Goal: Task Accomplishment & Management: Manage account settings

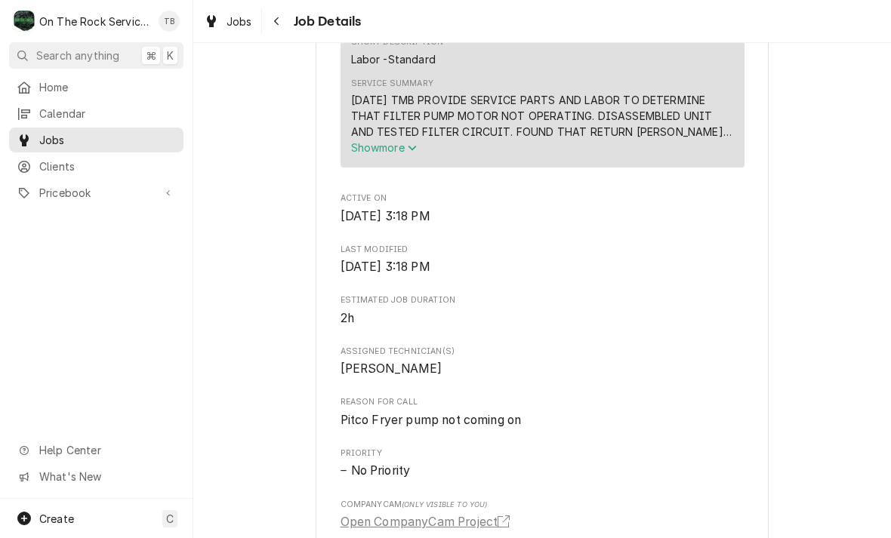
scroll to position [817, 0]
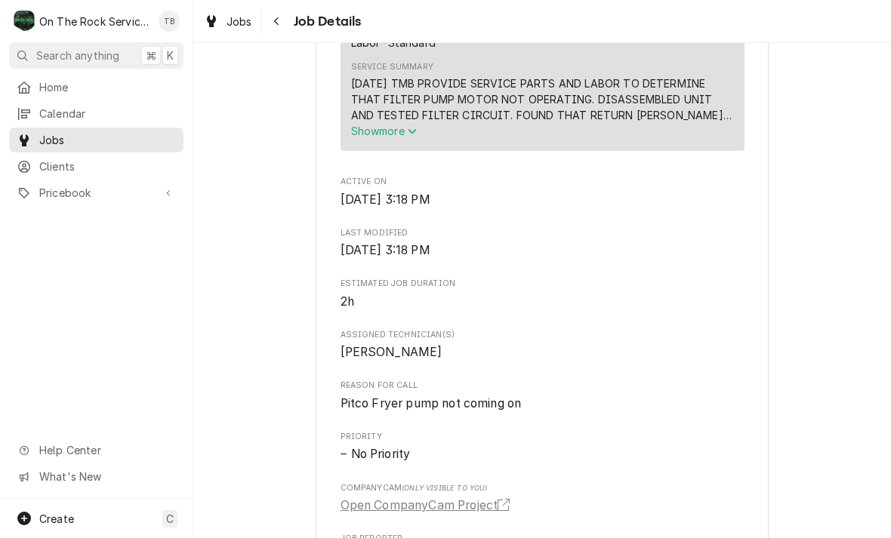
click at [416, 137] on icon "Service Summary" at bounding box center [412, 131] width 9 height 11
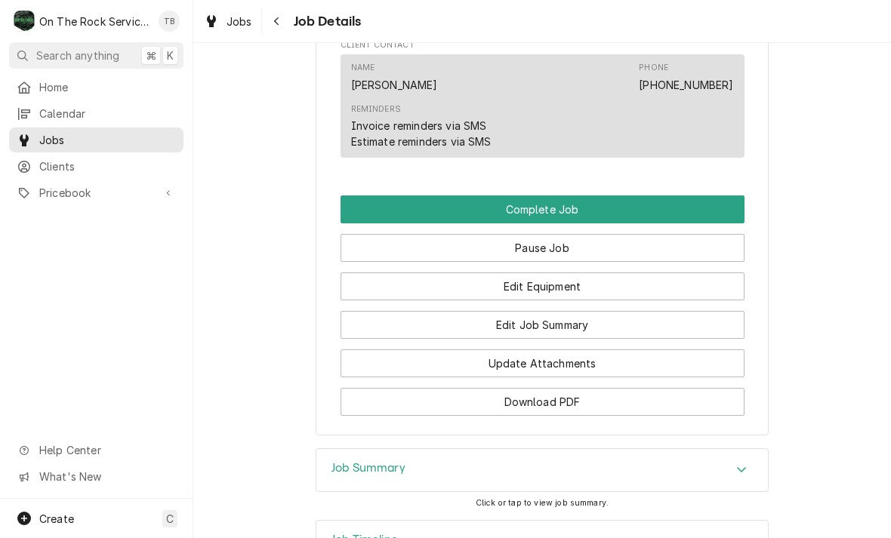
scroll to position [1674, 0]
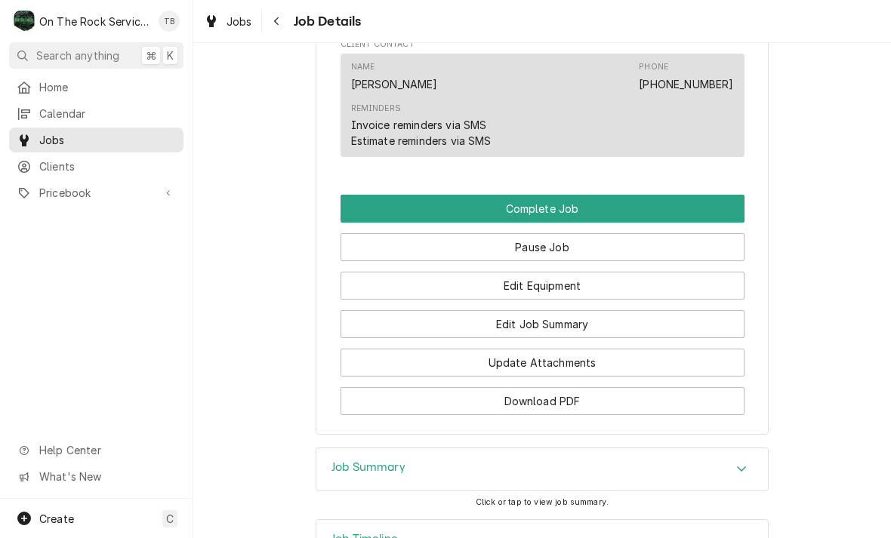
click at [579, 314] on button "Edit Job Summary" at bounding box center [542, 324] width 404 height 28
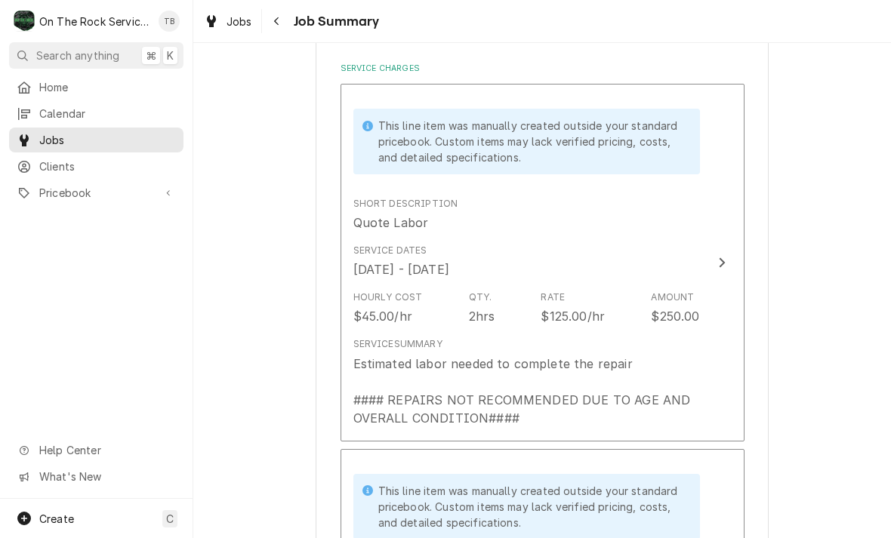
scroll to position [436, 0]
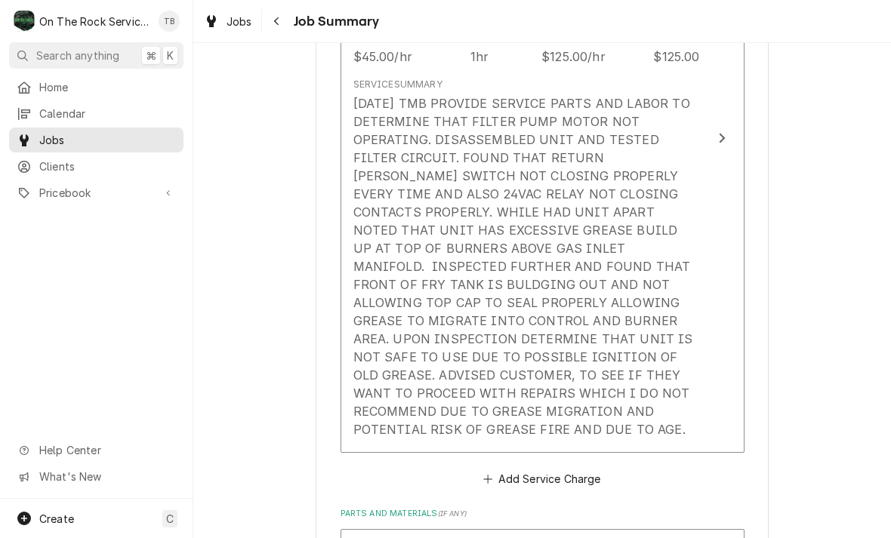
click at [692, 414] on div "[DATE] TMB PROVIDE SERVICE PARTS AND LABOR TO DETERMINE THAT FILTER PUMP MOTOR …" at bounding box center [526, 266] width 346 height 344
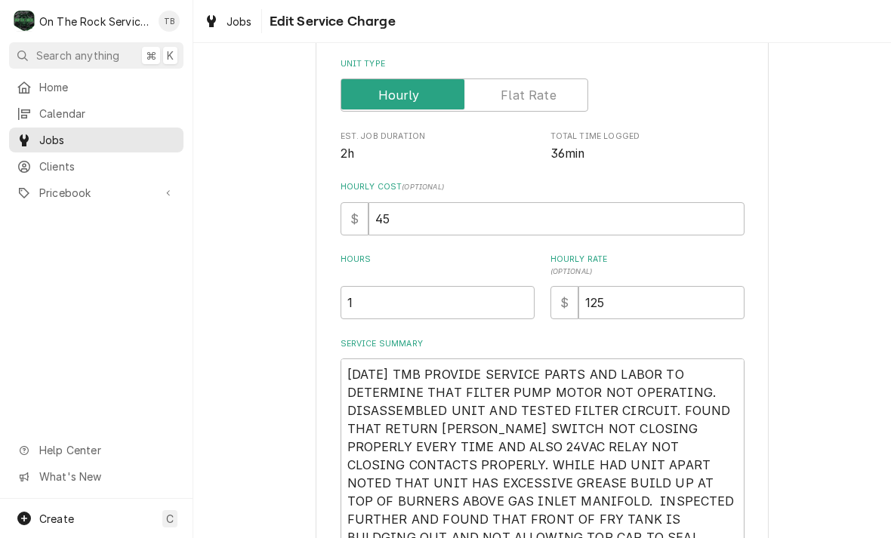
type textarea "x"
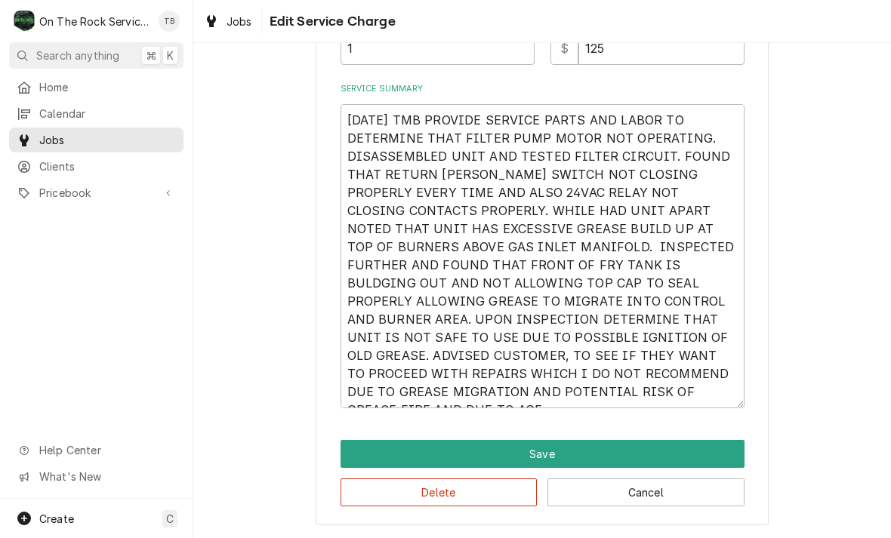
scroll to position [529, 0]
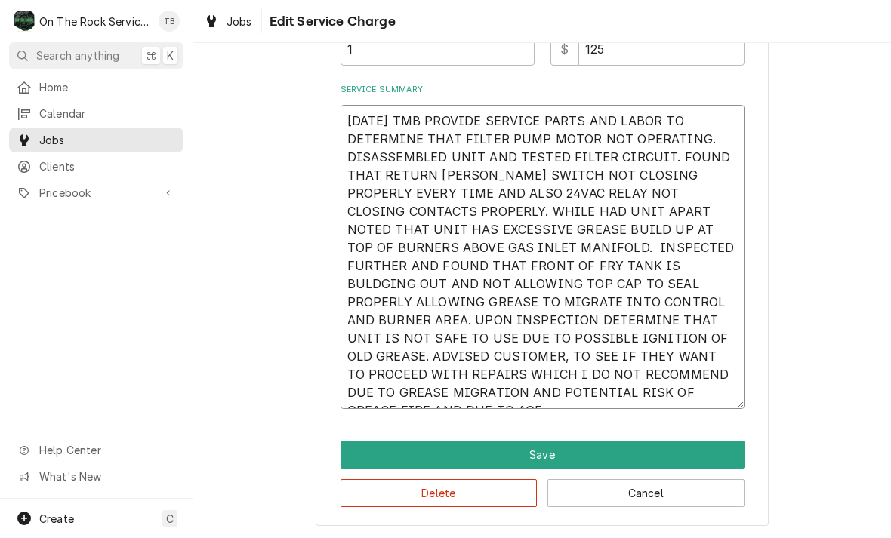
click at [615, 396] on textarea "7/17/25 TMB PROVIDE SERVICE PARTS AND LABOR TO DETERMINE THAT FILTER PUMP MOTOR…" at bounding box center [542, 257] width 404 height 304
type textarea "7/17/25 TMB PROVIDE SERVICE PARTS AND LABOR TO DETERMINE THAT FILTER PUMP MOTOR…"
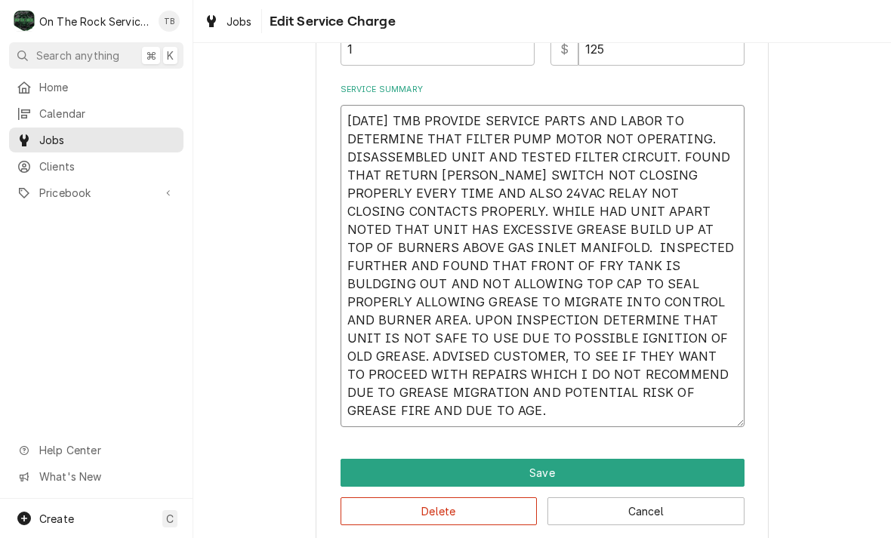
type textarea "x"
type textarea "7/17/25 TMB PROVIDE SERVICE PARTS AND LABOR TO DETERMINE THAT FILTER PUMP MOTOR…"
type textarea "x"
type textarea "7/17/25 TMB PROVIDE SERVICE PARTS AND LABOR TO DETERMINE THAT FILTER PUMP MOTOR…"
type textarea "x"
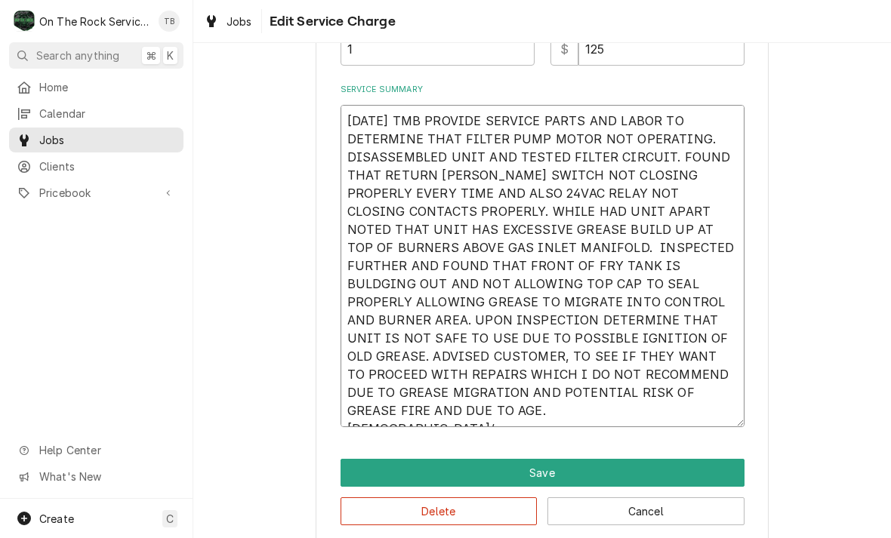
type textarea "7/17/25 TMB PROVIDE SERVICE PARTS AND LABOR TO DETERMINE THAT FILTER PUMP MOTOR…"
type textarea "x"
type textarea "7/17/25 TMB PROVIDE SERVICE PARTS AND LABOR TO DETERMINE THAT FILTER PUMP MOTOR…"
type textarea "x"
type textarea "7/17/25 TMB PROVIDE SERVICE PARTS AND LABOR TO DETERMINE THAT FILTER PUMP MOTOR…"
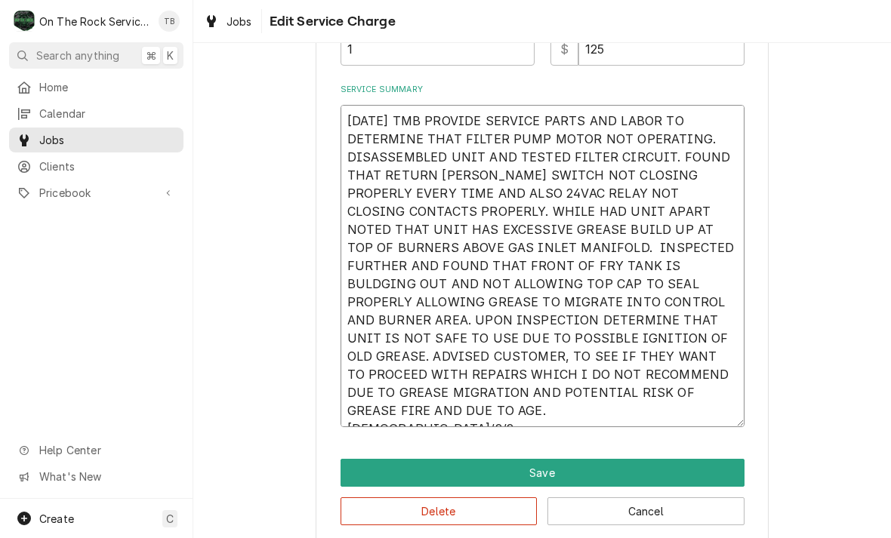
type textarea "x"
type textarea "7/17/25 TMB PROVIDE SERVICE PARTS AND LABOR TO DETERMINE THAT FILTER PUMP MOTOR…"
type textarea "x"
type textarea "7/17/25 TMB PROVIDE SERVICE PARTS AND LABOR TO DETERMINE THAT FILTER PUMP MOTOR…"
type textarea "x"
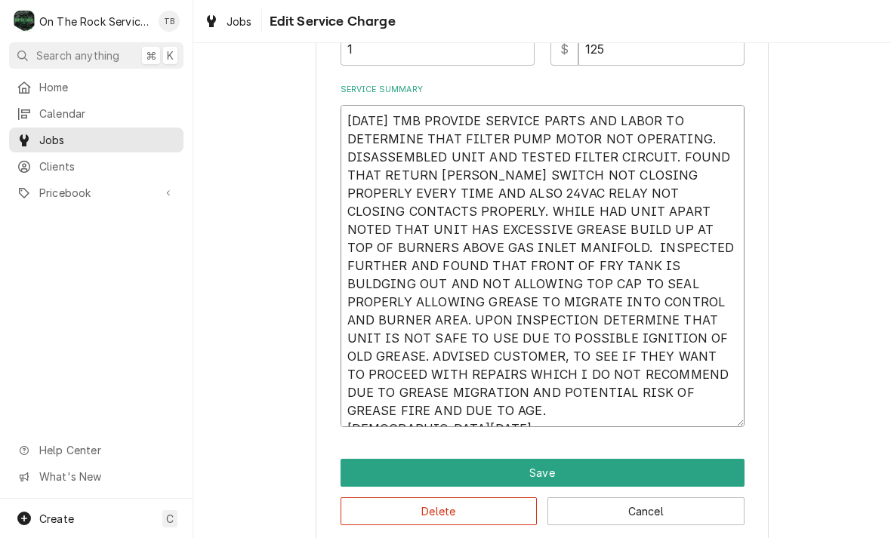
type textarea "7/17/25 TMB PROVIDE SERVICE PARTS AND LABOR TO DETERMINE THAT FILTER PUMP MOTOR…"
type textarea "x"
type textarea "7/17/25 TMB PROVIDE SERVICE PARTS AND LABOR TO DETERMINE THAT FILTER PUMP MOTOR…"
type textarea "x"
type textarea "7/17/25 TMB PROVIDE SERVICE PARTS AND LABOR TO DETERMINE THAT FILTER PUMP MOTOR…"
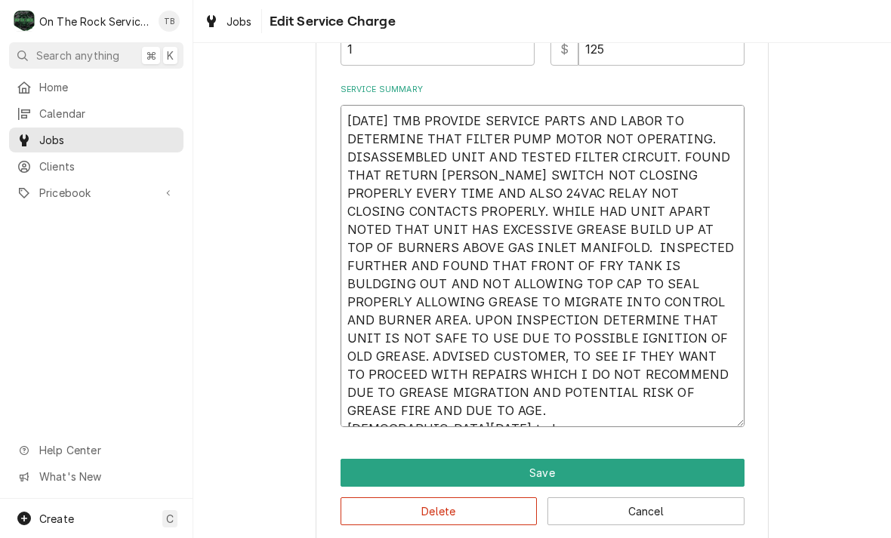
type textarea "x"
type textarea "7/17/25 TMB PROVIDE SERVICE PARTS AND LABOR TO DETERMINE THAT FILTER PUMP MOTOR…"
type textarea "x"
type textarea "7/17/25 TMB PROVIDE SERVICE PARTS AND LABOR TO DETERMINE THAT FILTER PUMP MOTOR…"
type textarea "x"
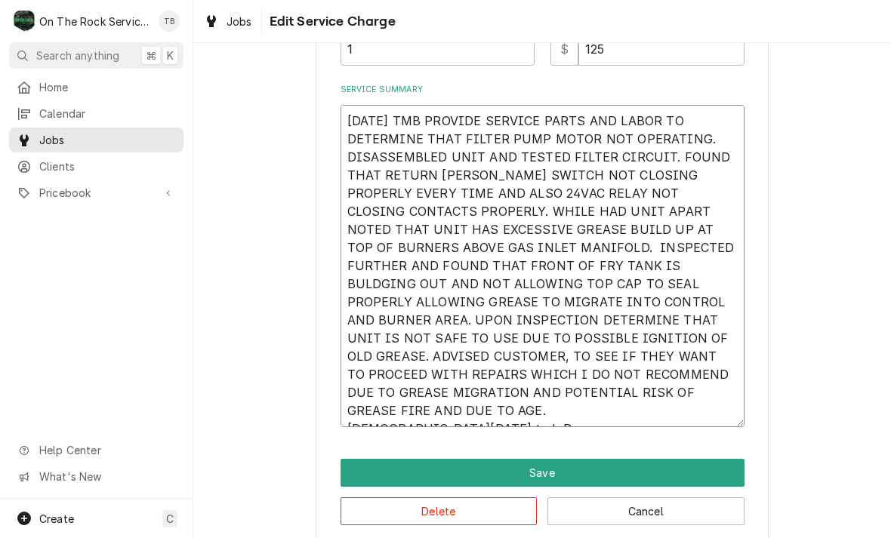
type textarea "7/17/25 TMB PROVIDE SERVICE PARTS AND LABOR TO DETERMINE THAT FILTER PUMP MOTOR…"
type textarea "x"
type textarea "7/17/25 TMB PROVIDE SERVICE PARTS AND LABOR TO DETERMINE THAT FILTER PUMP MOTOR…"
type textarea "x"
type textarea "7/17/25 TMB PROVIDE SERVICE PARTS AND LABOR TO DETERMINE THAT FILTER PUMP MOTOR…"
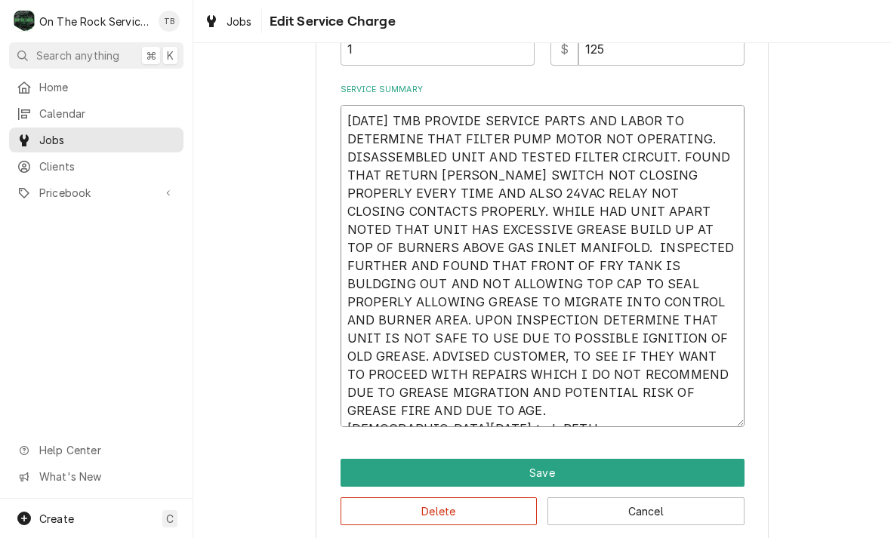
type textarea "x"
type textarea "7/17/25 TMB PROVIDE SERVICE PARTS AND LABOR TO DETERMINE THAT FILTER PUMP MOTOR…"
type textarea "x"
type textarea "7/17/25 TMB PROVIDE SERVICE PARTS AND LABOR TO DETERMINE THAT FILTER PUMP MOTOR…"
type textarea "x"
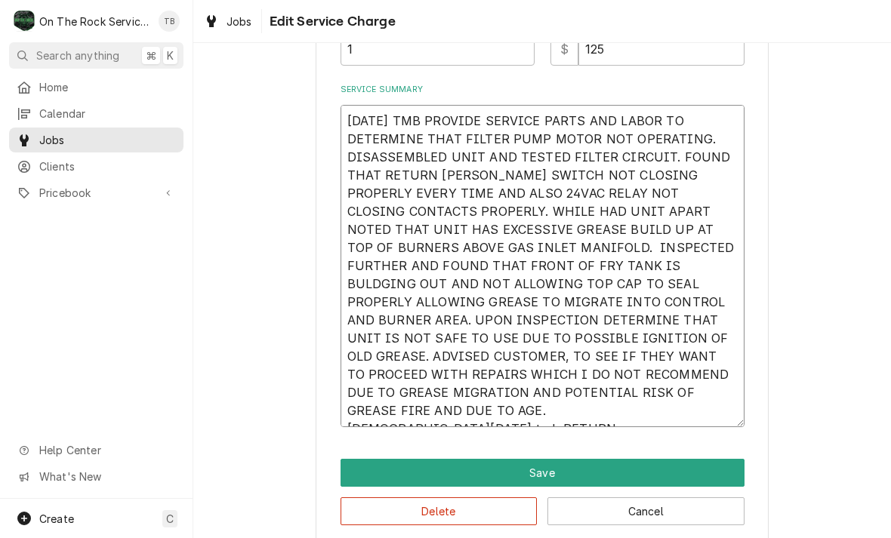
type textarea "7/17/25 TMB PROVIDE SERVICE PARTS AND LABOR TO DETERMINE THAT FILTER PUMP MOTOR…"
type textarea "x"
type textarea "7/17/25 TMB PROVIDE SERVICE PARTS AND LABOR TO DETERMINE THAT FILTER PUMP MOTOR…"
type textarea "x"
type textarea "7/17/25 TMB PROVIDE SERVICE PARTS AND LABOR TO DETERMINE THAT FILTER PUMP MOTOR…"
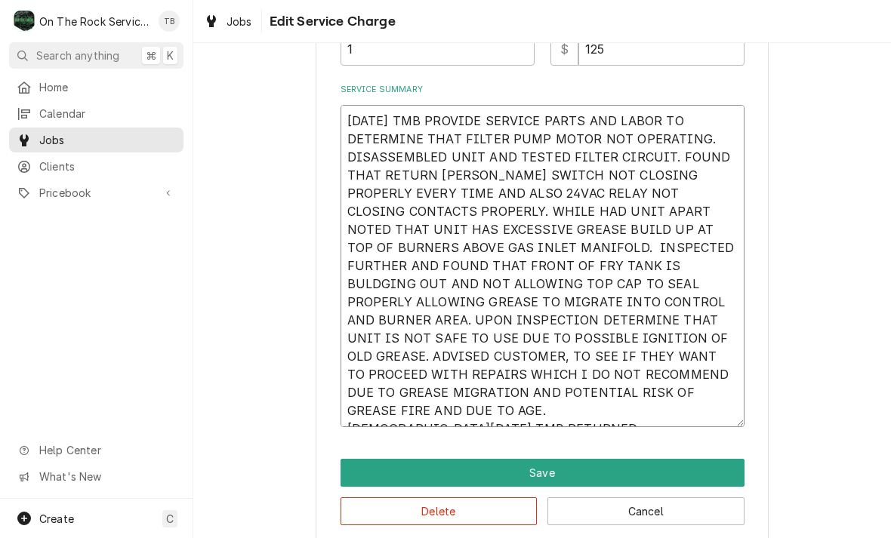
type textarea "x"
type textarea "7/17/25 TMB PROVIDE SERVICE PARTS AND LABOR TO DETERMINE THAT FILTER PUMP MOTOR…"
type textarea "x"
type textarea "7/17/25 TMB PROVIDE SERVICE PARTS AND LABOR TO DETERMINE THAT FILTER PUMP MOTOR…"
type textarea "x"
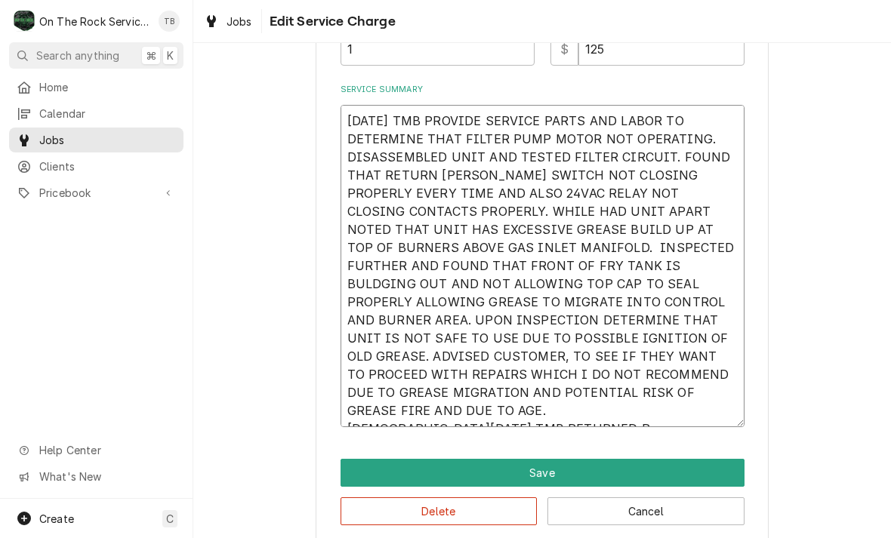
type textarea "7/17/25 TMB PROVIDE SERVICE PARTS AND LABOR TO DETERMINE THAT FILTER PUMP MOTOR…"
type textarea "x"
type textarea "7/17/25 TMB PROVIDE SERVICE PARTS AND LABOR TO DETERMINE THAT FILTER PUMP MOTOR…"
type textarea "x"
type textarea "7/17/25 TMB PROVIDE SERVICE PARTS AND LABOR TO DETERMINE THAT FILTER PUMP MOTOR…"
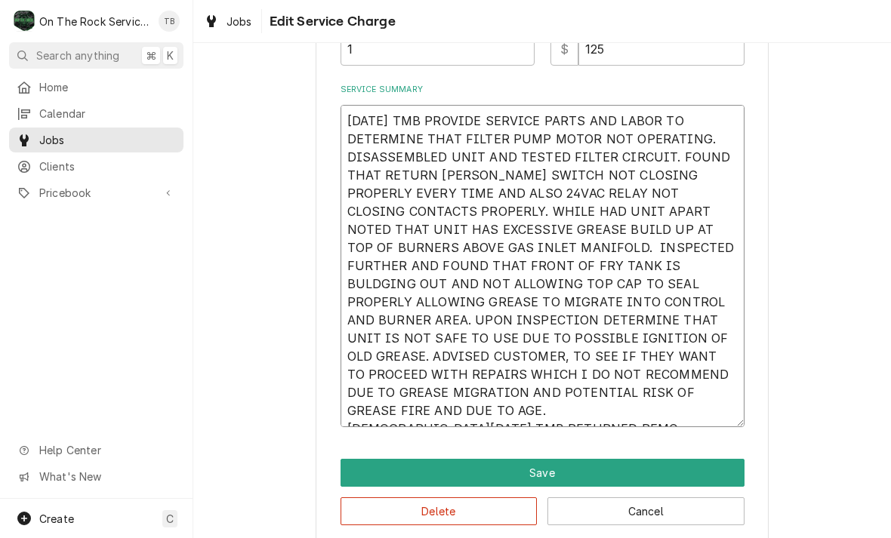
type textarea "x"
type textarea "7/17/25 TMB PROVIDE SERVICE PARTS AND LABOR TO DETERMINE THAT FILTER PUMP MOTOR…"
type textarea "x"
type textarea "7/17/25 TMB PROVIDE SERVICE PARTS AND LABOR TO DETERMINE THAT FILTER PUMP MOTOR…"
type textarea "x"
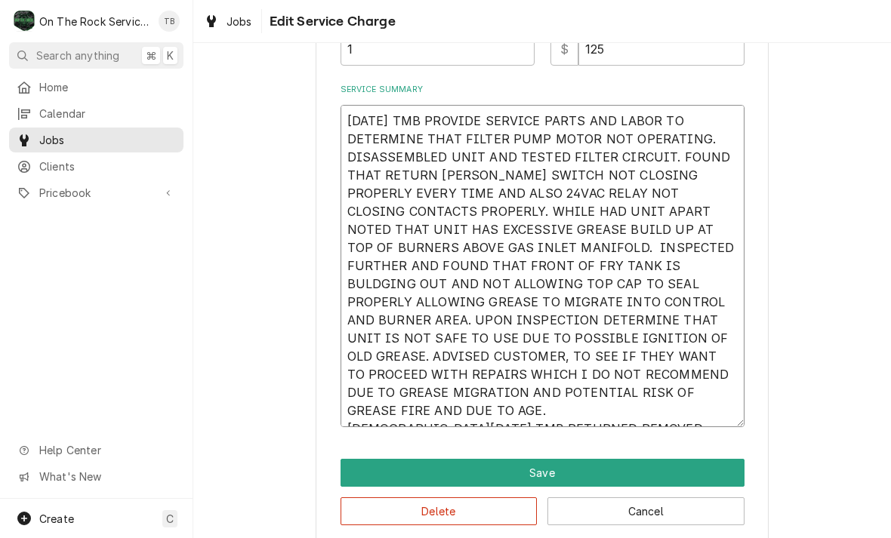
type textarea "7/17/25 TMB PROVIDE SERVICE PARTS AND LABOR TO DETERMINE THAT FILTER PUMP MOTOR…"
type textarea "x"
type textarea "7/17/25 TMB PROVIDE SERVICE PARTS AND LABOR TO DETERMINE THAT FILTER PUMP MOTOR…"
type textarea "x"
type textarea "7/17/25 TMB PROVIDE SERVICE PARTS AND LABOR TO DETERMINE THAT FILTER PUMP MOTOR…"
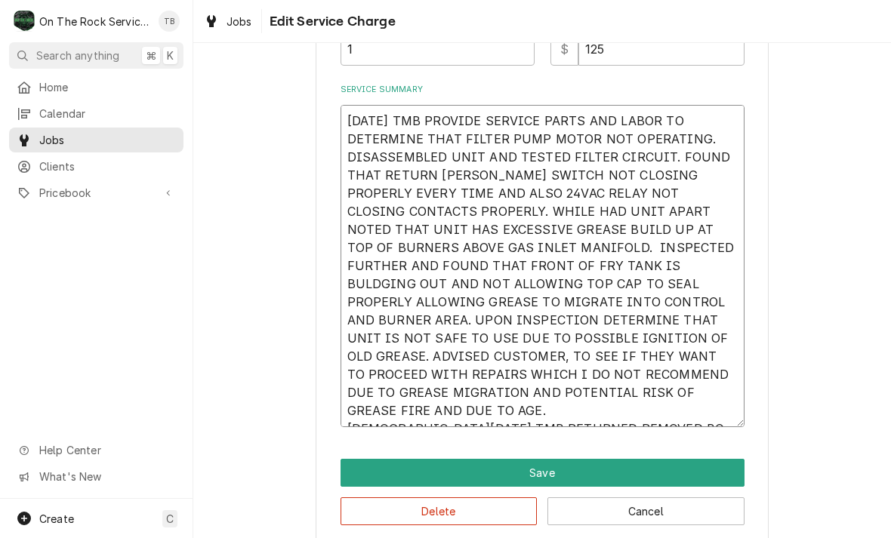
type textarea "x"
type textarea "7/17/25 TMB PROVIDE SERVICE PARTS AND LABOR TO DETERMINE THAT FILTER PUMP MOTOR…"
type textarea "x"
type textarea "7/17/25 TMB PROVIDE SERVICE PARTS AND LABOR TO DETERMINE THAT FILTER PUMP MOTOR…"
type textarea "x"
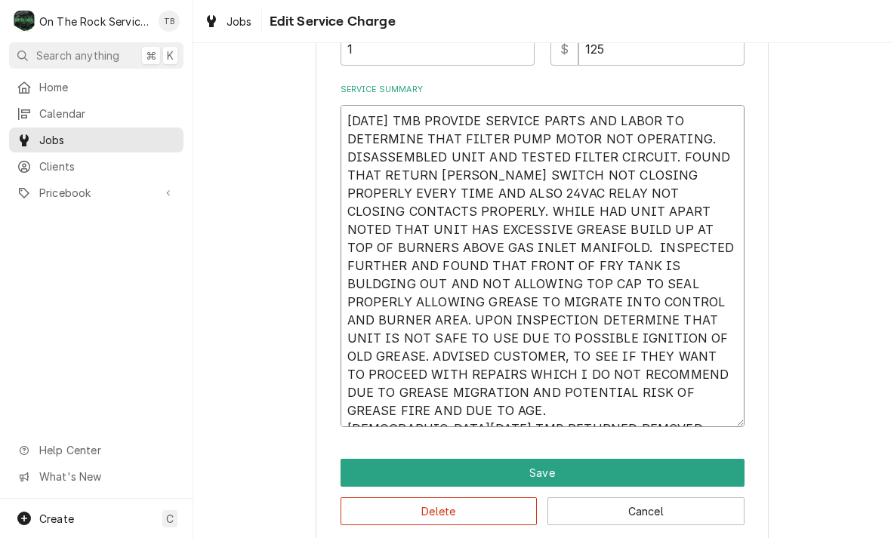
type textarea "7/17/25 TMB PROVIDE SERVICE PARTS AND LABOR TO DETERMINE THAT FILTER PUMP MOTOR…"
type textarea "x"
type textarea "7/17/25 TMB PROVIDE SERVICE PARTS AND LABOR TO DETERMINE THAT FILTER PUMP MOTOR…"
type textarea "x"
type textarea "7/17/25 TMB PROVIDE SERVICE PARTS AND LABOR TO DETERMINE THAT FILTER PUMP MOTOR…"
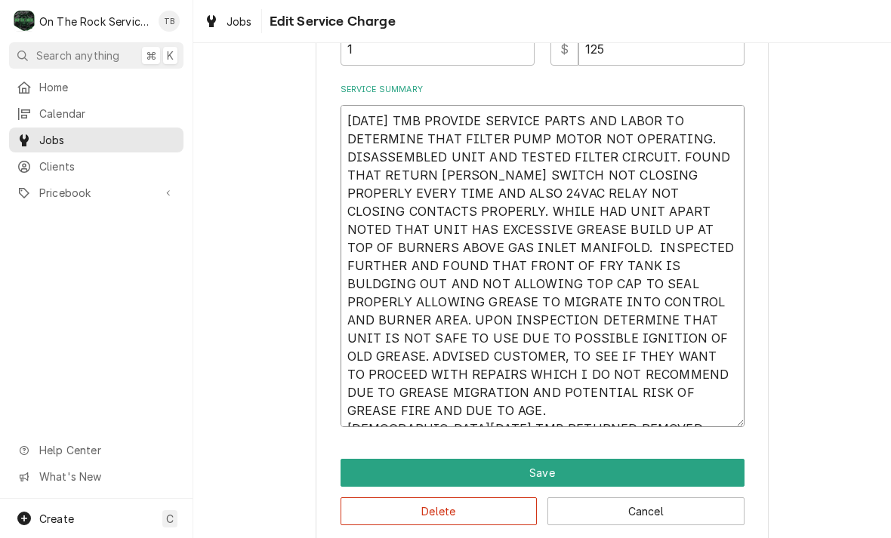
type textarea "x"
type textarea "7/17/25 TMB PROVIDE SERVICE PARTS AND LABOR TO DETERMINE THAT FILTER PUMP MOTOR…"
type textarea "x"
type textarea "7/17/25 TMB PROVIDE SERVICE PARTS AND LABOR TO DETERMINE THAT FILTER PUMP MOTOR…"
type textarea "x"
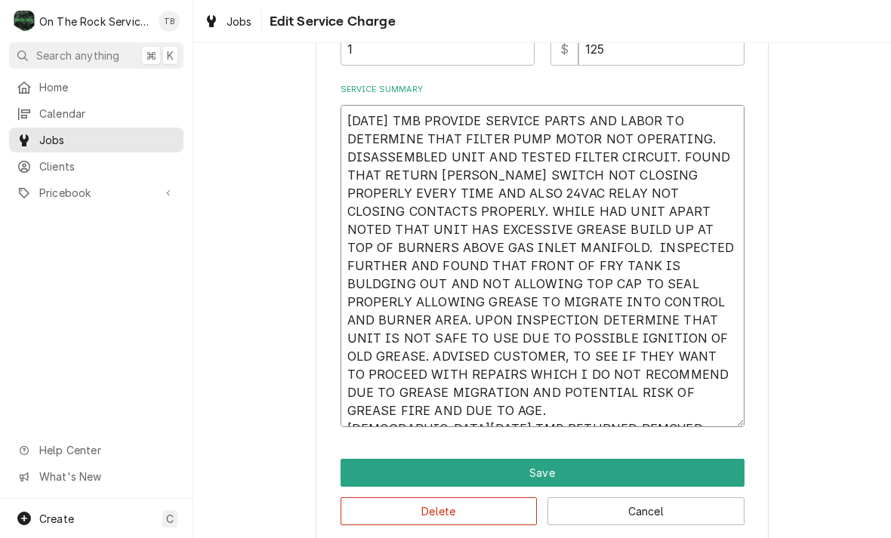
type textarea "7/17/25 TMB PROVIDE SERVICE PARTS AND LABOR TO DETERMINE THAT FILTER PUMP MOTOR…"
type textarea "x"
type textarea "7/17/25 TMB PROVIDE SERVICE PARTS AND LABOR TO DETERMINE THAT FILTER PUMP MOTOR…"
type textarea "x"
type textarea "7/17/25 TMB PROVIDE SERVICE PARTS AND LABOR TO DETERMINE THAT FILTER PUMP MOTOR…"
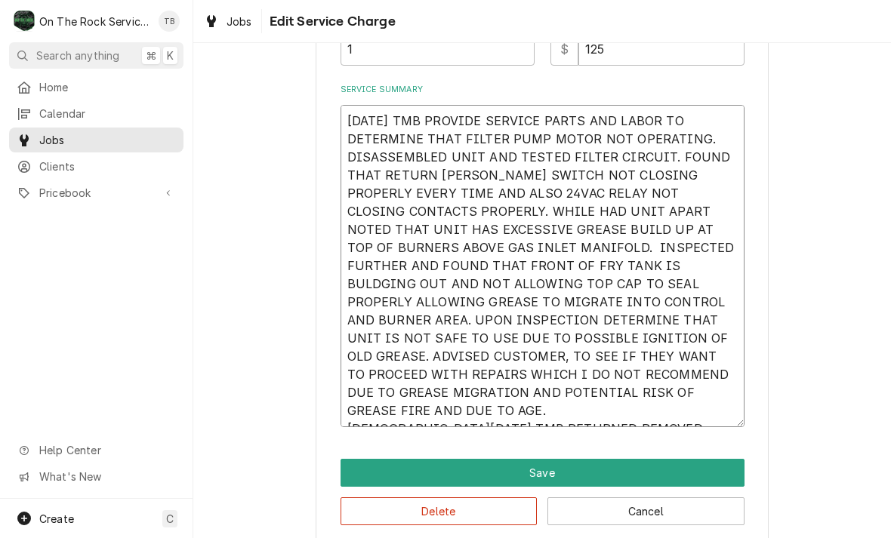
type textarea "x"
type textarea "7/17/25 TMB PROVIDE SERVICE PARTS AND LABOR TO DETERMINE THAT FILTER PUMP MOTOR…"
type textarea "x"
type textarea "7/17/25 TMB PROVIDE SERVICE PARTS AND LABOR TO DETERMINE THAT FILTER PUMP MOTOR…"
type textarea "x"
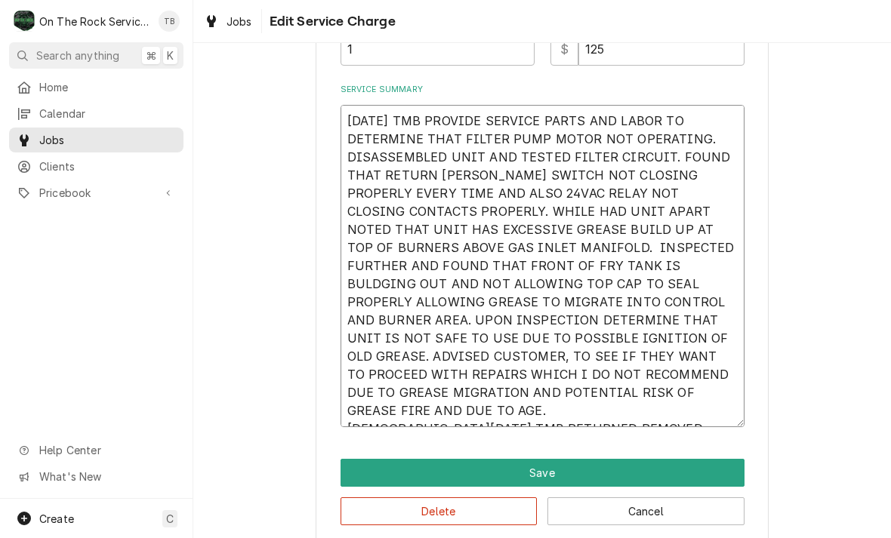
type textarea "7/17/25 TMB PROVIDE SERVICE PARTS AND LABOR TO DETERMINE THAT FILTER PUMP MOTOR…"
type textarea "x"
type textarea "7/17/25 TMB PROVIDE SERVICE PARTS AND LABOR TO DETERMINE THAT FILTER PUMP MOTOR…"
type textarea "x"
type textarea "7/17/25 TMB PROVIDE SERVICE PARTS AND LABOR TO DETERMINE THAT FILTER PUMP MOTOR…"
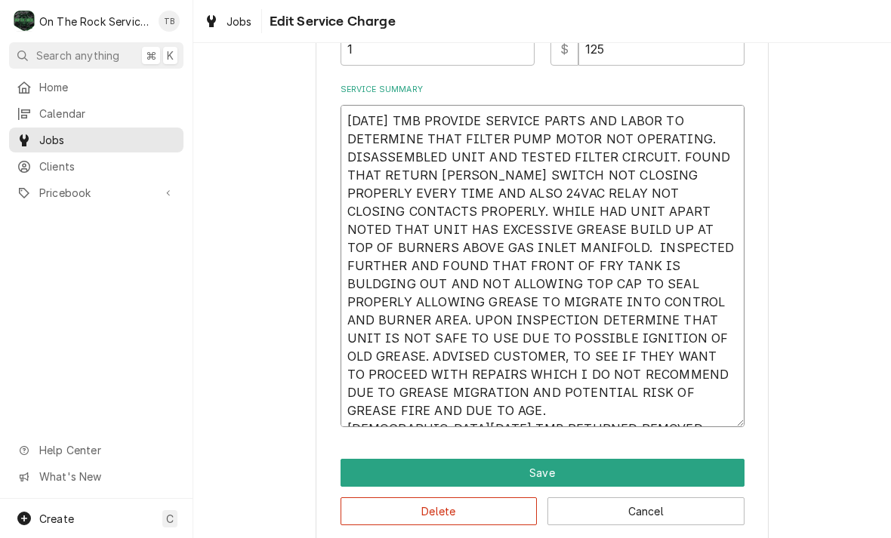
type textarea "x"
type textarea "7/17/25 TMB PROVIDE SERVICE PARTS AND LABOR TO DETERMINE THAT FILTER PUMP MOTOR…"
type textarea "x"
type textarea "7/17/25 TMB PROVIDE SERVICE PARTS AND LABOR TO DETERMINE THAT FILTER PUMP MOTOR…"
type textarea "x"
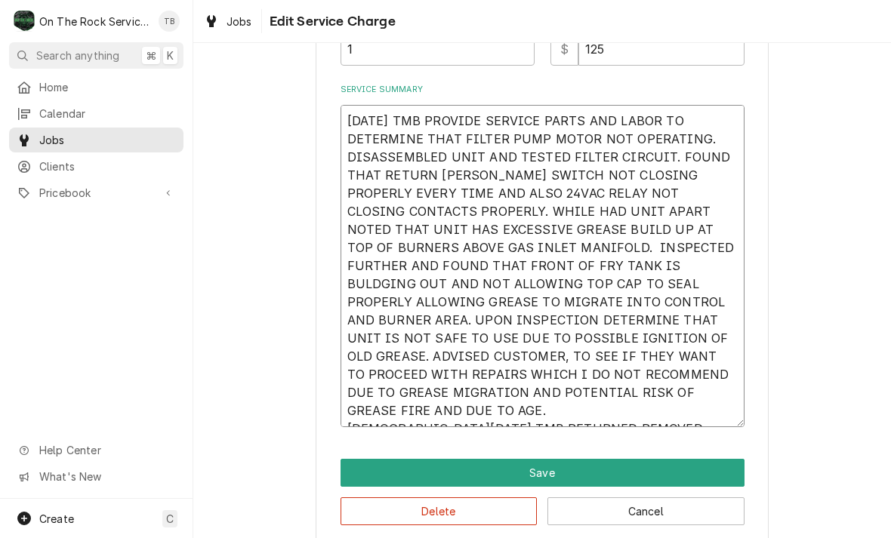
type textarea "7/17/25 TMB PROVIDE SERVICE PARTS AND LABOR TO DETERMINE THAT FILTER PUMP MOTOR…"
type textarea "x"
type textarea "7/17/25 TMB PROVIDE SERVICE PARTS AND LABOR TO DETERMINE THAT FILTER PUMP MOTOR…"
type textarea "x"
type textarea "7/17/25 TMB PROVIDE SERVICE PARTS AND LABOR TO DETERMINE THAT FILTER PUMP MOTOR…"
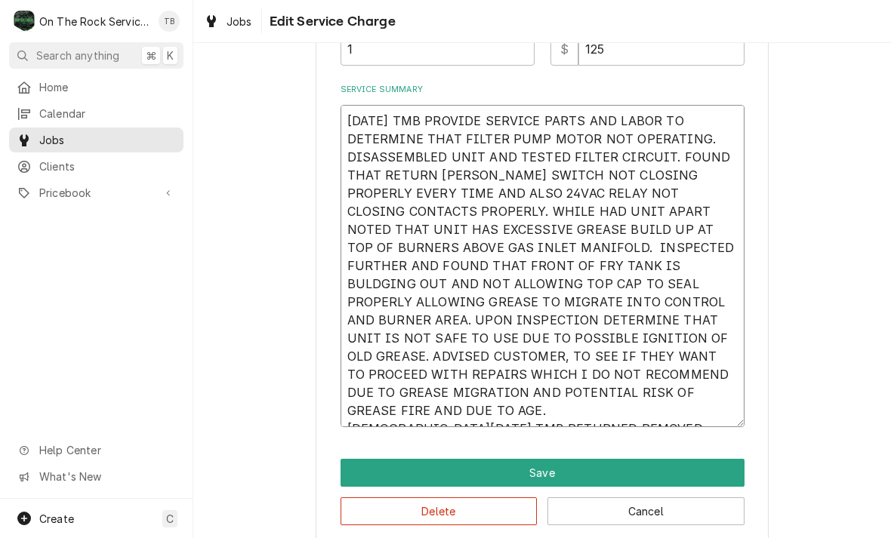
type textarea "x"
type textarea "7/17/25 TMB PROVIDE SERVICE PARTS AND LABOR TO DETERMINE THAT FILTER PUMP MOTOR…"
type textarea "x"
type textarea "7/17/25 TMB PROVIDE SERVICE PARTS AND LABOR TO DETERMINE THAT FILTER PUMP MOTOR…"
type textarea "x"
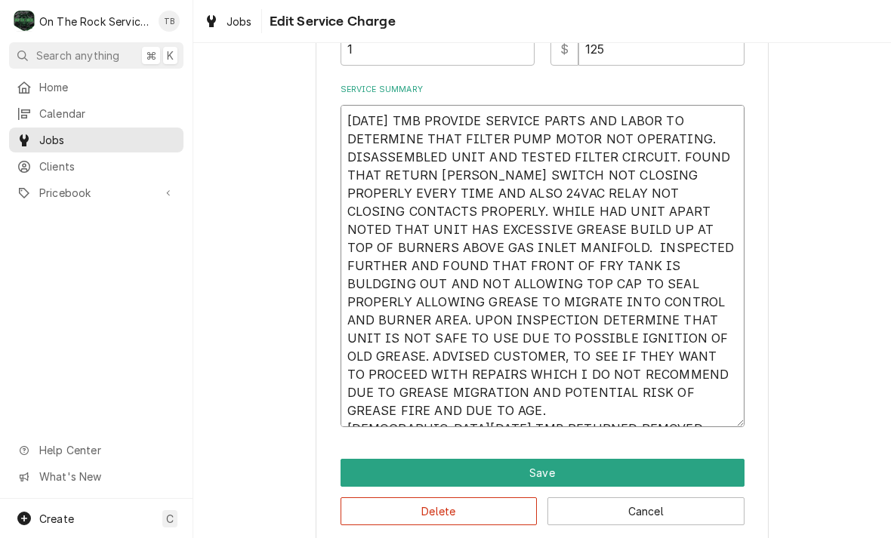
type textarea "7/17/25 TMB PROVIDE SERVICE PARTS AND LABOR TO DETERMINE THAT FILTER PUMP MOTOR…"
type textarea "x"
type textarea "7/17/25 TMB PROVIDE SERVICE PARTS AND LABOR TO DETERMINE THAT FILTER PUMP MOTOR…"
type textarea "x"
type textarea "7/17/25 TMB PROVIDE SERVICE PARTS AND LABOR TO DETERMINE THAT FILTER PUMP MOTOR…"
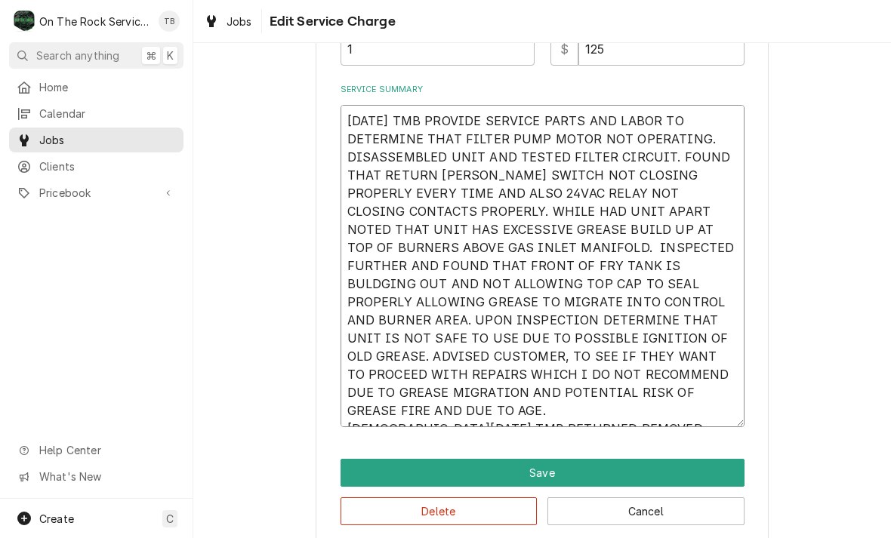
type textarea "x"
type textarea "7/17/25 TMB PROVIDE SERVICE PARTS AND LABOR TO DETERMINE THAT FILTER PUMP MOTOR…"
type textarea "x"
type textarea "7/17/25 TMB PROVIDE SERVICE PARTS AND LABOR TO DETERMINE THAT FILTER PUMP MOTOR…"
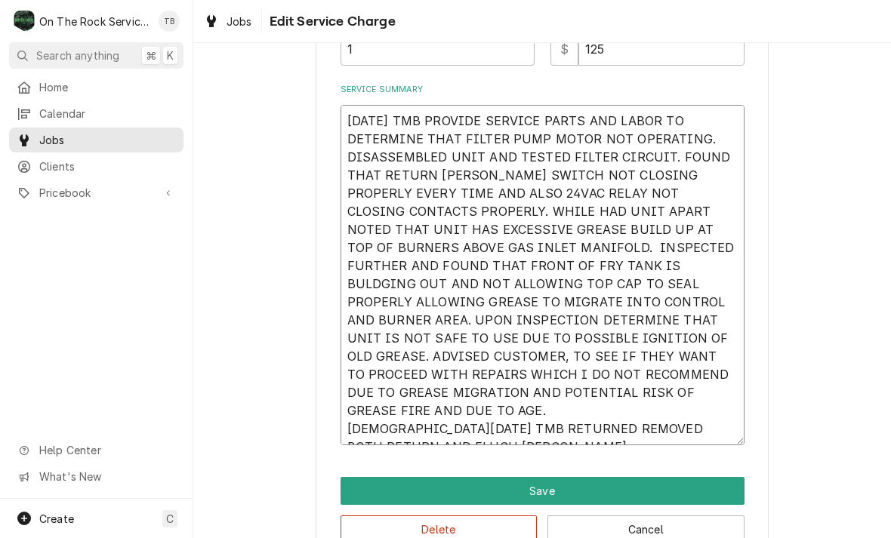
type textarea "x"
type textarea "7/17/25 TMB PROVIDE SERVICE PARTS AND LABOR TO DETERMINE THAT FILTER PUMP MOTOR…"
type textarea "x"
type textarea "7/17/25 TMB PROVIDE SERVICE PARTS AND LABOR TO DETERMINE THAT FILTER PUMP MOTOR…"
type textarea "x"
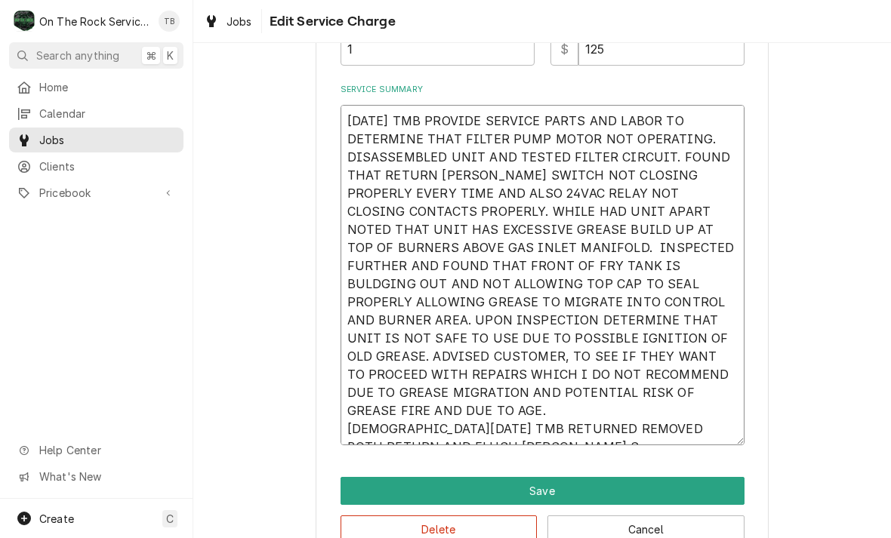
type textarea "7/17/25 TMB PROVIDE SERVICE PARTS AND LABOR TO DETERMINE THAT FILTER PUMP MOTOR…"
type textarea "x"
type textarea "7/17/25 TMB PROVIDE SERVICE PARTS AND LABOR TO DETERMINE THAT FILTER PUMP MOTOR…"
type textarea "x"
type textarea "7/17/25 TMB PROVIDE SERVICE PARTS AND LABOR TO DETERMINE THAT FILTER PUMP MOTOR…"
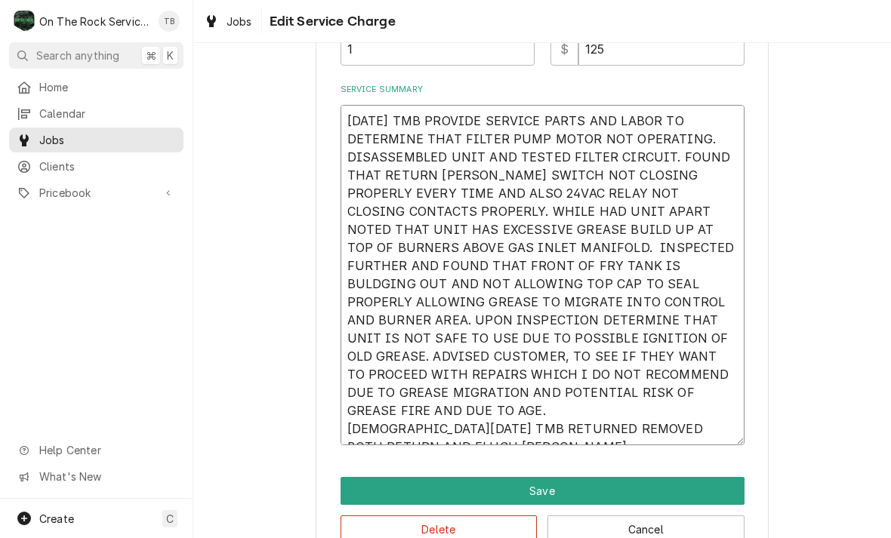
type textarea "x"
type textarea "7/17/25 TMB PROVIDE SERVICE PARTS AND LABOR TO DETERMINE THAT FILTER PUMP MOTOR…"
type textarea "x"
type textarea "7/17/25 TMB PROVIDE SERVICE PARTS AND LABOR TO DETERMINE THAT FILTER PUMP MOTOR…"
type textarea "x"
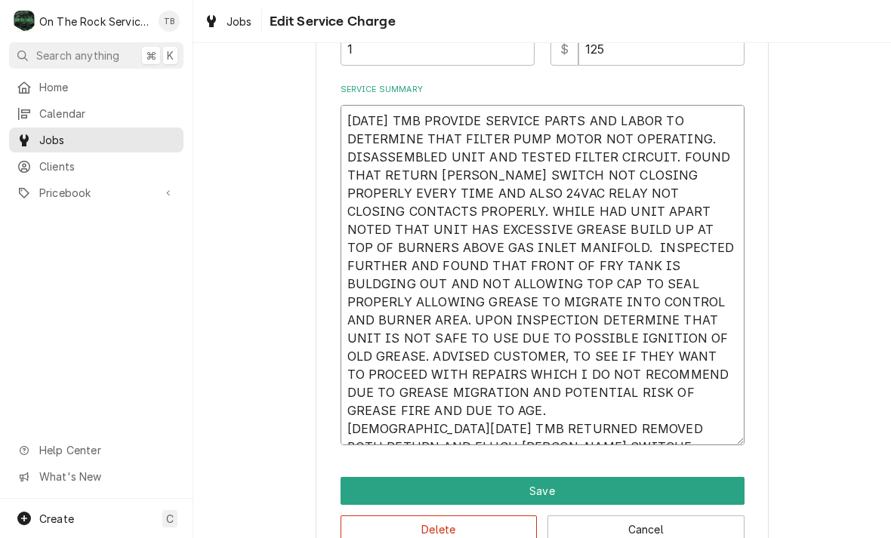
type textarea "7/17/25 TMB PROVIDE SERVICE PARTS AND LABOR TO DETERMINE THAT FILTER PUMP MOTOR…"
type textarea "x"
type textarea "7/17/25 TMB PROVIDE SERVICE PARTS AND LABOR TO DETERMINE THAT FILTER PUMP MOTOR…"
type textarea "x"
type textarea "7/17/25 TMB PROVIDE SERVICE PARTS AND LABOR TO DETERMINE THAT FILTER PUMP MOTOR…"
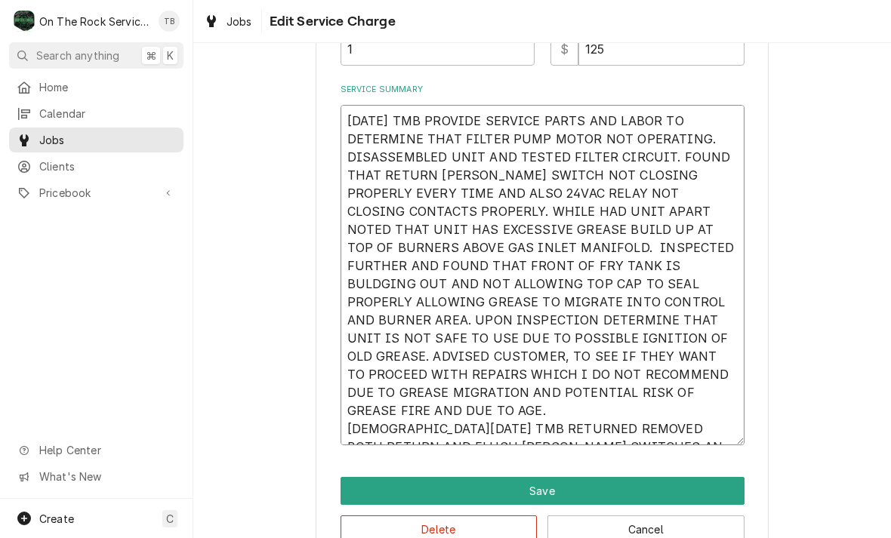
type textarea "x"
type textarea "7/17/25 TMB PROVIDE SERVICE PARTS AND LABOR TO DETERMINE THAT FILTER PUMP MOTOR…"
type textarea "x"
type textarea "7/17/25 TMB PROVIDE SERVICE PARTS AND LABOR TO DETERMINE THAT FILTER PUMP MOTOR…"
type textarea "x"
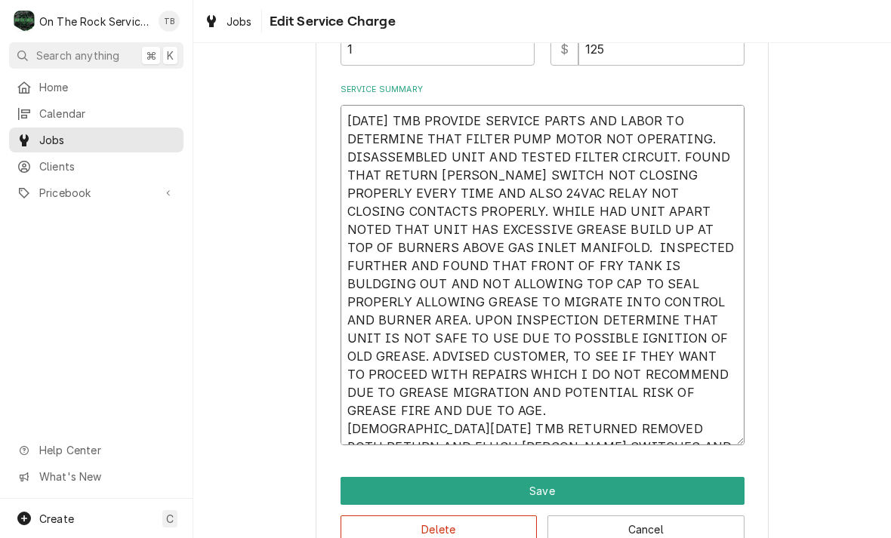
type textarea "7/17/25 TMB PROVIDE SERVICE PARTS AND LABOR TO DETERMINE THAT FILTER PUMP MOTOR…"
type textarea "x"
type textarea "7/17/25 TMB PROVIDE SERVICE PARTS AND LABOR TO DETERMINE THAT FILTER PUMP MOTOR…"
type textarea "x"
type textarea "7/17/25 TMB PROVIDE SERVICE PARTS AND LABOR TO DETERMINE THAT FILTER PUMP MOTOR…"
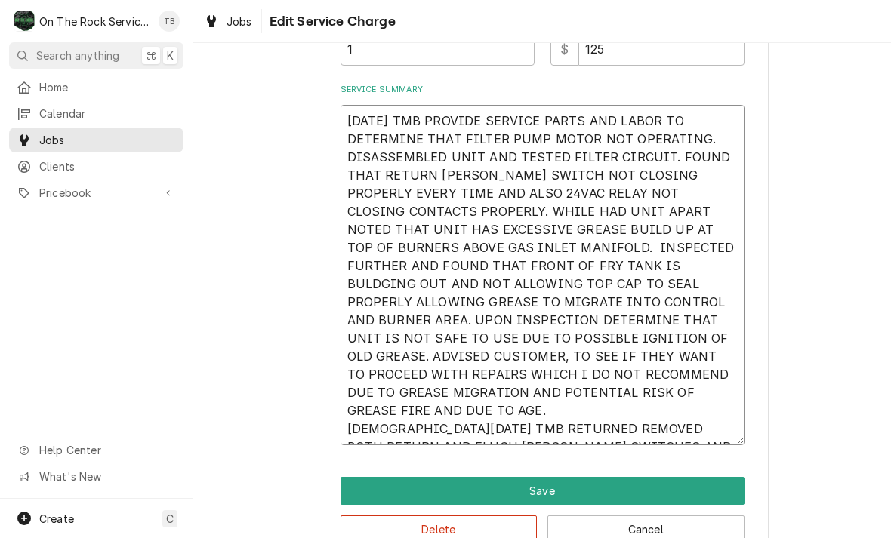
type textarea "x"
type textarea "7/17/25 TMB PROVIDE SERVICE PARTS AND LABOR TO DETERMINE THAT FILTER PUMP MOTOR…"
type textarea "x"
type textarea "7/17/25 TMB PROVIDE SERVICE PARTS AND LABOR TO DETERMINE THAT FILTER PUMP MOTOR…"
type textarea "x"
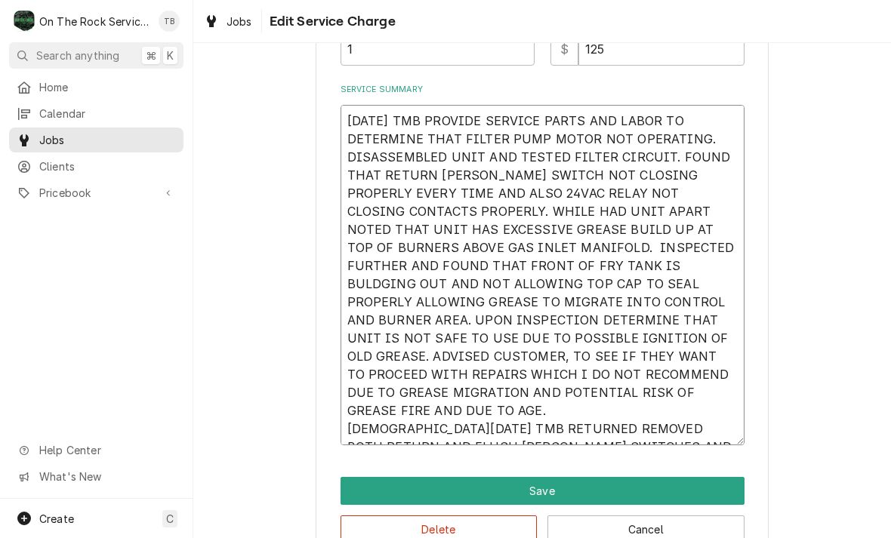
type textarea "7/17/25 TMB PROVIDE SERVICE PARTS AND LABOR TO DETERMINE THAT FILTER PUMP MOTOR…"
type textarea "x"
type textarea "7/17/25 TMB PROVIDE SERVICE PARTS AND LABOR TO DETERMINE THAT FILTER PUMP MOTOR…"
type textarea "x"
type textarea "7/17/25 TMB PROVIDE SERVICE PARTS AND LABOR TO DETERMINE THAT FILTER PUMP MOTOR…"
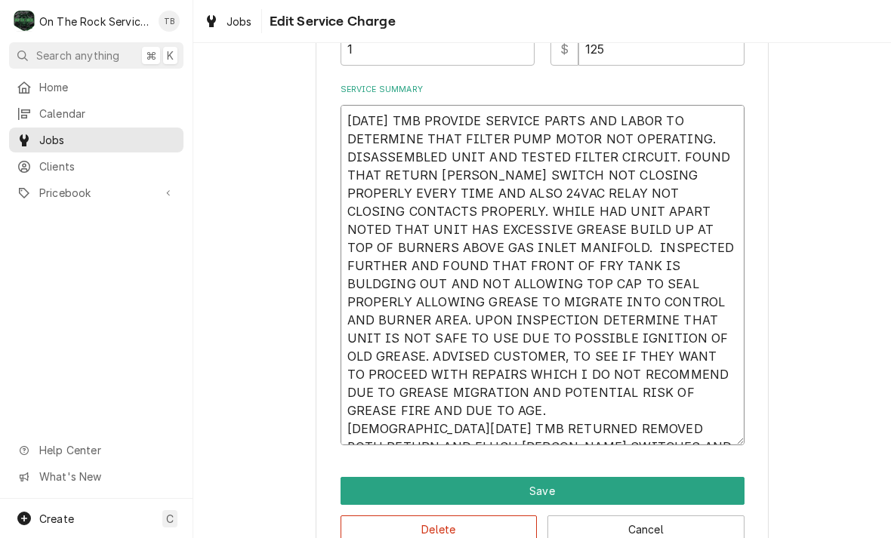
type textarea "x"
type textarea "7/17/25 TMB PROVIDE SERVICE PARTS AND LABOR TO DETERMINE THAT FILTER PUMP MOTOR…"
type textarea "x"
type textarea "7/17/25 TMB PROVIDE SERVICE PARTS AND LABOR TO DETERMINE THAT FILTER PUMP MOTOR…"
type textarea "x"
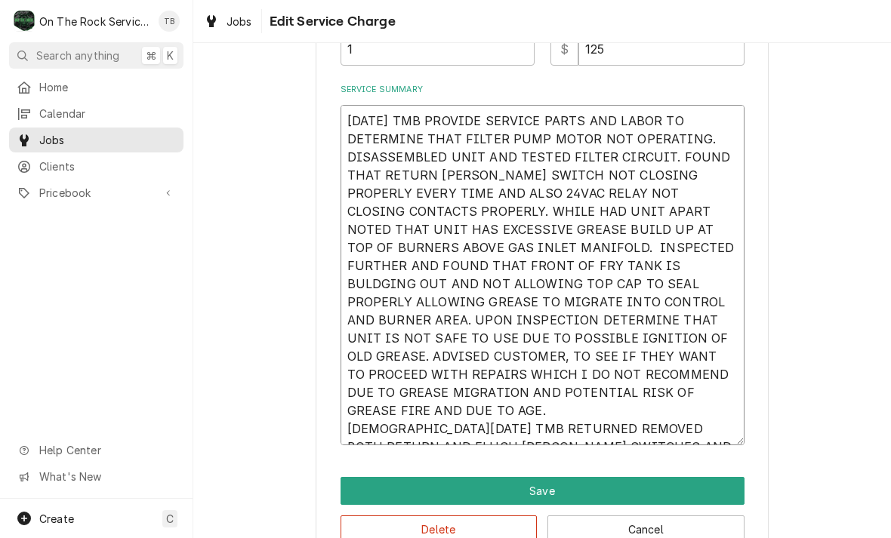
type textarea "7/17/25 TMB PROVIDE SERVICE PARTS AND LABOR TO DETERMINE THAT FILTER PUMP MOTOR…"
type textarea "x"
type textarea "7/17/25 TMB PROVIDE SERVICE PARTS AND LABOR TO DETERMINE THAT FILTER PUMP MOTOR…"
type textarea "x"
type textarea "7/17/25 TMB PROVIDE SERVICE PARTS AND LABOR TO DETERMINE THAT FILTER PUMP MOTOR…"
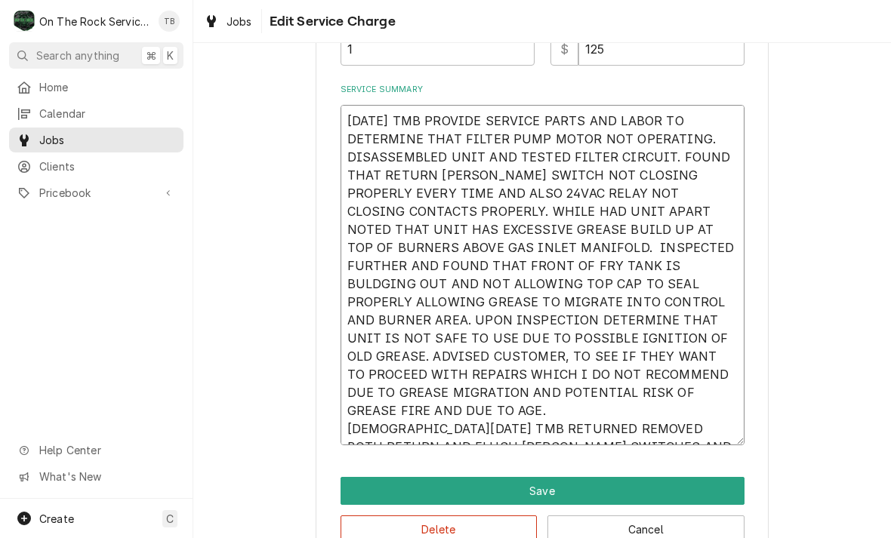
type textarea "x"
type textarea "7/17/25 TMB PROVIDE SERVICE PARTS AND LABOR TO DETERMINE THAT FILTER PUMP MOTOR…"
type textarea "x"
type textarea "7/17/25 TMB PROVIDE SERVICE PARTS AND LABOR TO DETERMINE THAT FILTER PUMP MOTOR…"
type textarea "x"
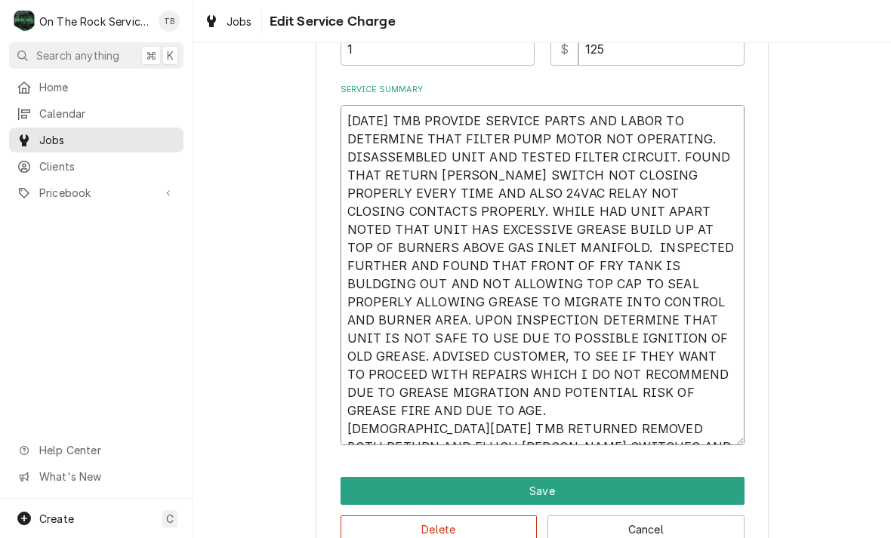
type textarea "7/17/25 TMB PROVIDE SERVICE PARTS AND LABOR TO DETERMINE THAT FILTER PUMP MOTOR…"
type textarea "x"
type textarea "7/17/25 TMB PROVIDE SERVICE PARTS AND LABOR TO DETERMINE THAT FILTER PUMP MOTOR…"
type textarea "x"
type textarea "7/17/25 TMB PROVIDE SERVICE PARTS AND LABOR TO DETERMINE THAT FILTER PUMP MOTOR…"
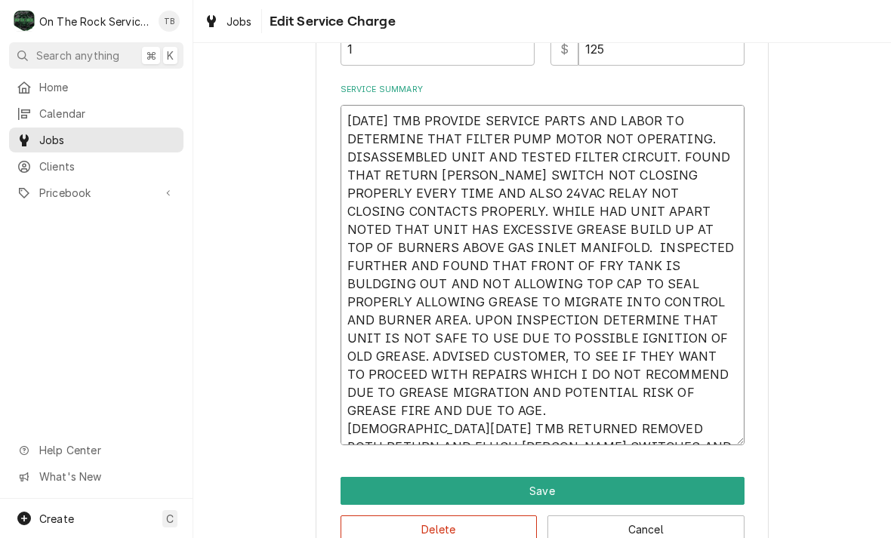
type textarea "x"
type textarea "7/17/25 TMB PROVIDE SERVICE PARTS AND LABOR TO DETERMINE THAT FILTER PUMP MOTOR…"
type textarea "x"
type textarea "7/17/25 TMB PROVIDE SERVICE PARTS AND LABOR TO DETERMINE THAT FILTER PUMP MOTOR…"
type textarea "x"
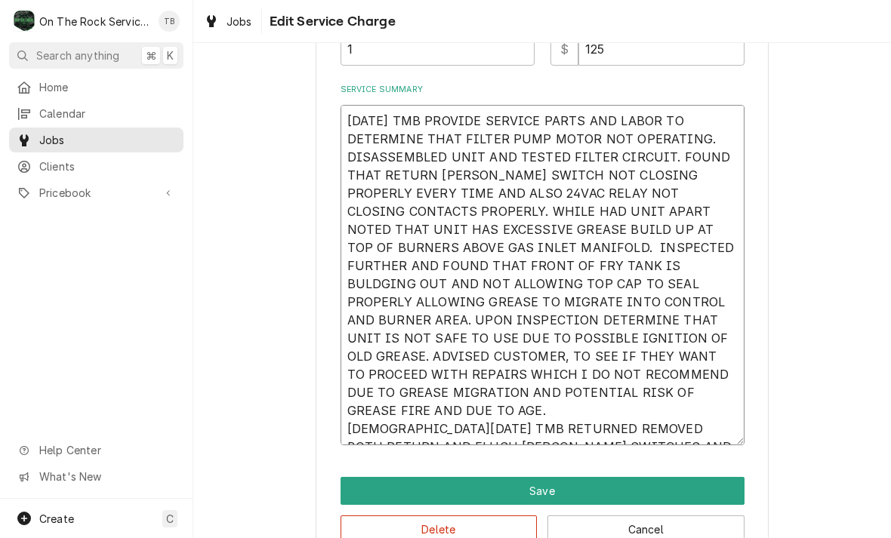
type textarea "7/17/25 TMB PROVIDE SERVICE PARTS AND LABOR TO DETERMINE THAT FILTER PUMP MOTOR…"
type textarea "x"
type textarea "7/17/25 TMB PROVIDE SERVICE PARTS AND LABOR TO DETERMINE THAT FILTER PUMP MOTOR…"
type textarea "x"
type textarea "7/17/25 TMB PROVIDE SERVICE PARTS AND LABOR TO DETERMINE THAT FILTER PUMP MOTOR…"
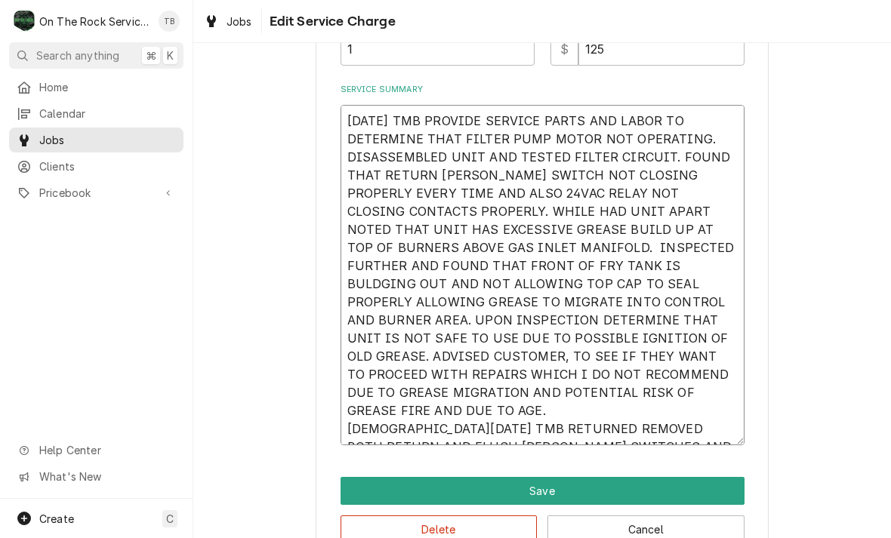
type textarea "x"
type textarea "7/17/25 TMB PROVIDE SERVICE PARTS AND LABOR TO DETERMINE THAT FILTER PUMP MOTOR…"
type textarea "x"
type textarea "7/17/25 TMB PROVIDE SERVICE PARTS AND LABOR TO DETERMINE THAT FILTER PUMP MOTOR…"
type textarea "x"
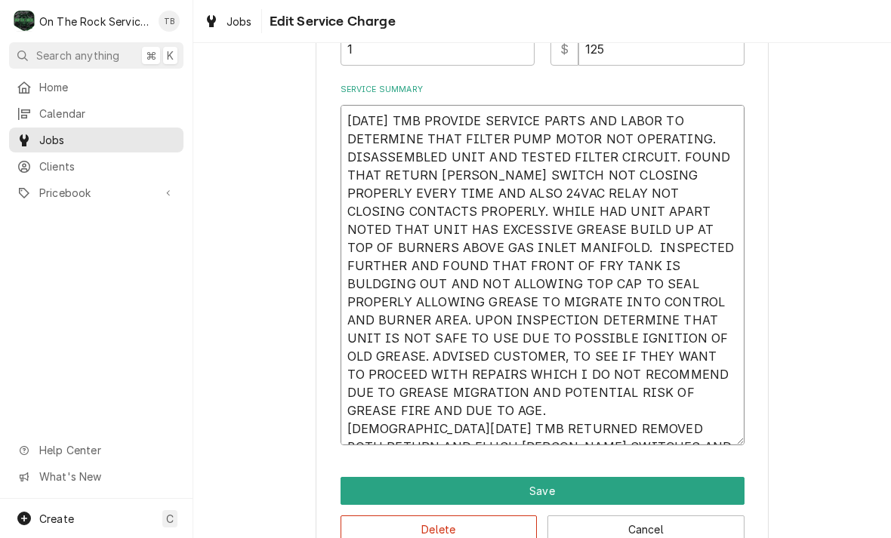
type textarea "7/17/25 TMB PROVIDE SERVICE PARTS AND LABOR TO DETERMINE THAT FILTER PUMP MOTOR…"
type textarea "x"
type textarea "7/17/25 TMB PROVIDE SERVICE PARTS AND LABOR TO DETERMINE THAT FILTER PUMP MOTOR…"
type textarea "x"
type textarea "7/17/25 TMB PROVIDE SERVICE PARTS AND LABOR TO DETERMINE THAT FILTER PUMP MOTOR…"
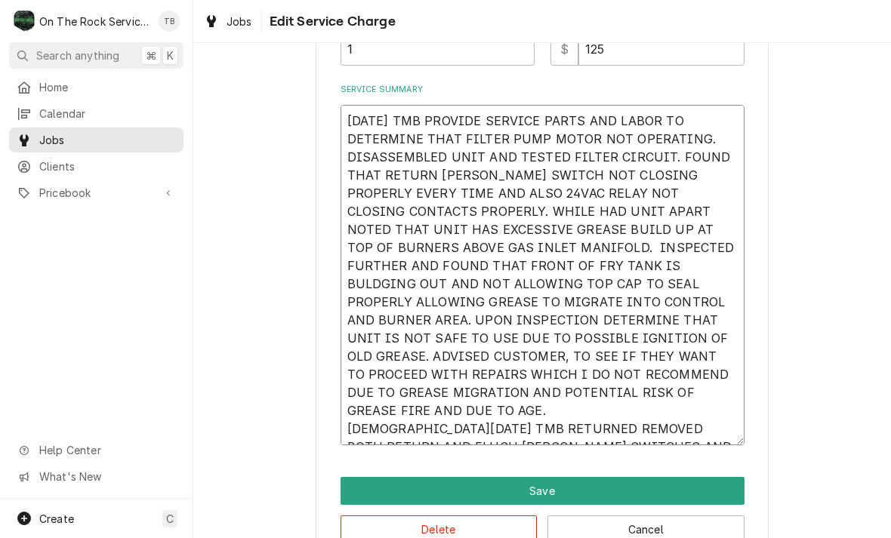
type textarea "x"
type textarea "7/17/25 TMB PROVIDE SERVICE PARTS AND LABOR TO DETERMINE THAT FILTER PUMP MOTOR…"
type textarea "x"
type textarea "7/17/25 TMB PROVIDE SERVICE PARTS AND LABOR TO DETERMINE THAT FILTER PUMP MOTOR…"
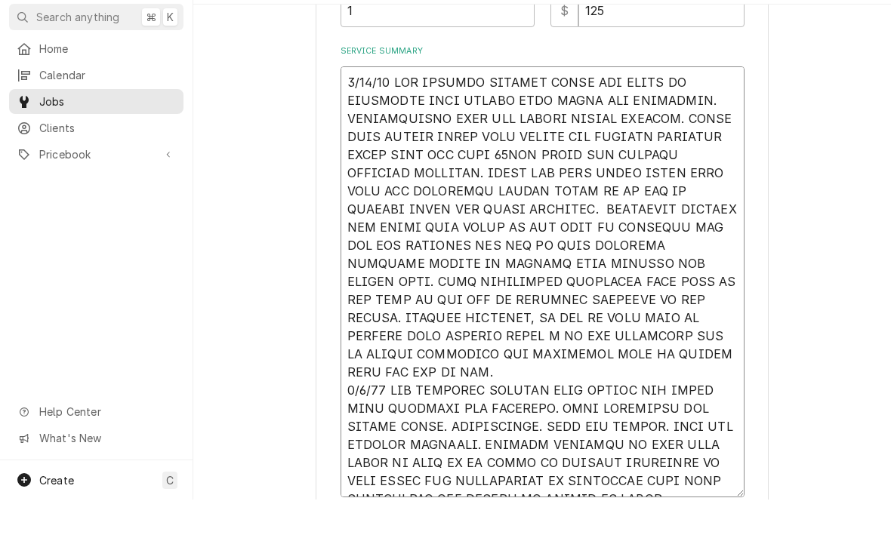
click at [434, 461] on textarea "Service Summary" at bounding box center [542, 320] width 404 height 431
click at [529, 458] on textarea "Service Summary" at bounding box center [542, 320] width 404 height 431
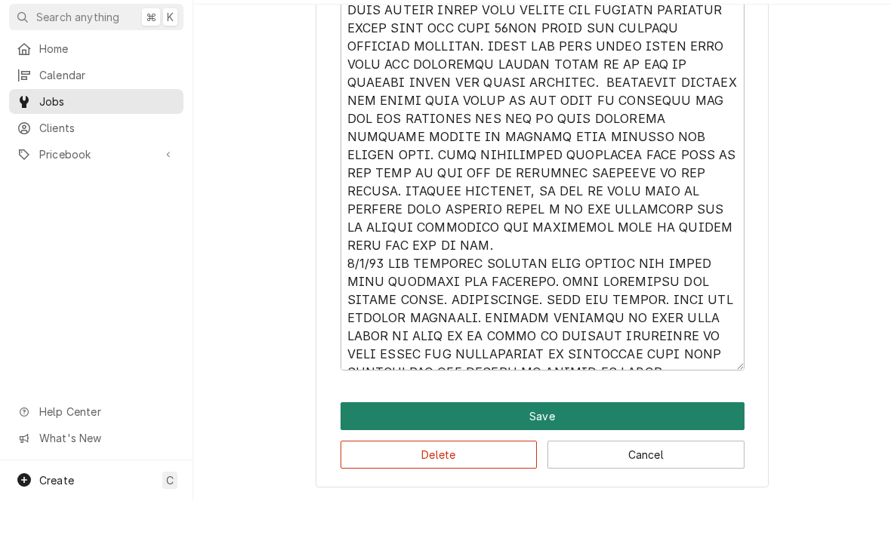
click at [540, 441] on button "Save" at bounding box center [542, 455] width 404 height 28
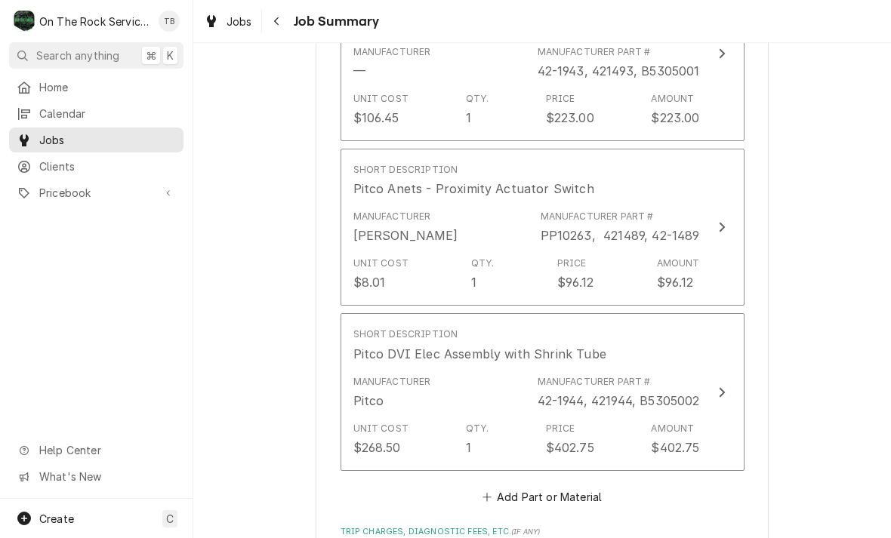
scroll to position [1845, 0]
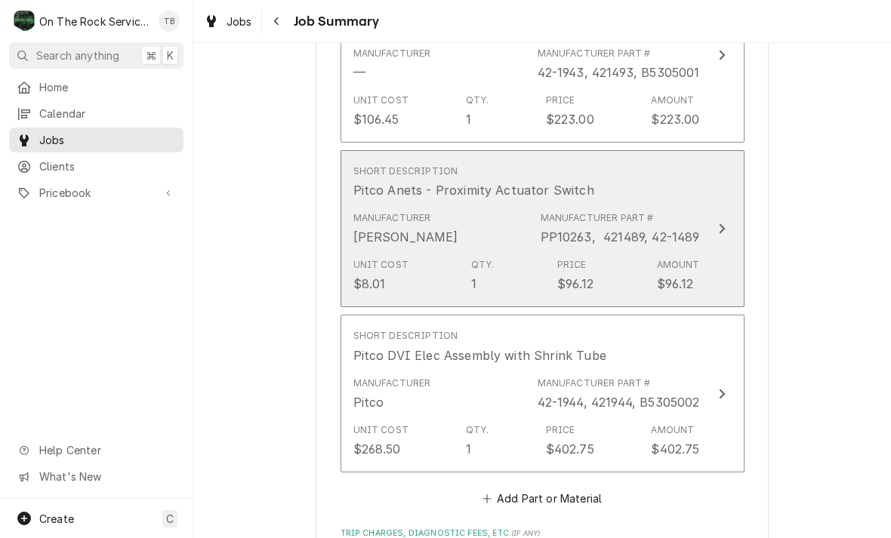
click at [673, 252] on div "Unit Cost $8.01 Qty. 1 Price $96.12 Amount $96.12" at bounding box center [526, 275] width 346 height 47
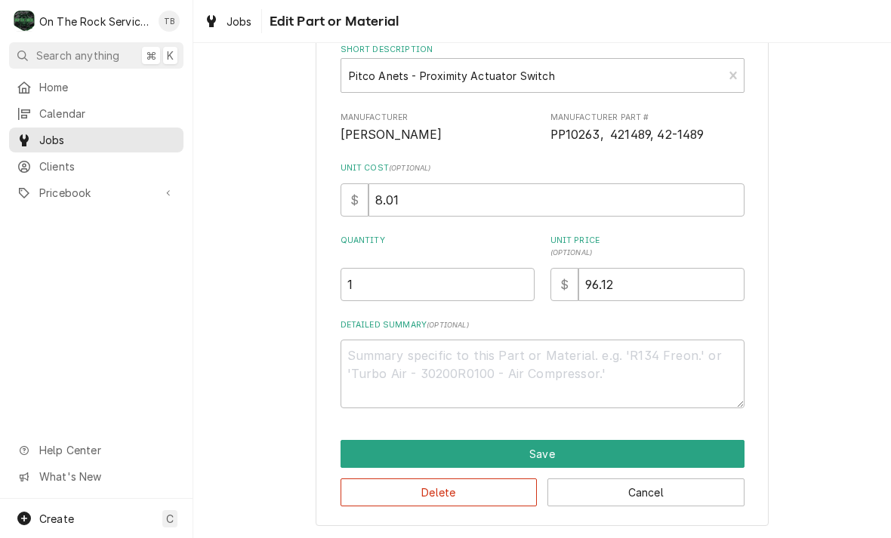
scroll to position [84, 0]
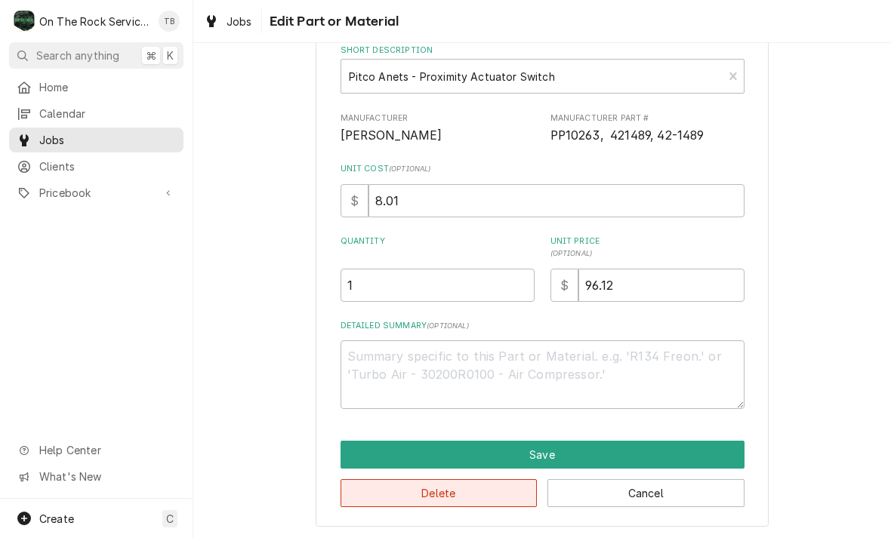
click at [497, 490] on button "Delete" at bounding box center [438, 493] width 197 height 28
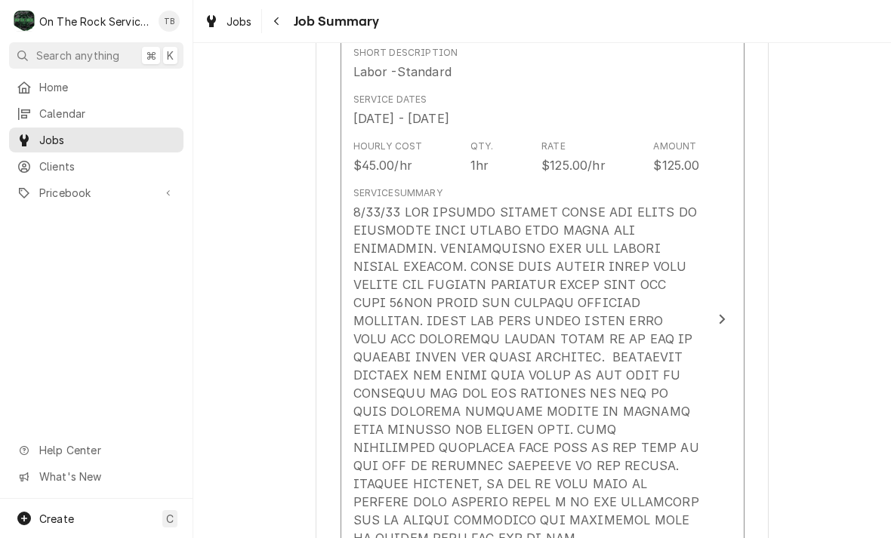
scroll to position [866, 0]
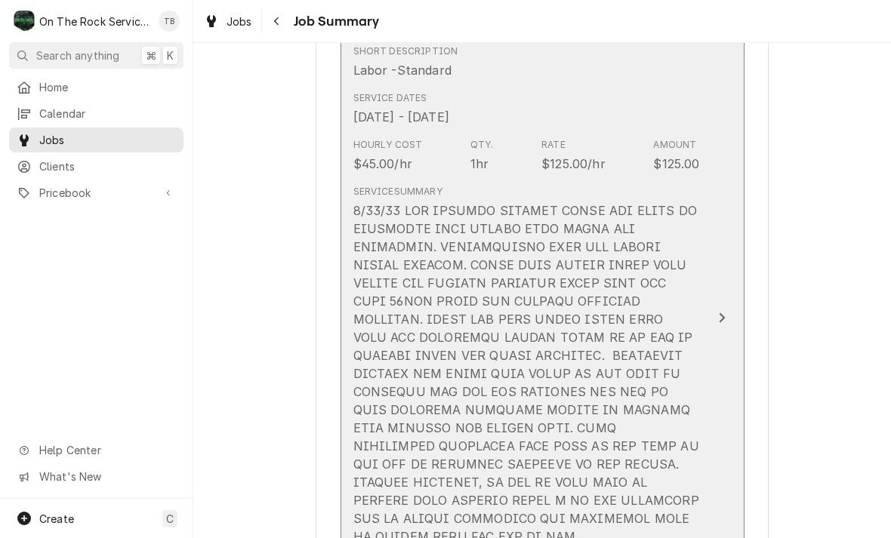
click at [495, 174] on div "Hourly Cost $45.00/hr Qty. 1hr Rate $125.00/hr Amount $125.00" at bounding box center [526, 155] width 346 height 47
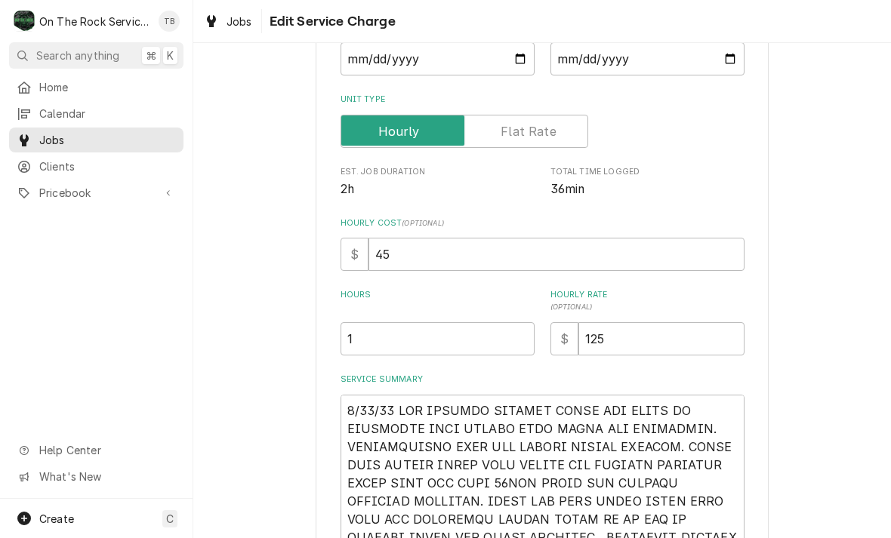
scroll to position [263, 0]
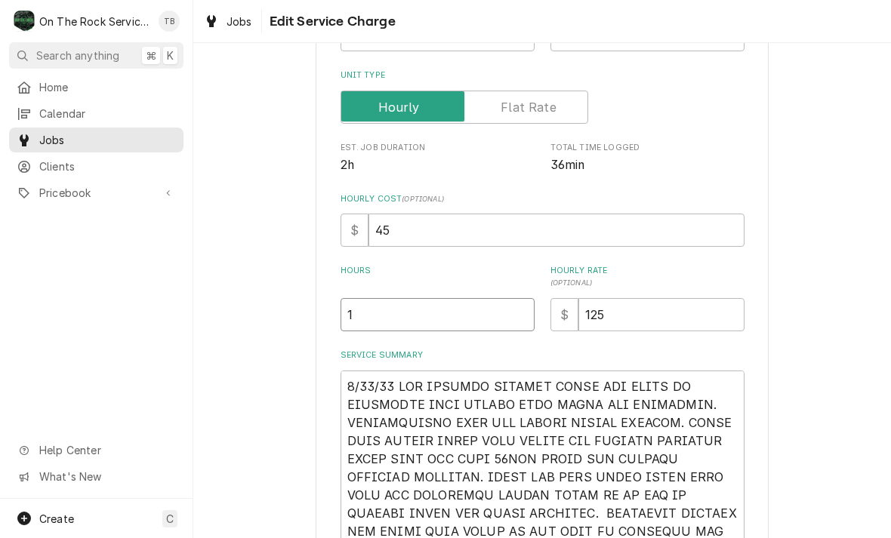
click at [376, 328] on input "1" at bounding box center [437, 314] width 194 height 33
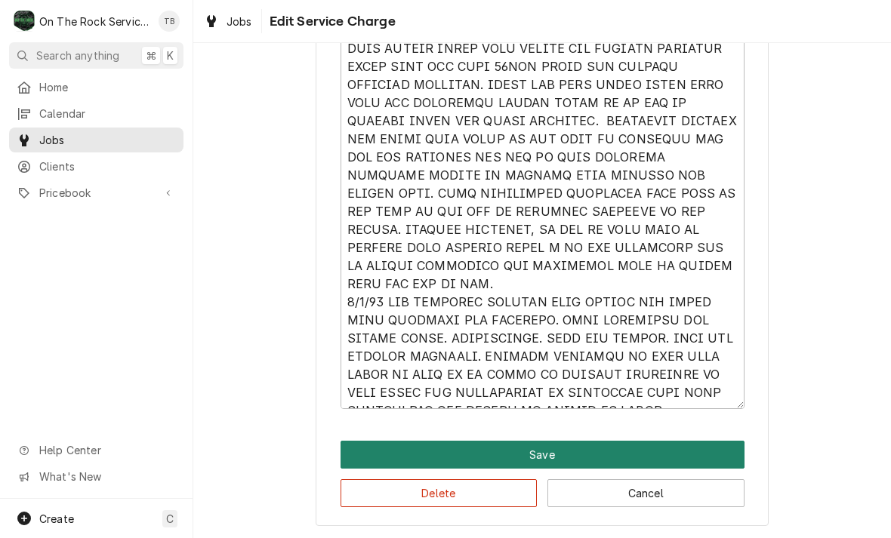
click at [559, 457] on button "Save" at bounding box center [542, 455] width 404 height 28
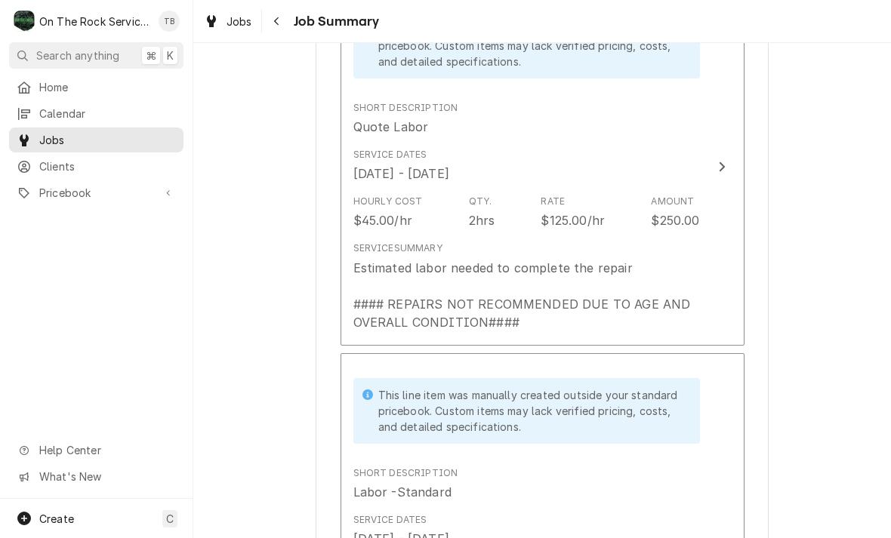
scroll to position [376, 0]
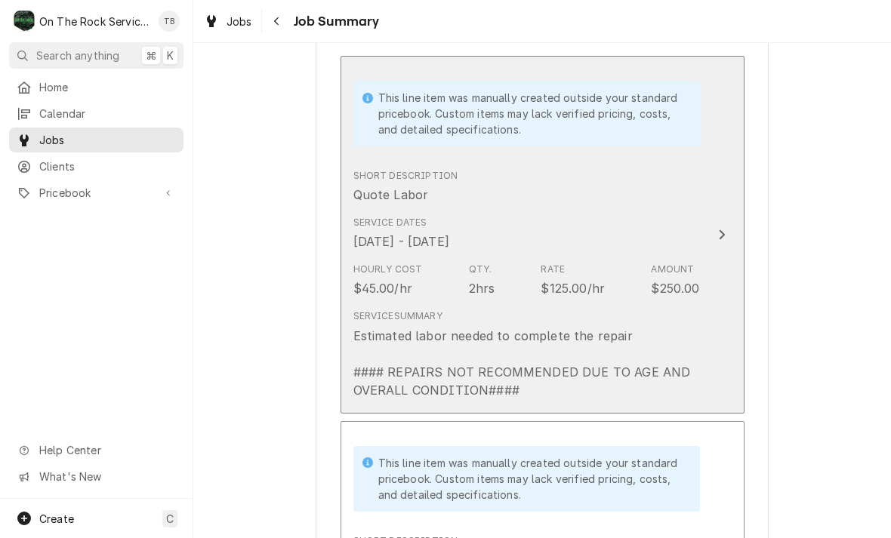
click at [630, 360] on div "Estimated labor needed to complete the repair #### REPAIRS NOT RECOMMENDED DUE …" at bounding box center [526, 363] width 346 height 72
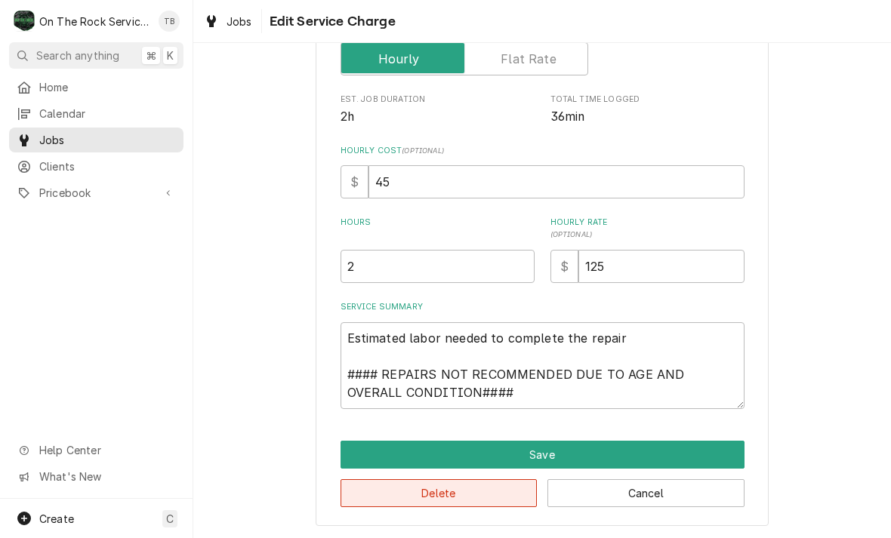
click at [474, 494] on button "Delete" at bounding box center [438, 493] width 197 height 28
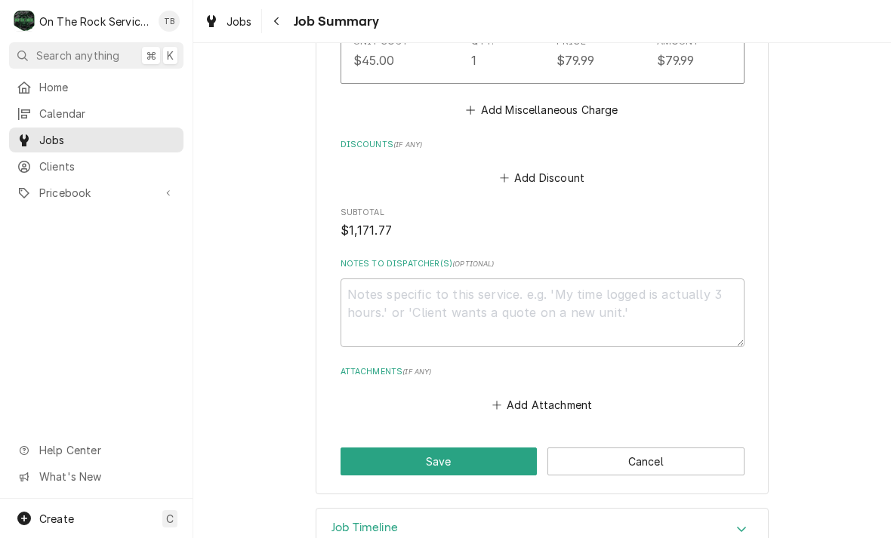
scroll to position [2007, 0]
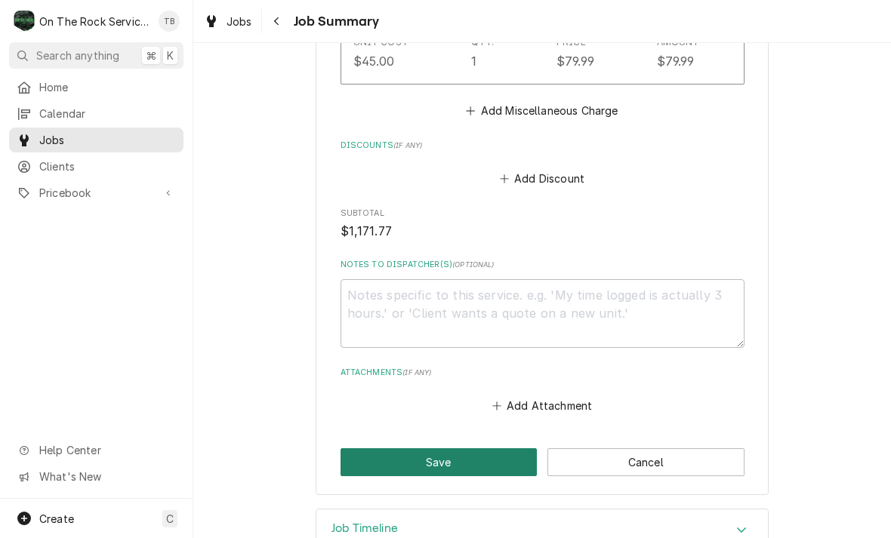
click at [454, 448] on button "Save" at bounding box center [438, 462] width 197 height 28
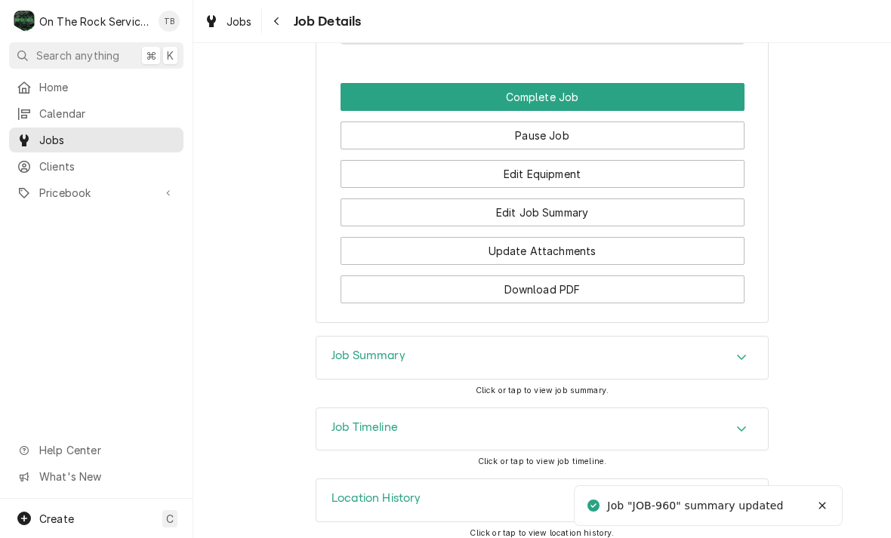
scroll to position [1448, 0]
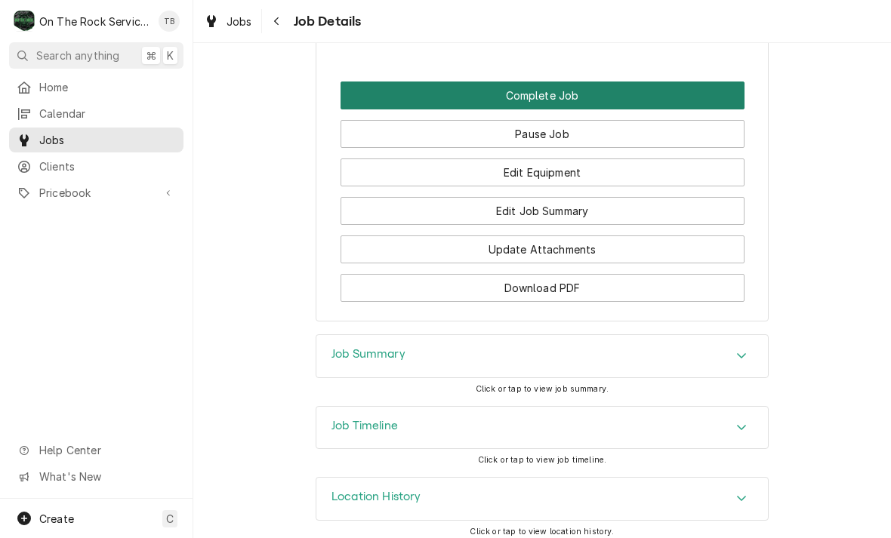
click at [562, 96] on button "Complete Job" at bounding box center [542, 96] width 404 height 28
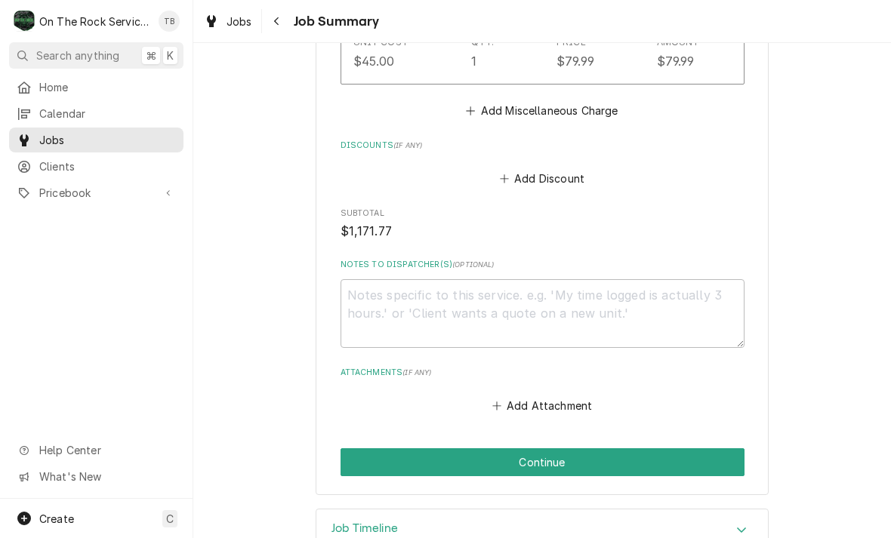
scroll to position [2007, 0]
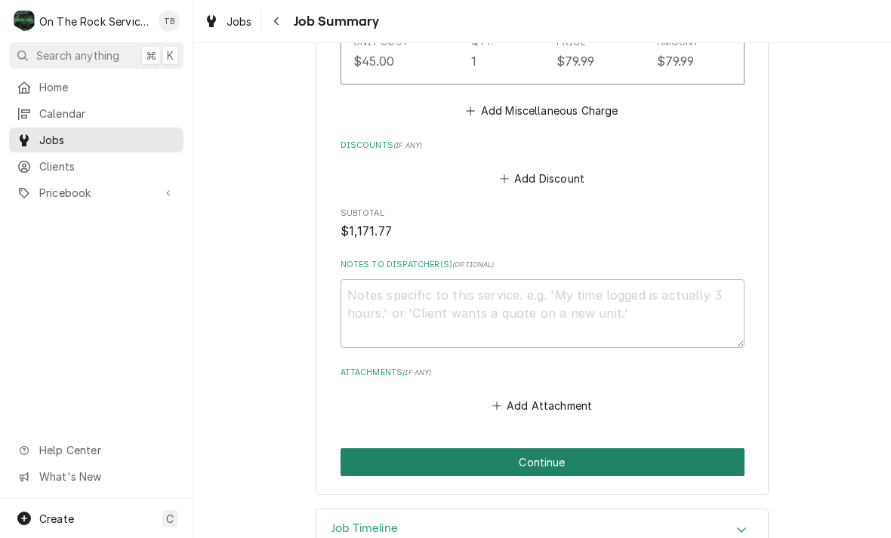
click at [540, 448] on button "Continue" at bounding box center [542, 462] width 404 height 28
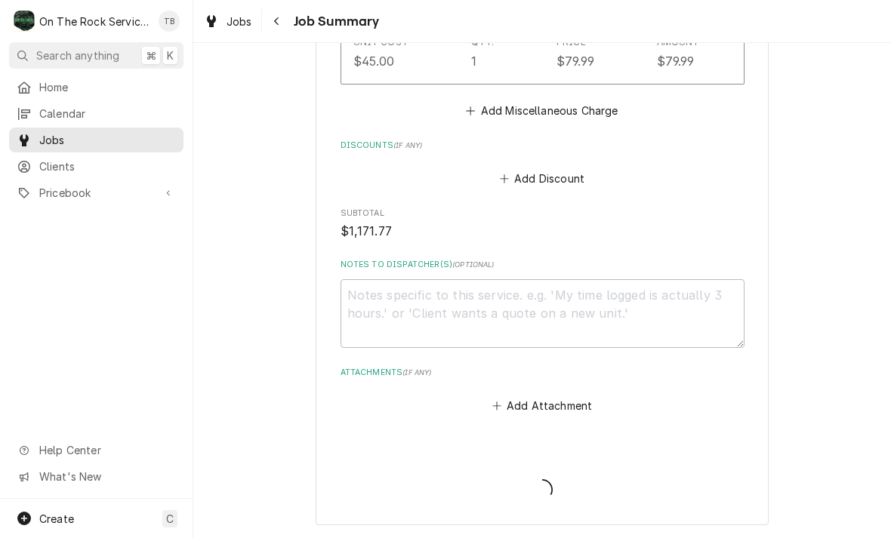
type textarea "x"
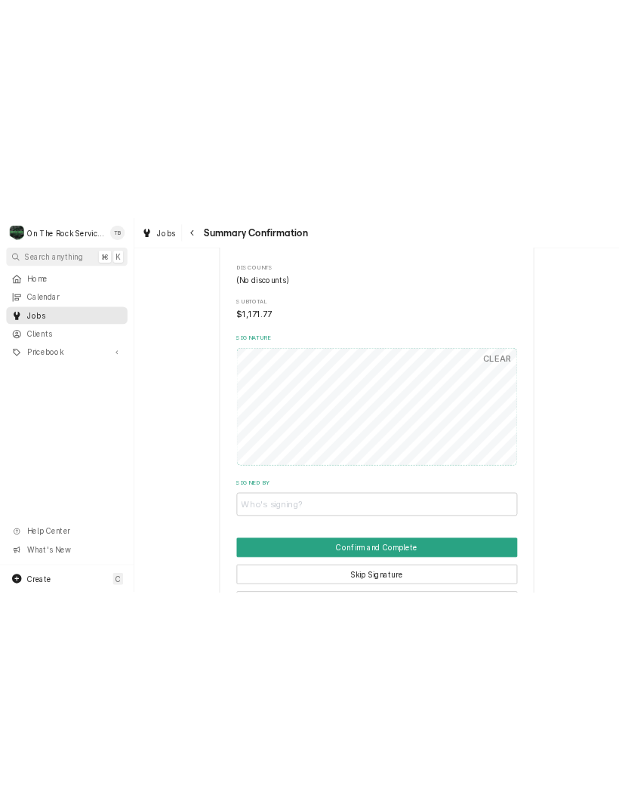
scroll to position [1644, 0]
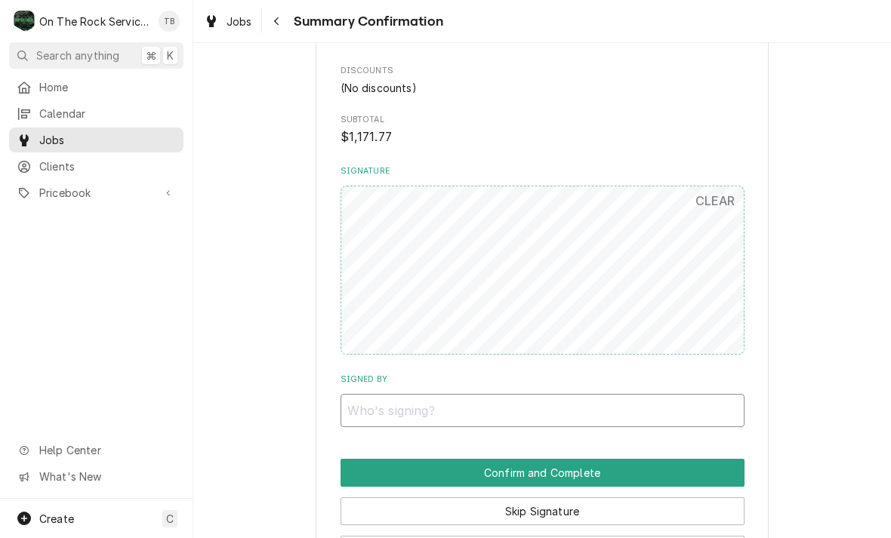
click at [639, 394] on input "Signed By" at bounding box center [542, 410] width 404 height 33
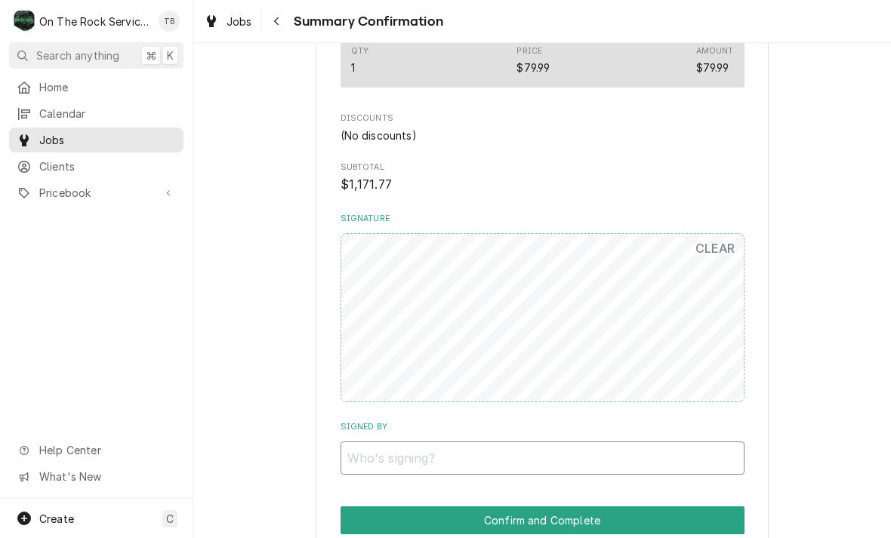
scroll to position [1639, 0]
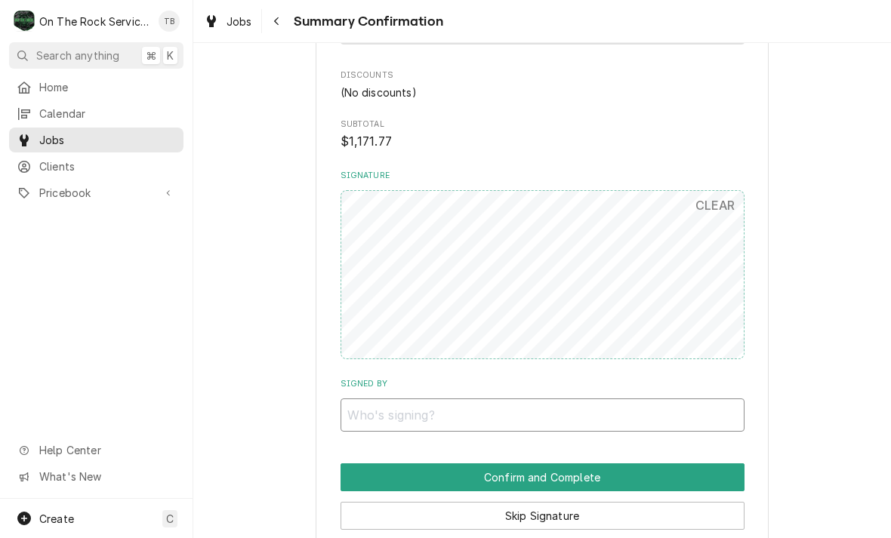
click at [642, 399] on input "Signed By" at bounding box center [542, 415] width 404 height 33
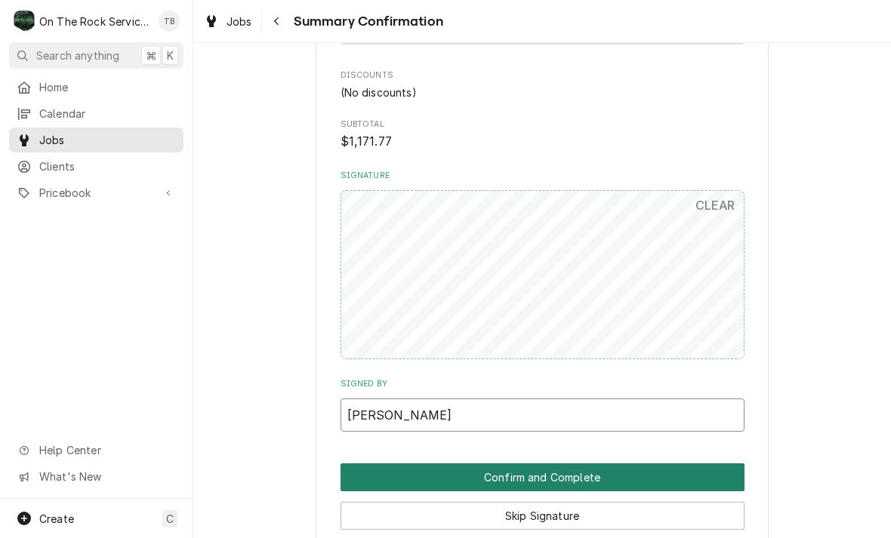
type input "[PERSON_NAME]"
click at [602, 463] on button "Confirm and Complete" at bounding box center [542, 477] width 404 height 28
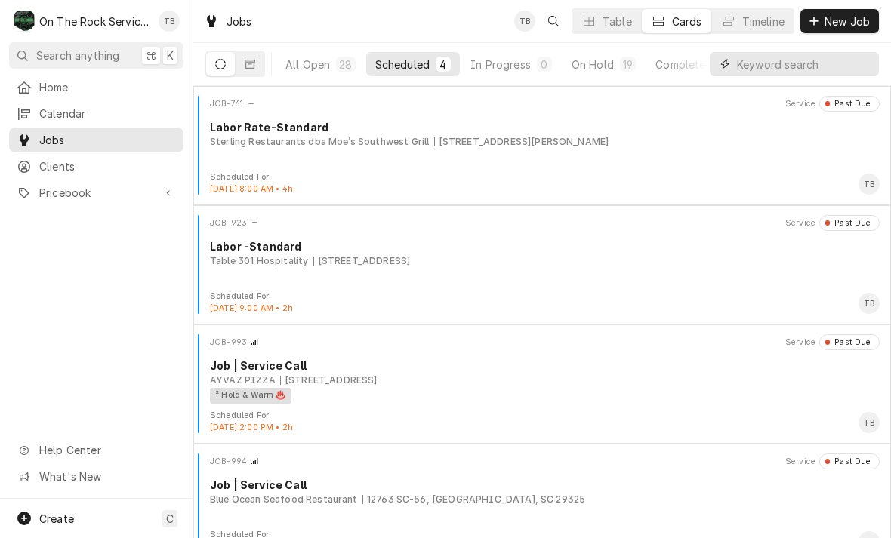
click at [754, 68] on input "Dynamic Content Wrapper" at bounding box center [804, 64] width 134 height 24
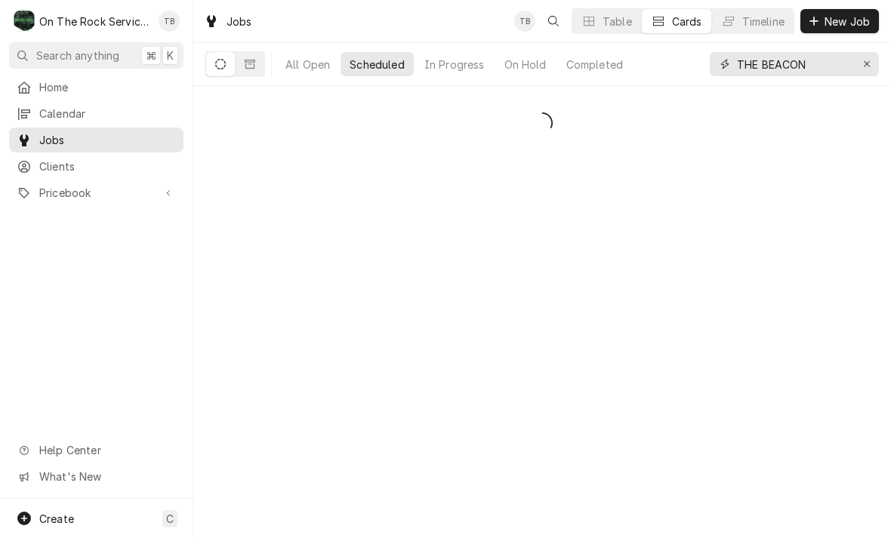
type input "THE BEACON"
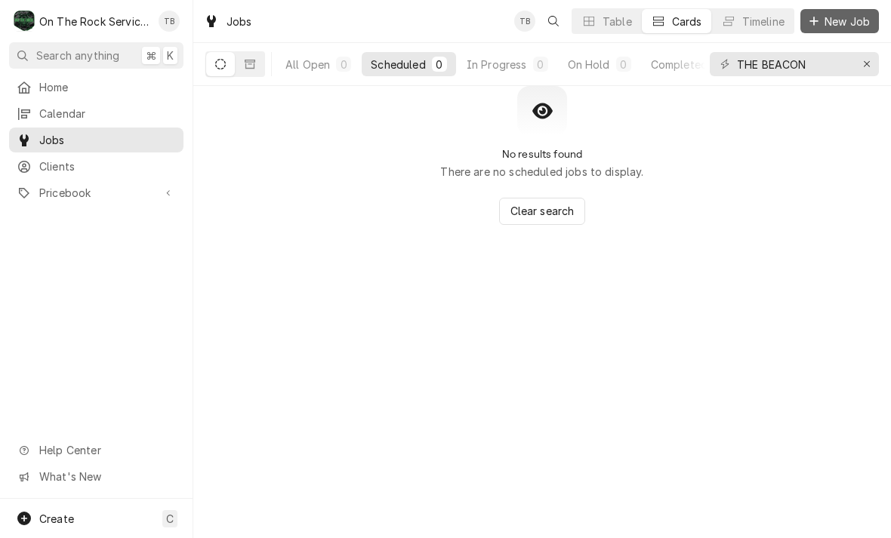
click at [845, 28] on span "New Job" at bounding box center [846, 22] width 51 height 16
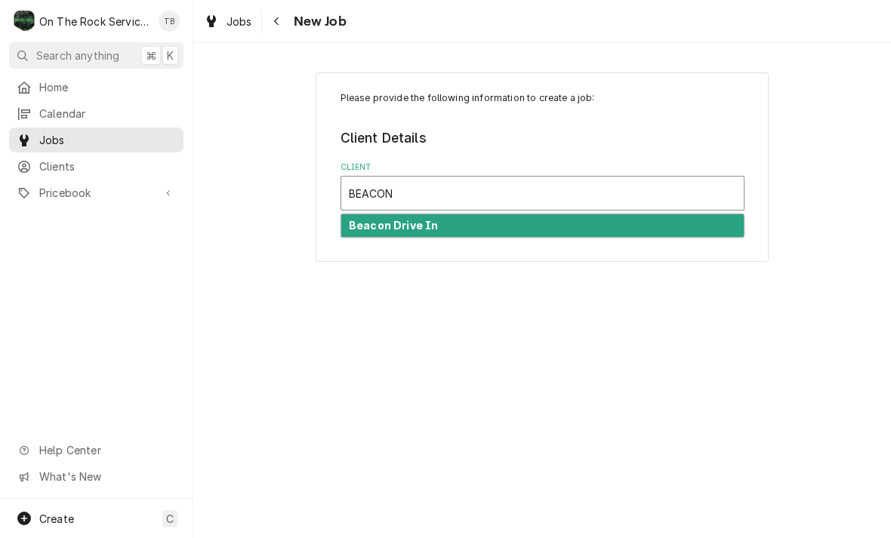
click at [430, 226] on strong "Beacon Drive In" at bounding box center [393, 225] width 89 height 13
type input "BEACON"
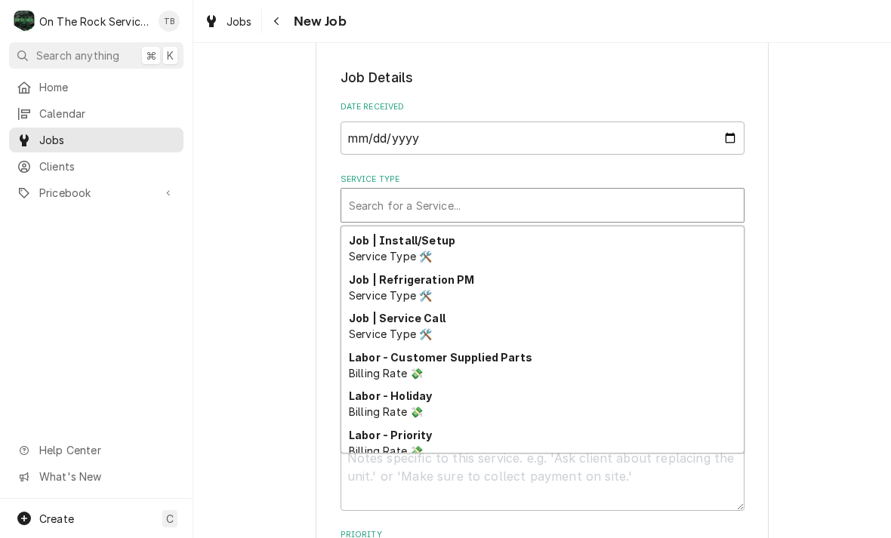
scroll to position [586, 0]
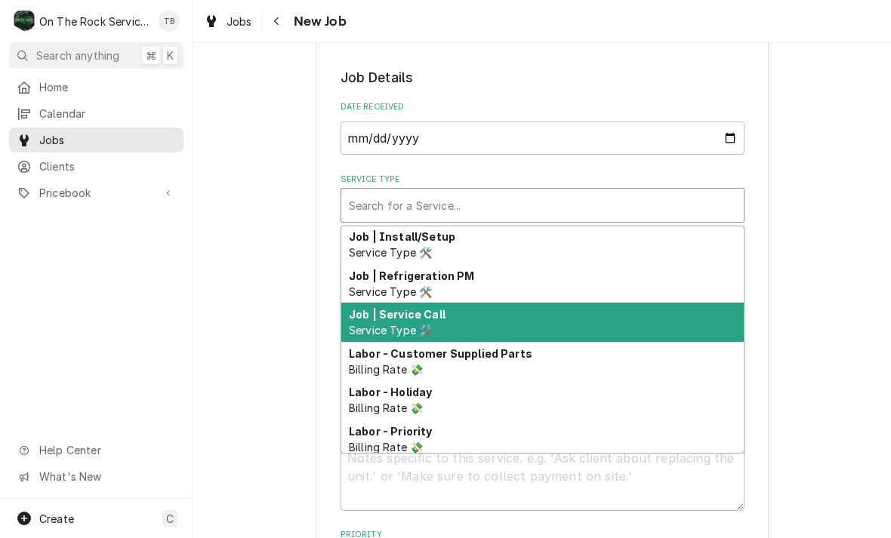
click at [427, 331] on span "Service Type 🛠️" at bounding box center [390, 330] width 83 height 13
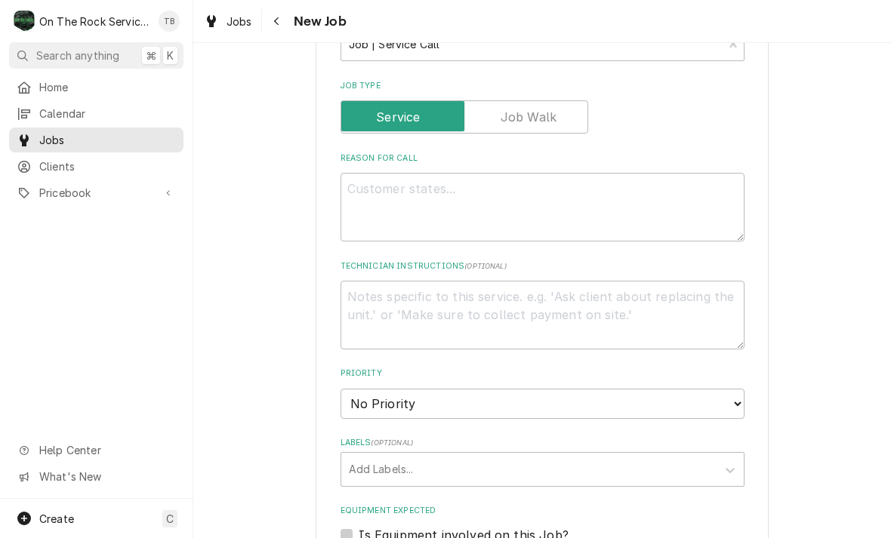
scroll to position [405, 0]
click at [377, 203] on textarea "Reason For Call" at bounding box center [542, 206] width 404 height 69
type textarea "x"
type textarea "V"
type textarea "x"
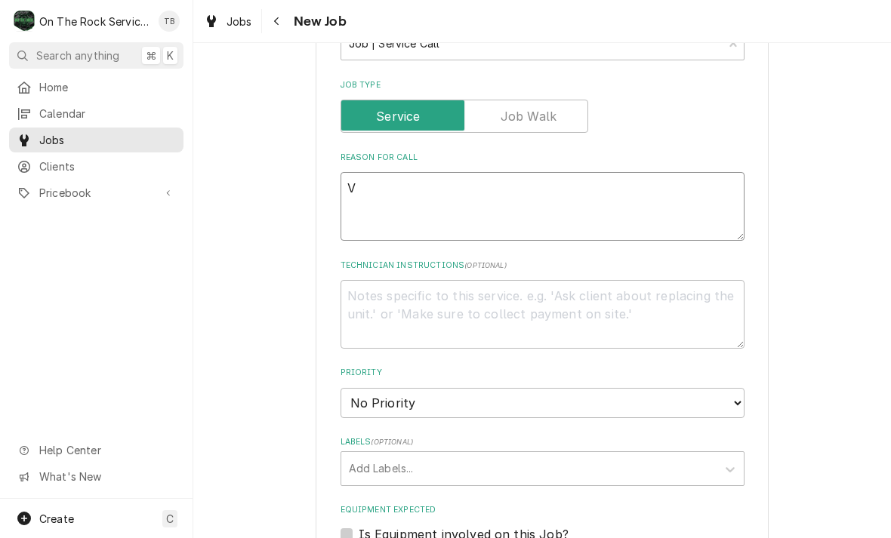
type textarea "VU"
type textarea "x"
type textarea "VUL"
type textarea "x"
type textarea "VULC"
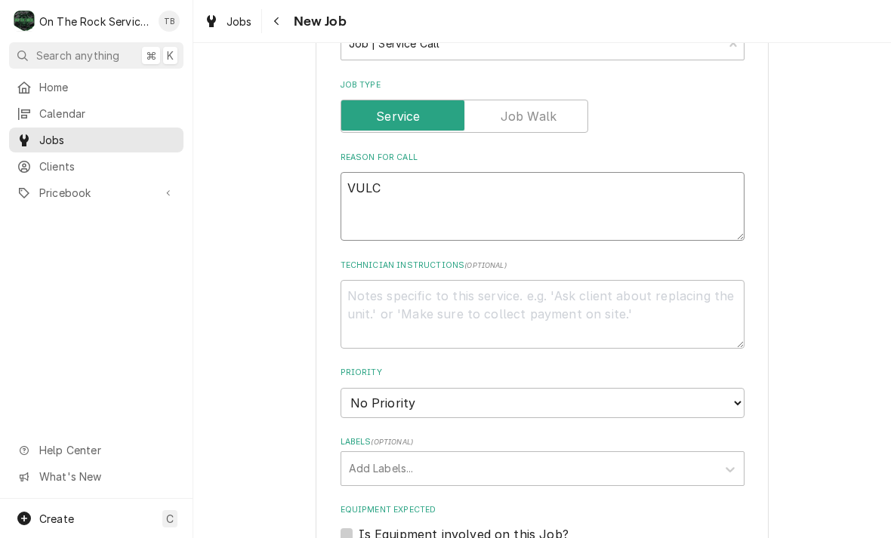
type textarea "x"
type textarea "VULCA"
type textarea "x"
type textarea "VULCAN"
type textarea "x"
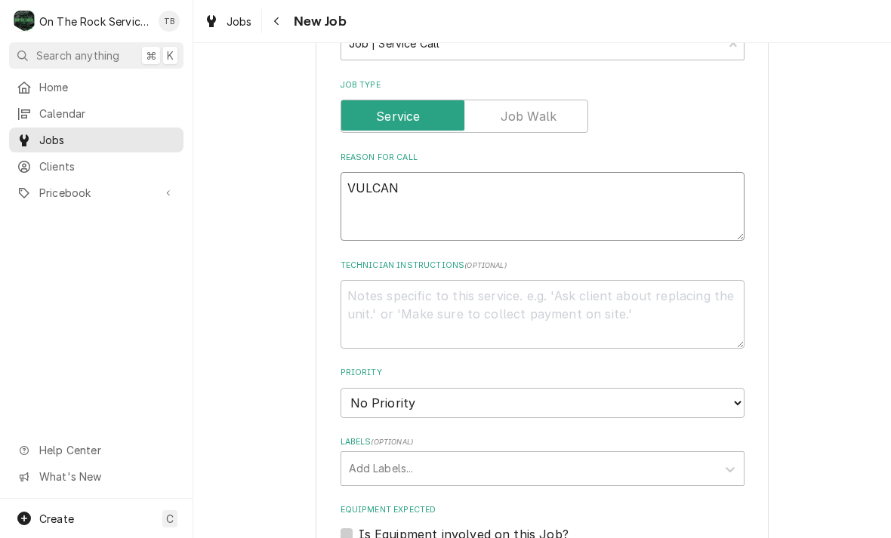
type textarea "VULCAN"
type textarea "x"
type textarea "VULCAN K"
type textarea "x"
type textarea "VULCAN KET"
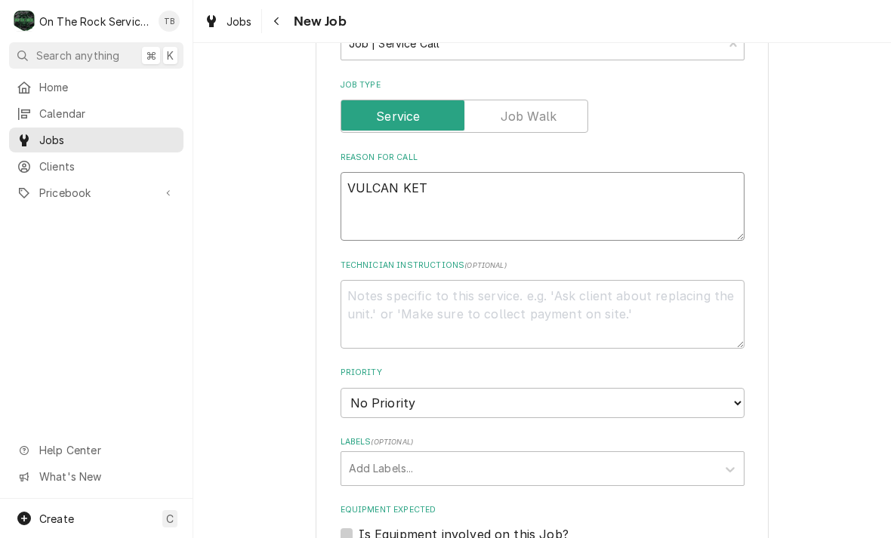
type textarea "x"
type textarea "VULCAN KETT"
type textarea "x"
type textarea "VULCAN KETTL"
type textarea "x"
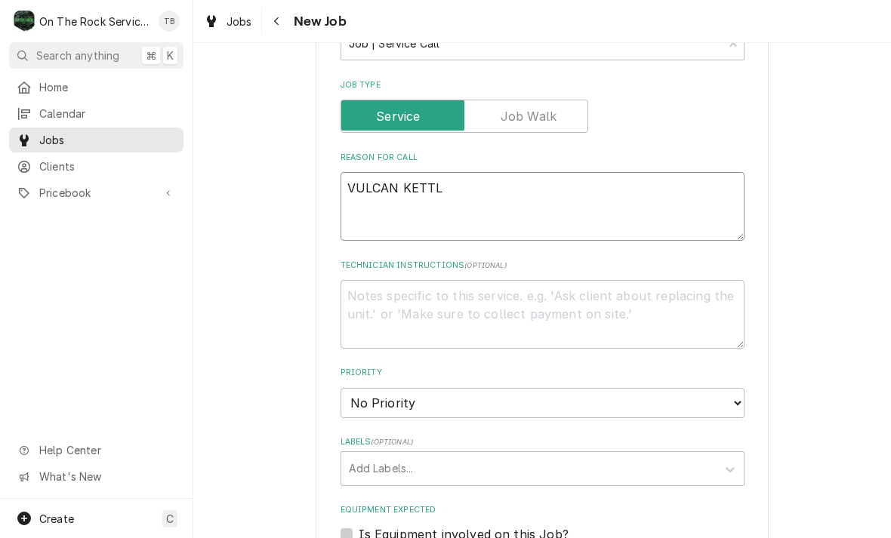
type textarea "VULCAN KETTLE"
type textarea "x"
type textarea "VULCAN KETTLE"
type textarea "x"
type textarea "VULCAN KETTLE TE"
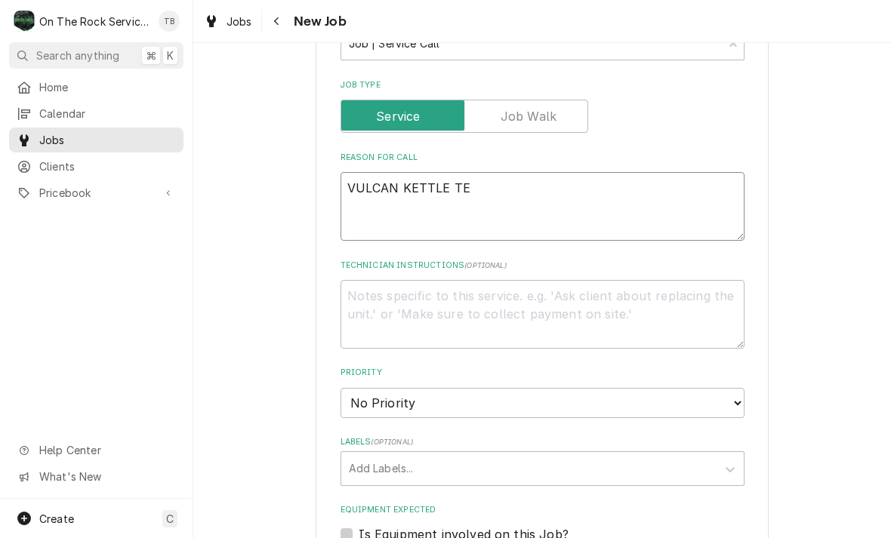
type textarea "x"
type textarea "VULCAN KETTLE TEM"
type textarea "x"
type textarea "VULCAN KETTLE TEMP"
type textarea "x"
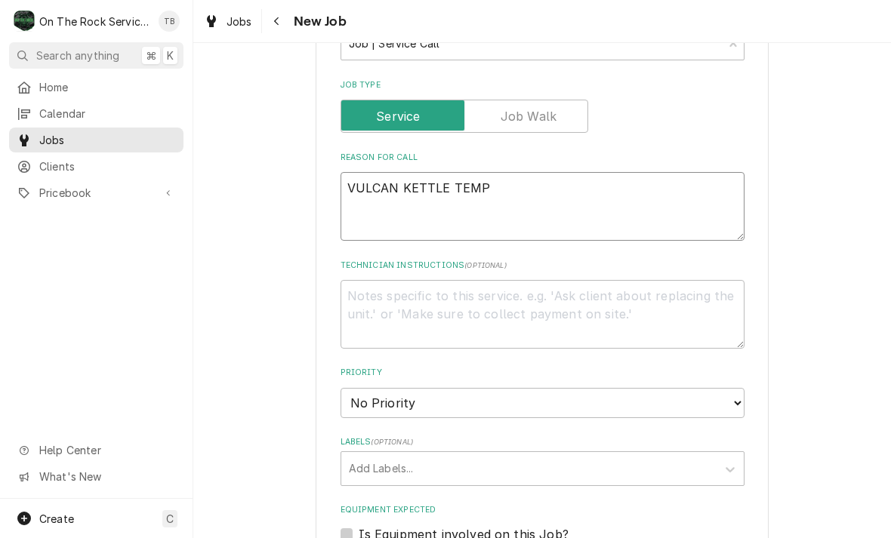
type textarea "VULCAN KETTLE TEMP"
type textarea "x"
type textarea "VULCAN KETTLE TEMP K"
type textarea "x"
type textarea "VULCAN KETTLE TEMP KN"
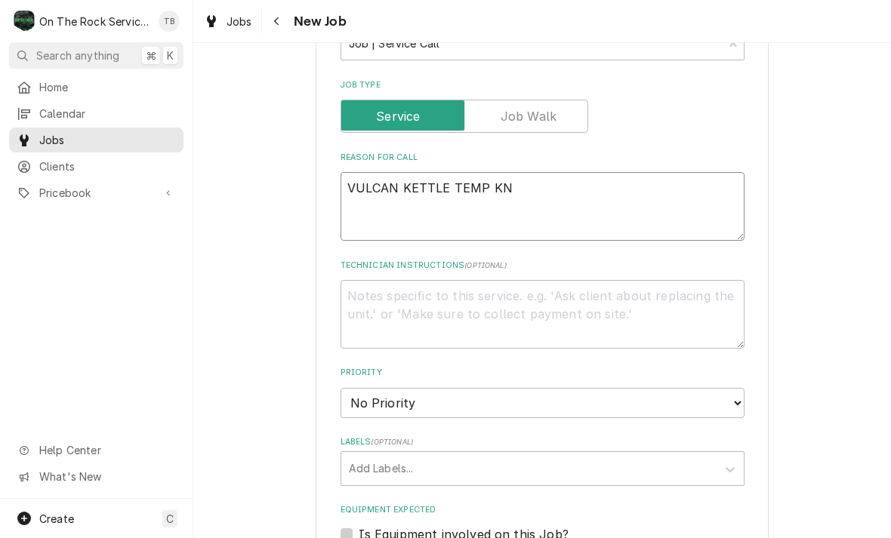
type textarea "x"
type textarea "VULCAN KETTLE TEMP KNO"
type textarea "x"
type textarea "VULCAN KETTLE TEMP KNOB"
type textarea "x"
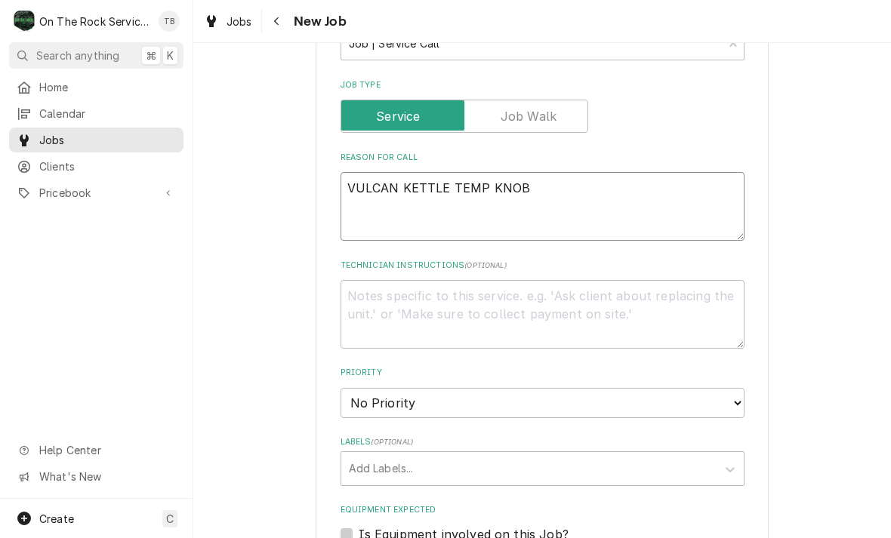
type textarea "VULCAN KETTLE TEMP KNOB"
type textarea "x"
type textarea "VULCAN KETTLE TEMP KNOB PU"
type textarea "x"
type textarea "VULCAN KETTLE TEMP KNOB PUSH"
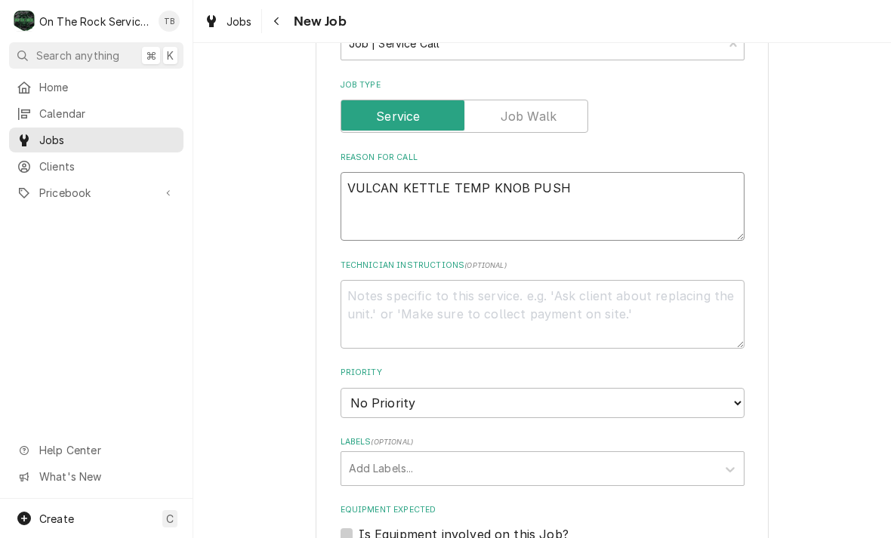
type textarea "x"
type textarea "VULCAN KETTLE TEMP KNOB PUSHE"
type textarea "x"
type textarea "VULCAN KETTLE TEMP KNOB PUSHED"
type textarea "x"
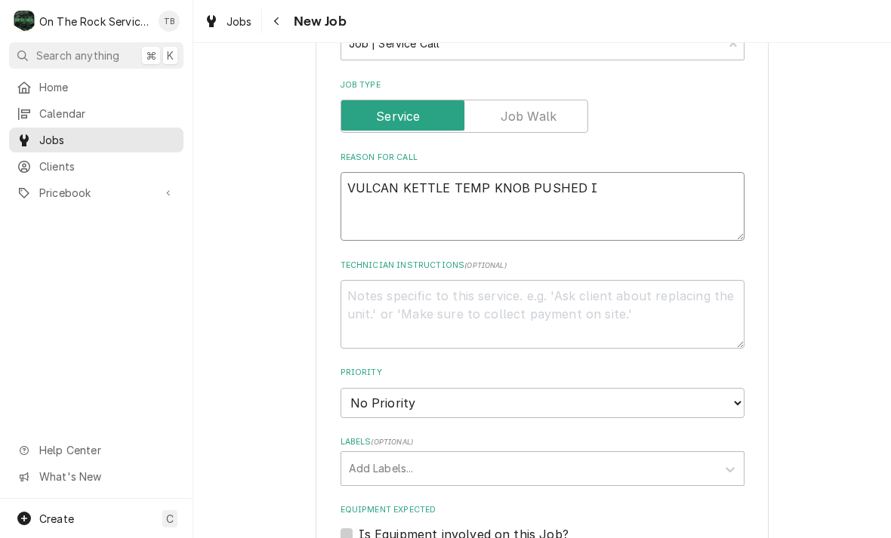
type textarea "VULCAN KETTLE TEMP KNOB PUSHED IN"
type textarea "x"
type textarea "VULCAN KETTLE TEMP KNOB PUSHED IN"
type textarea "x"
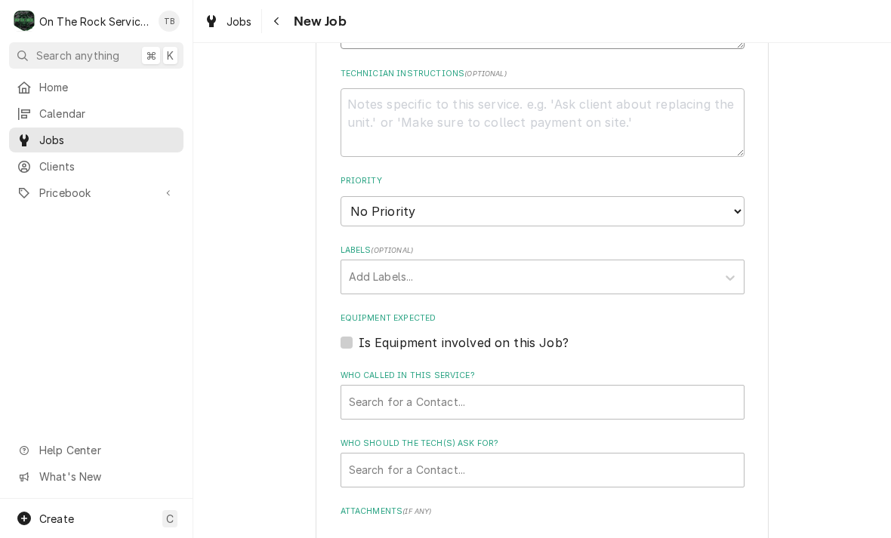
scroll to position [605, 0]
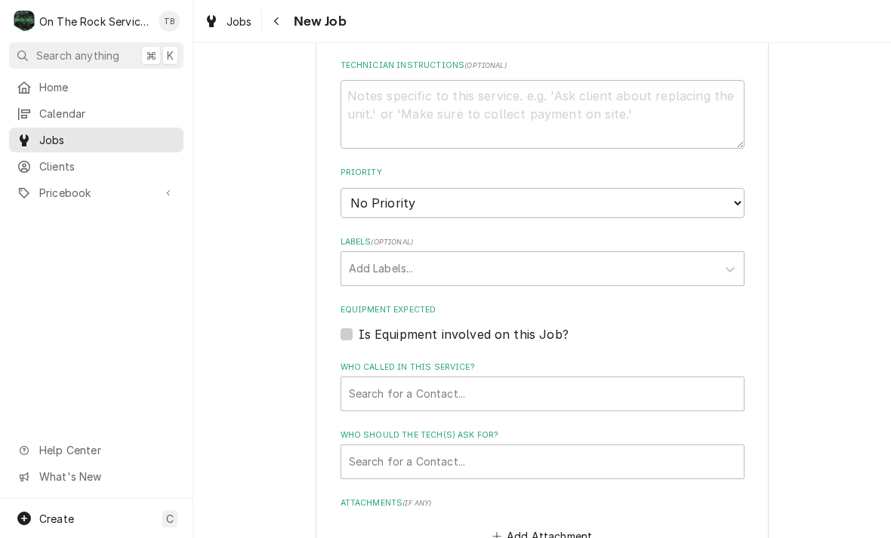
type textarea "VULCAN KETTLE TEMP KNOB PUSHED IN"
click at [734, 205] on select "No Priority Urgent High Medium Low" at bounding box center [542, 203] width 404 height 30
select select "2"
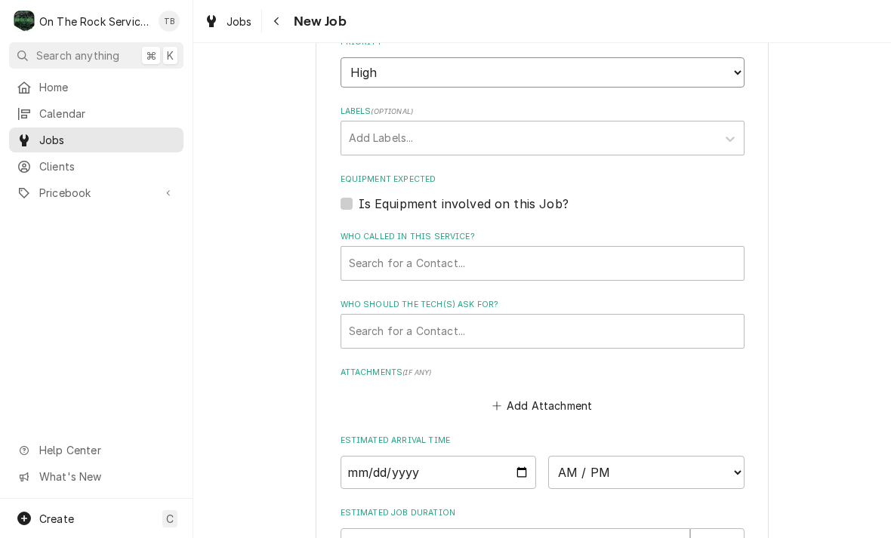
scroll to position [736, 0]
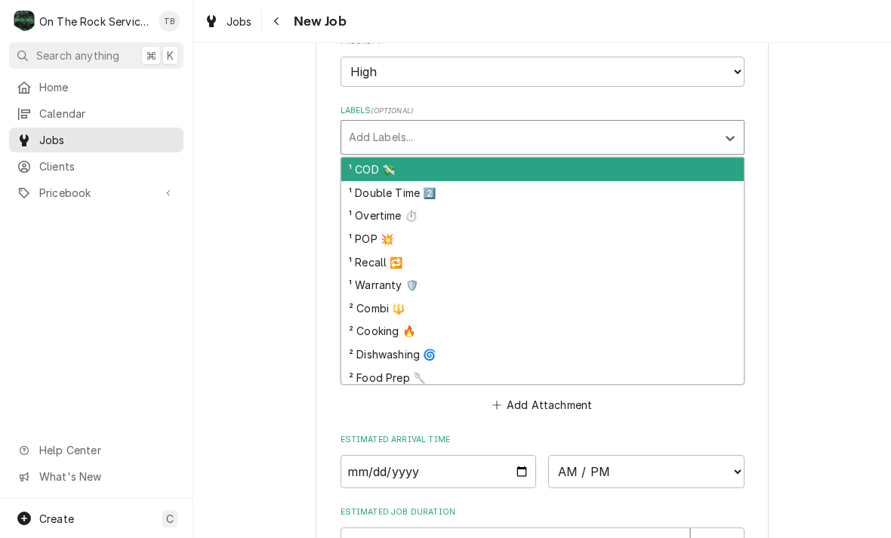
click at [396, 325] on div "² Cooking 🔥" at bounding box center [542, 331] width 402 height 23
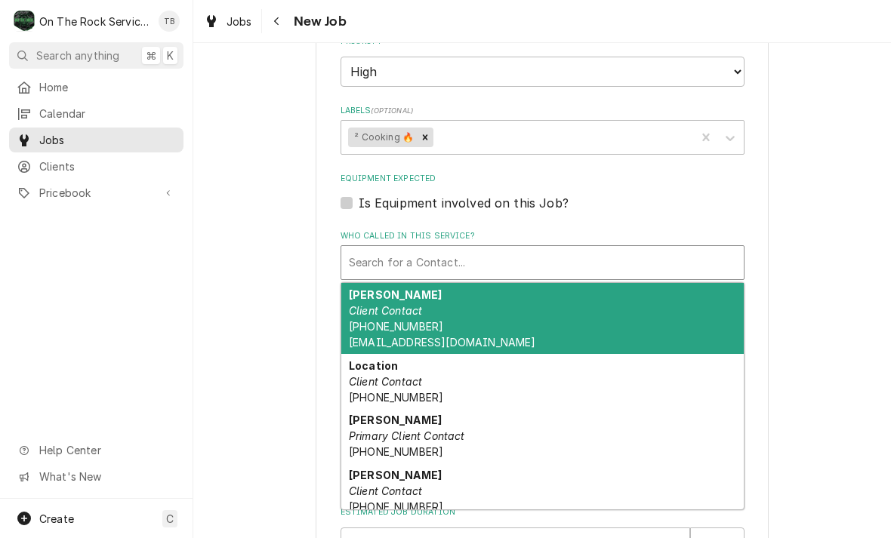
type textarea "x"
type input "M"
type textarea "x"
type input "MA"
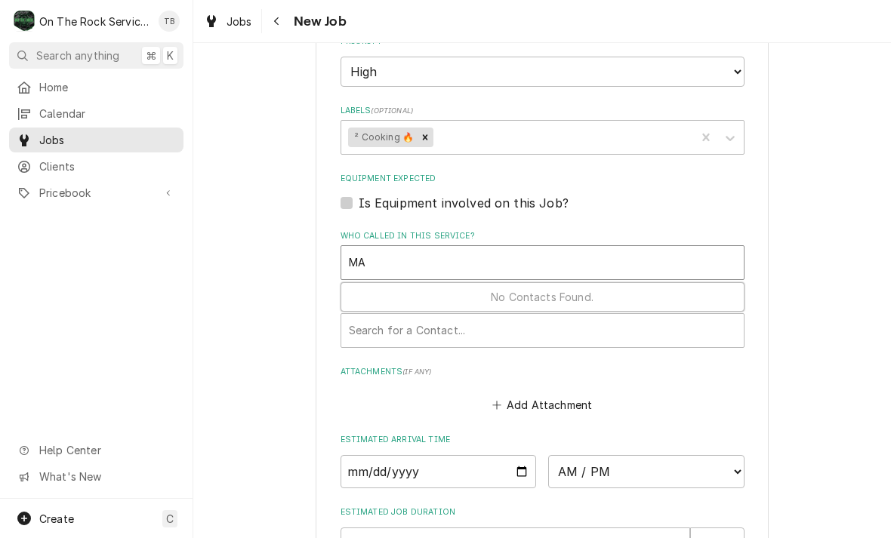
type textarea "x"
type input "MAR"
type textarea "x"
type input "MARK"
type textarea "x"
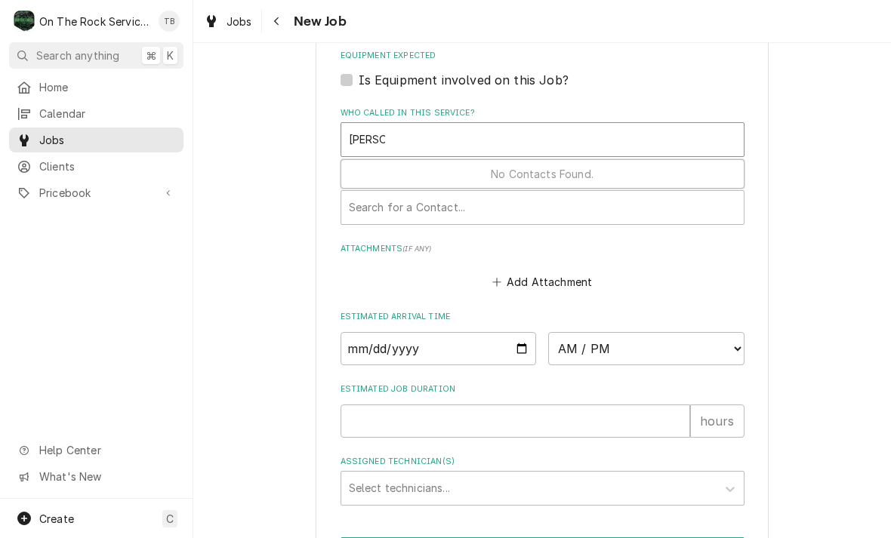
scroll to position [899, 0]
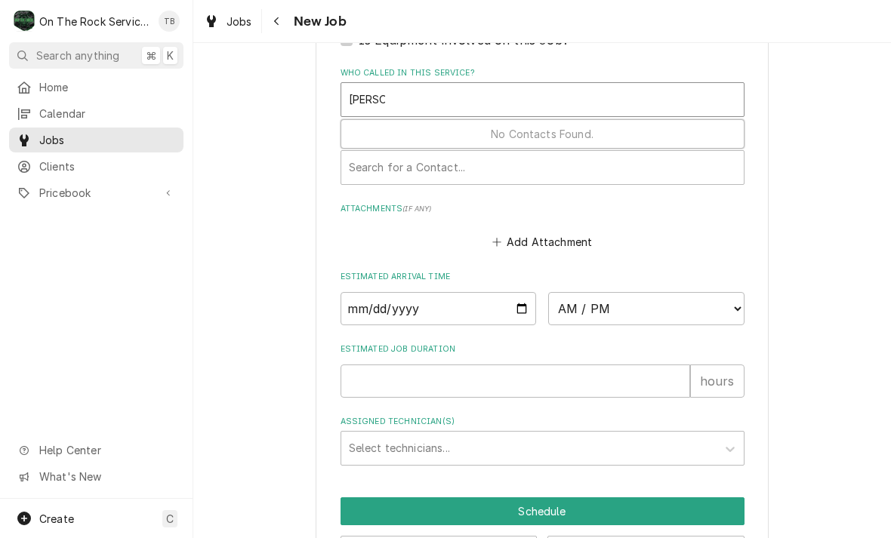
type input "MARK"
click at [447, 309] on input "Date" at bounding box center [438, 308] width 196 height 33
type input "[DATE]"
type textarea "x"
click at [606, 309] on select "AM / PM 6:00 AM 6:15 AM 6:30 AM 6:45 AM 7:00 AM 7:15 AM 7:30 AM 7:45 AM 8:00 AM…" at bounding box center [646, 308] width 196 height 33
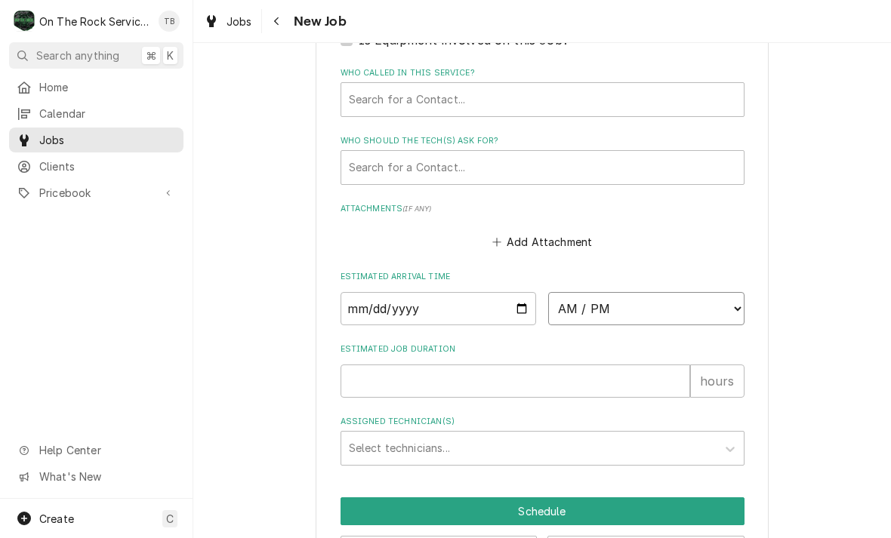
select select "16:00:00"
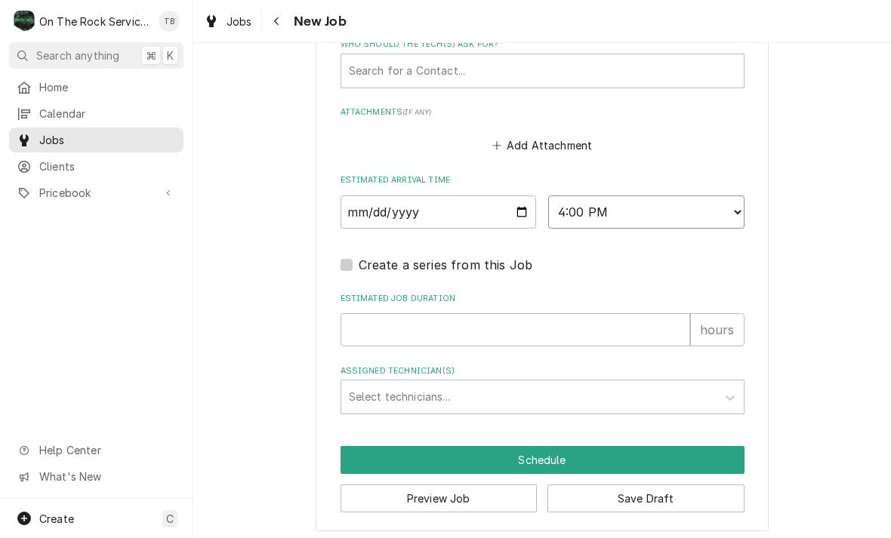
scroll to position [996, 0]
click at [655, 325] on input "Estimated Job Duration" at bounding box center [514, 329] width 349 height 33
type textarea "x"
type input "2"
type textarea "x"
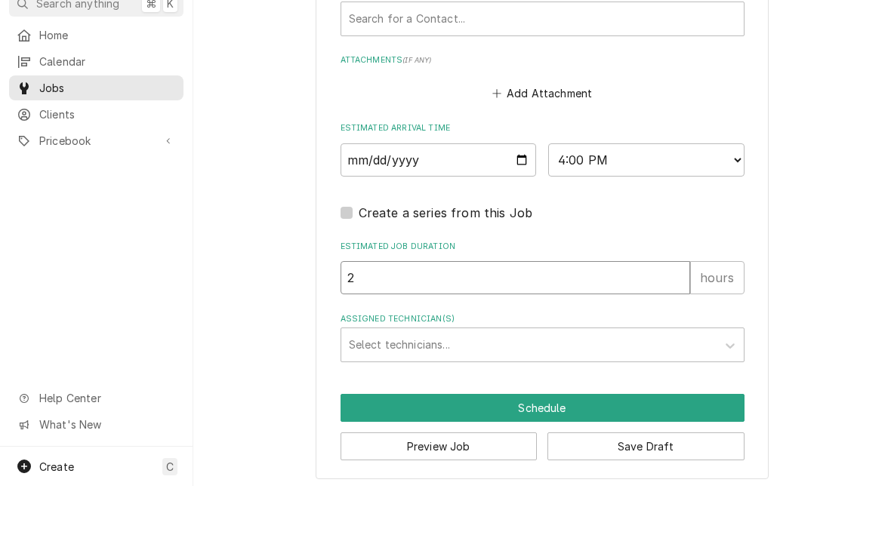
type input "2"
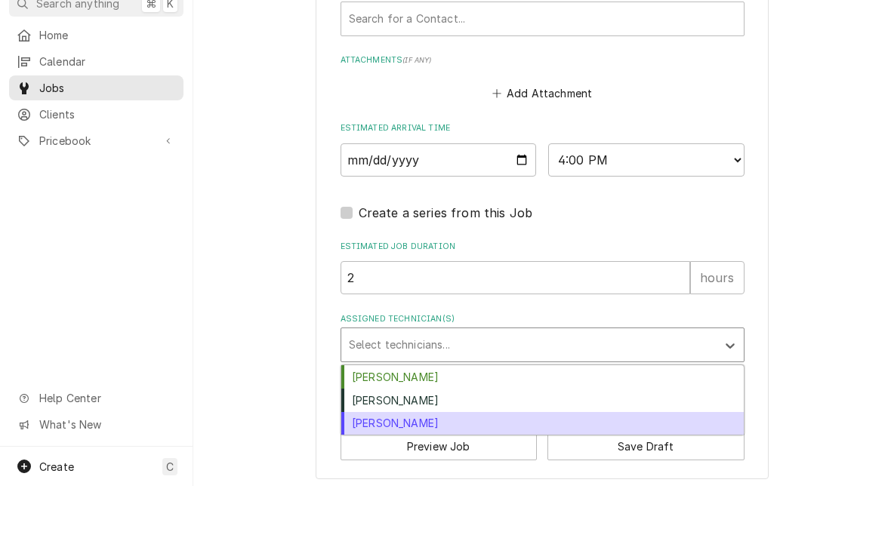
click at [410, 464] on div "Todd Brady" at bounding box center [542, 475] width 402 height 23
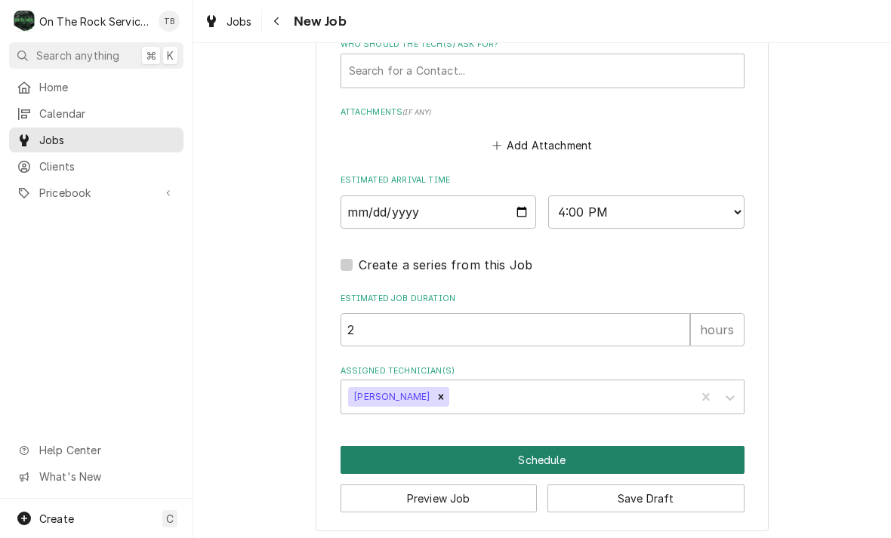
click at [537, 456] on button "Schedule" at bounding box center [542, 460] width 404 height 28
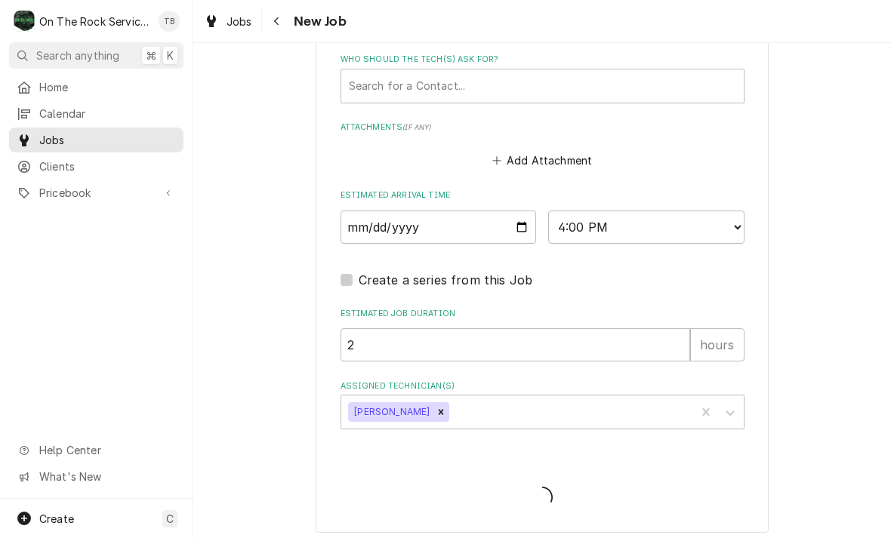
type textarea "x"
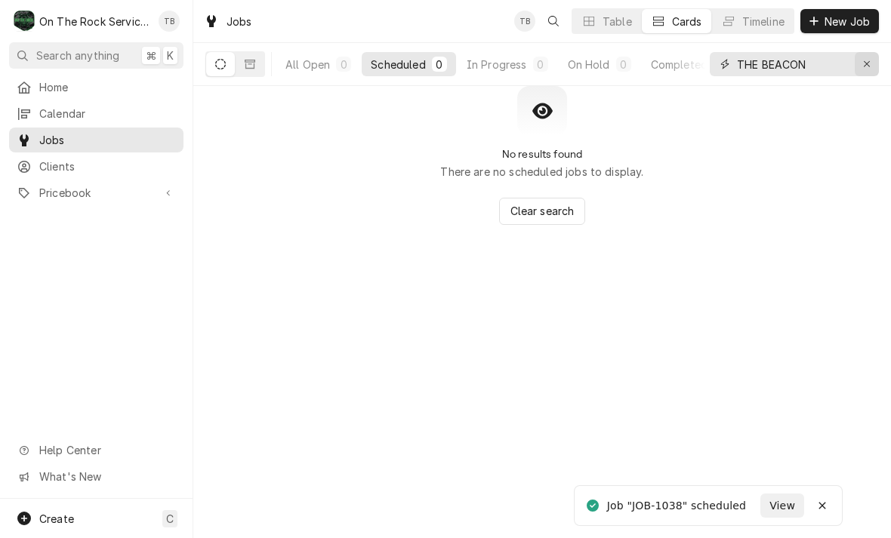
click at [864, 73] on button "Erase input" at bounding box center [866, 64] width 24 height 24
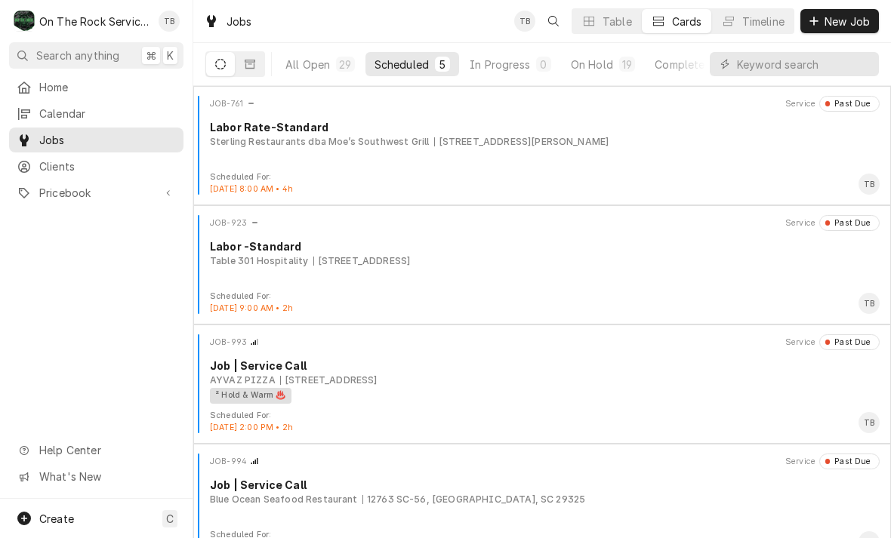
click at [416, 64] on div "Scheduled" at bounding box center [401, 65] width 54 height 16
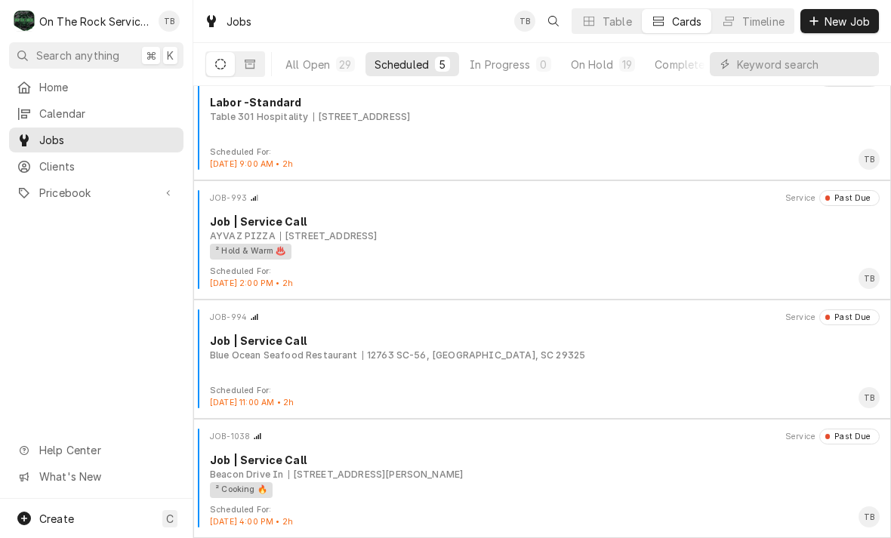
scroll to position [144, 0]
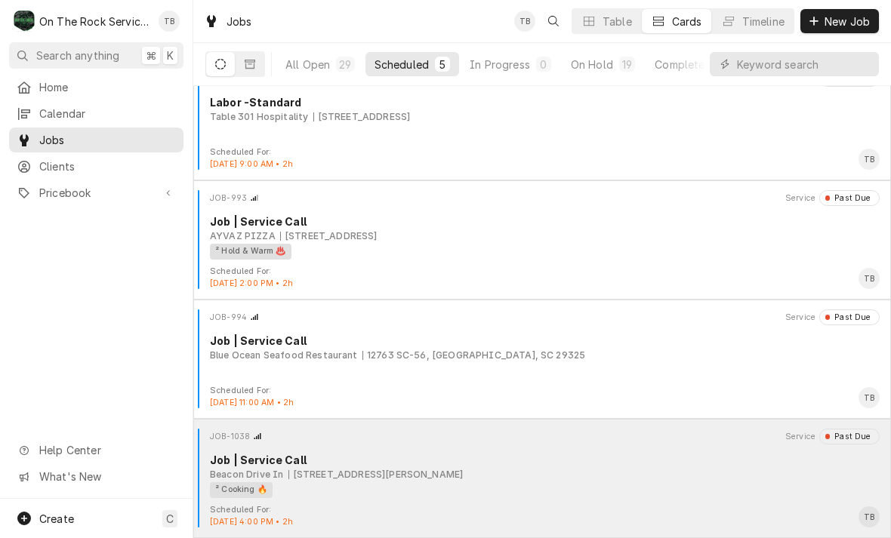
click at [535, 494] on div "² Cooking 🔥" at bounding box center [539, 490] width 659 height 16
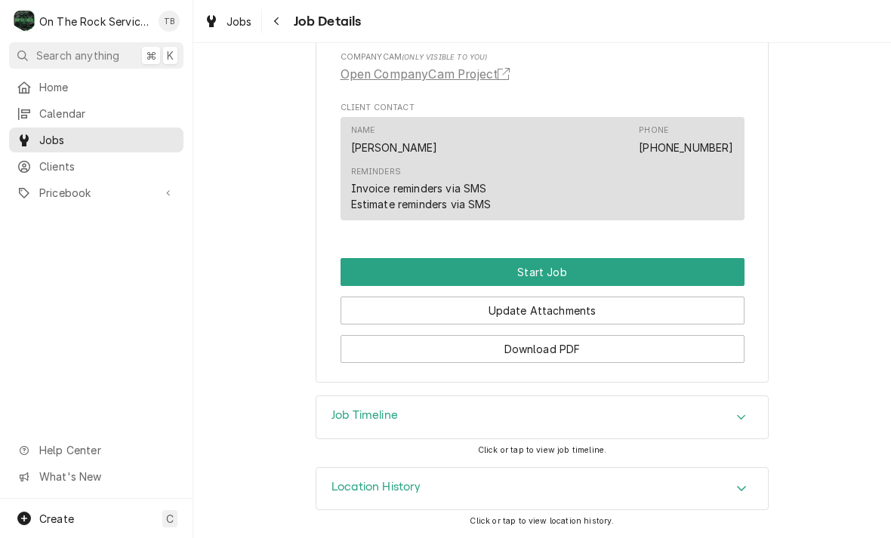
scroll to position [838, 0]
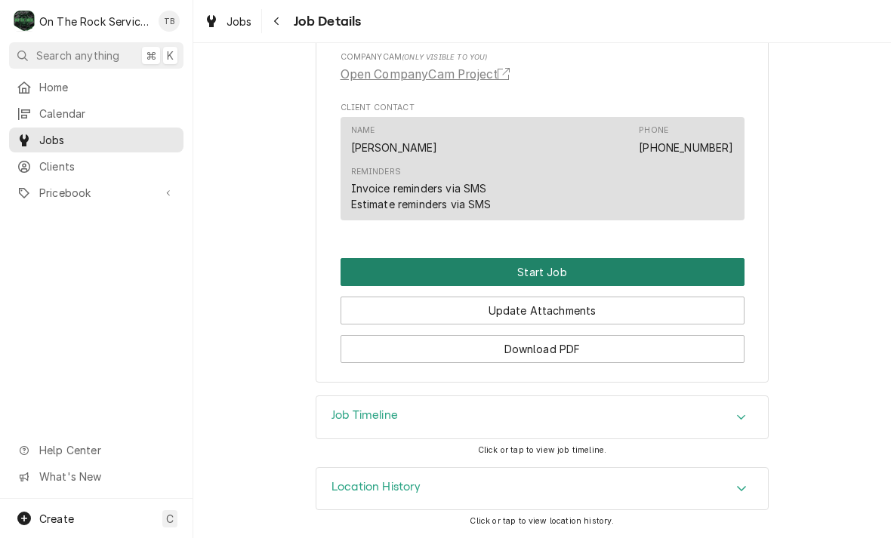
click at [546, 272] on button "Start Job" at bounding box center [542, 272] width 404 height 28
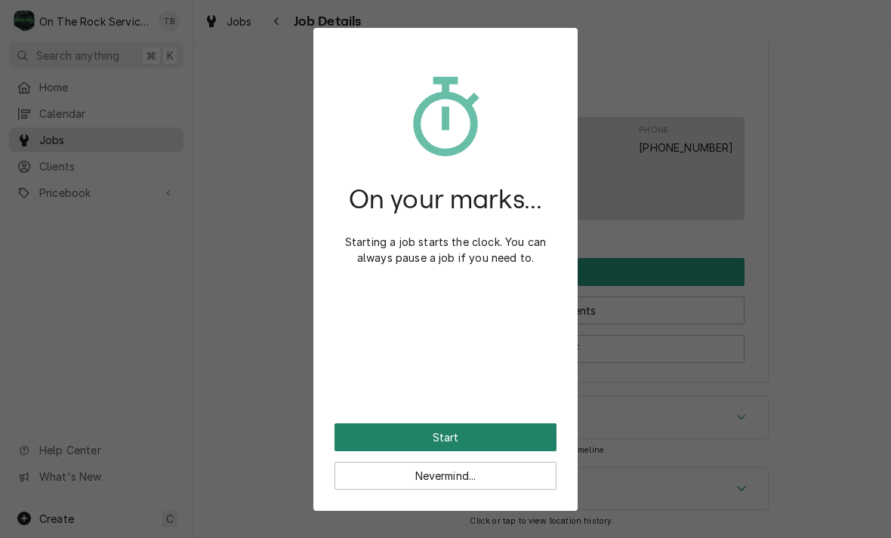
click at [520, 434] on button "Start" at bounding box center [445, 437] width 222 height 28
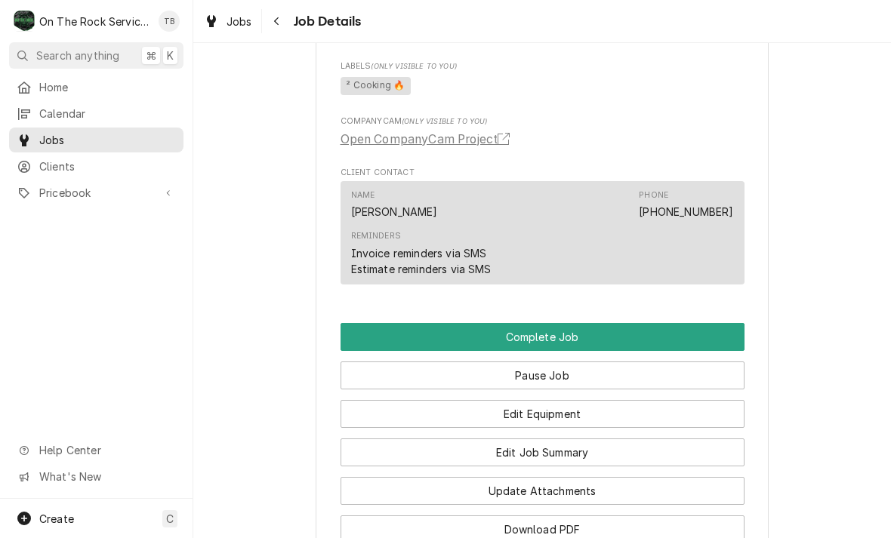
scroll to position [870, 0]
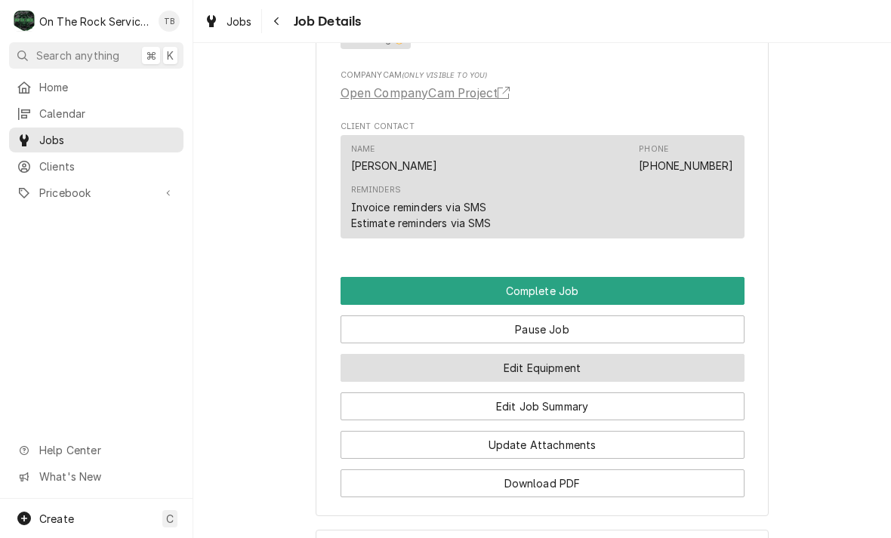
click at [548, 371] on button "Edit Equipment" at bounding box center [542, 368] width 404 height 28
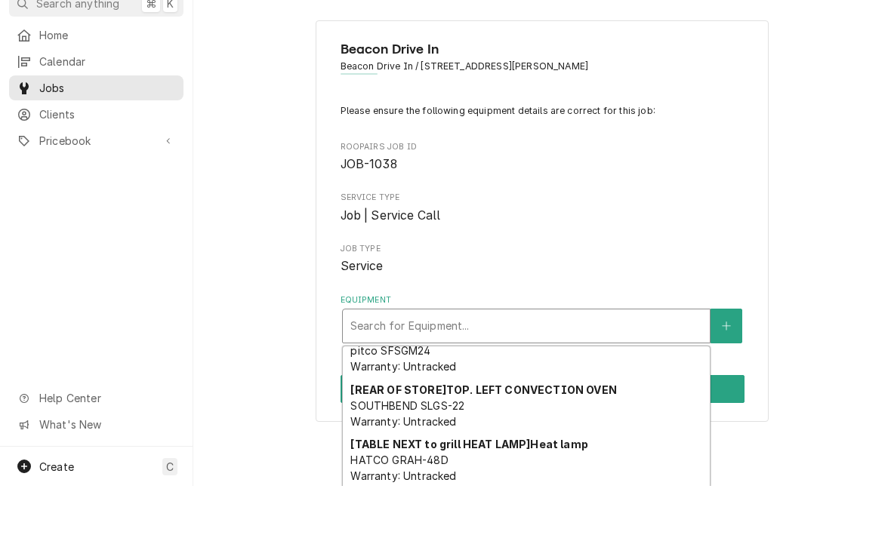
scroll to position [79, 0]
click at [731, 361] on button "Equipment" at bounding box center [726, 378] width 32 height 35
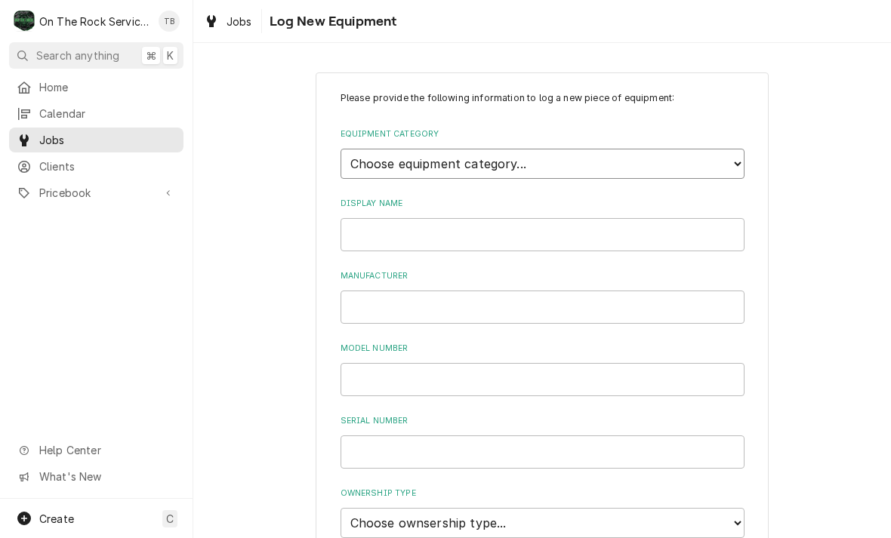
click at [734, 163] on select "Choose equipment category... Cooking Equipment Fryers Ice Machines Ovens and Ra…" at bounding box center [542, 164] width 404 height 30
select select "1"
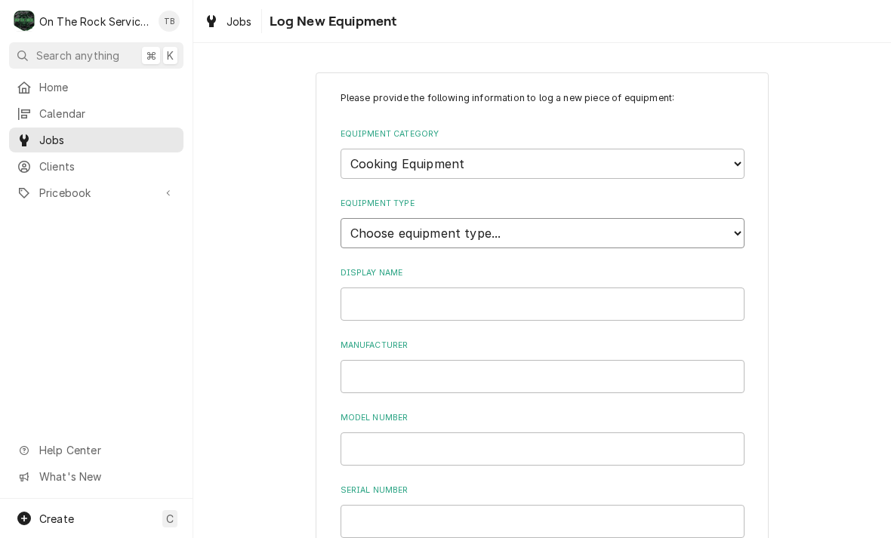
click at [340, 218] on select "Choose equipment type... Broiler Charbroiler Commercial Microwave Commercial To…" at bounding box center [542, 233] width 404 height 30
select select "7"
click at [574, 301] on input "Display Name" at bounding box center [542, 304] width 404 height 33
type input "VULCAN KETTLE"
click at [414, 362] on input "Manufacturer" at bounding box center [542, 376] width 404 height 33
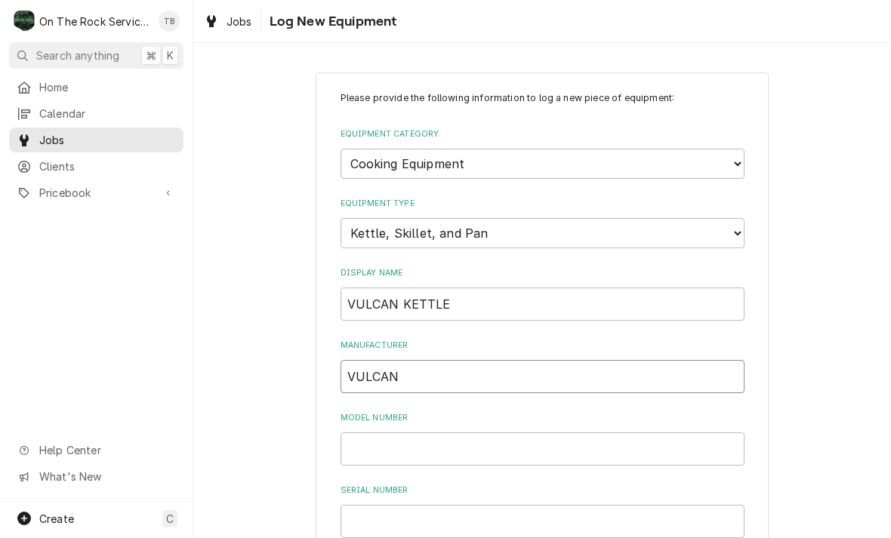
type input "VULCAN"
click at [395, 433] on input "Model Number" at bounding box center [542, 449] width 404 height 33
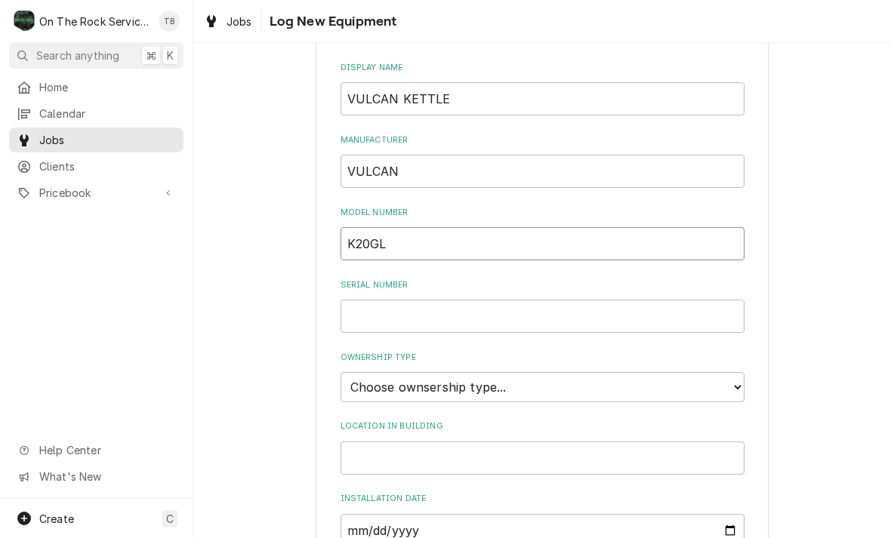
scroll to position [207, 0]
type input "K20GL"
click at [399, 298] on input "Serial Number" at bounding box center [542, 314] width 404 height 33
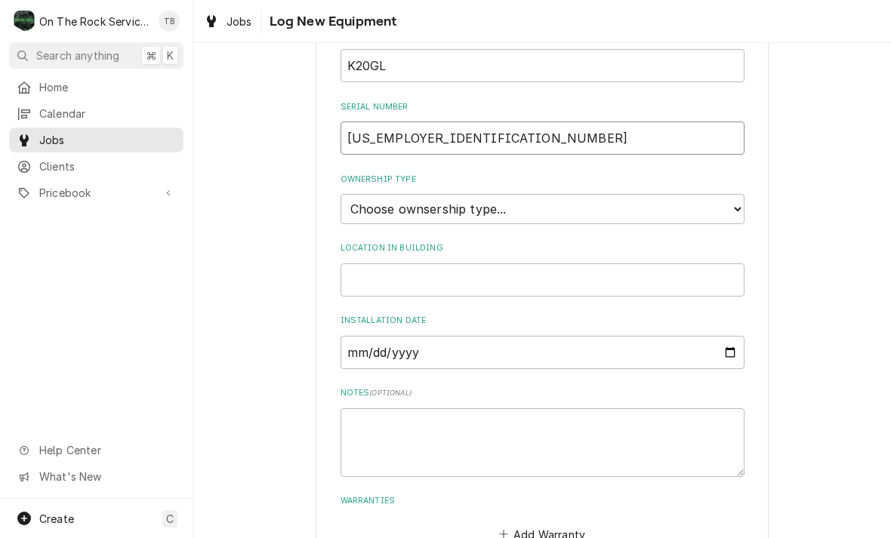
scroll to position [386, 0]
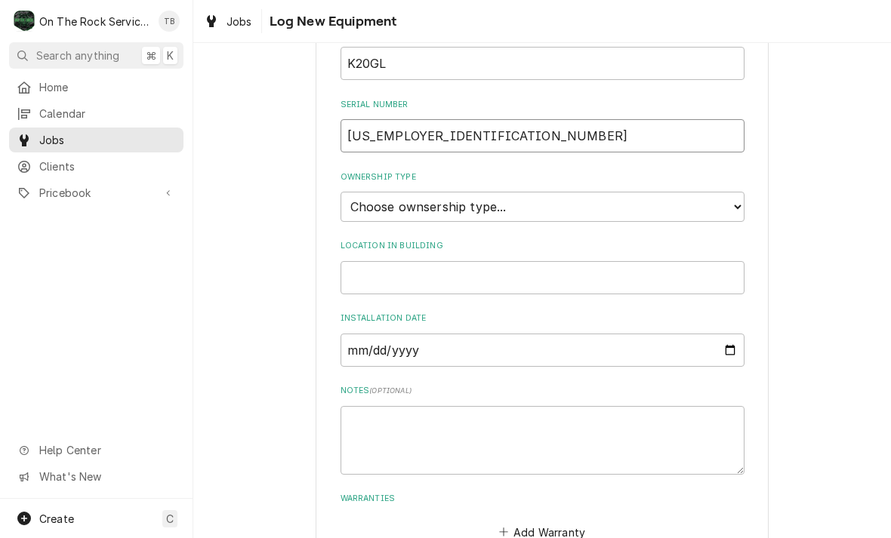
type input "46-3034979"
click at [742, 192] on select "Choose ownsership type... Unknown Owned Leased Rented" at bounding box center [542, 207] width 404 height 30
select select "1"
click at [388, 415] on textarea "Notes ( optional )" at bounding box center [542, 440] width 404 height 69
type textarea "x"
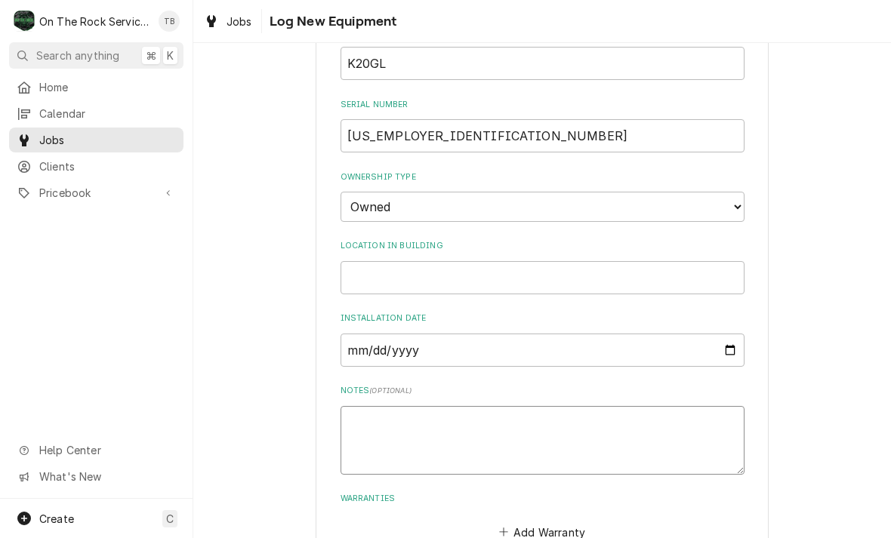
type textarea "M"
type textarea "x"
type textarea "ML"
type textarea "x"
type textarea "ML#"
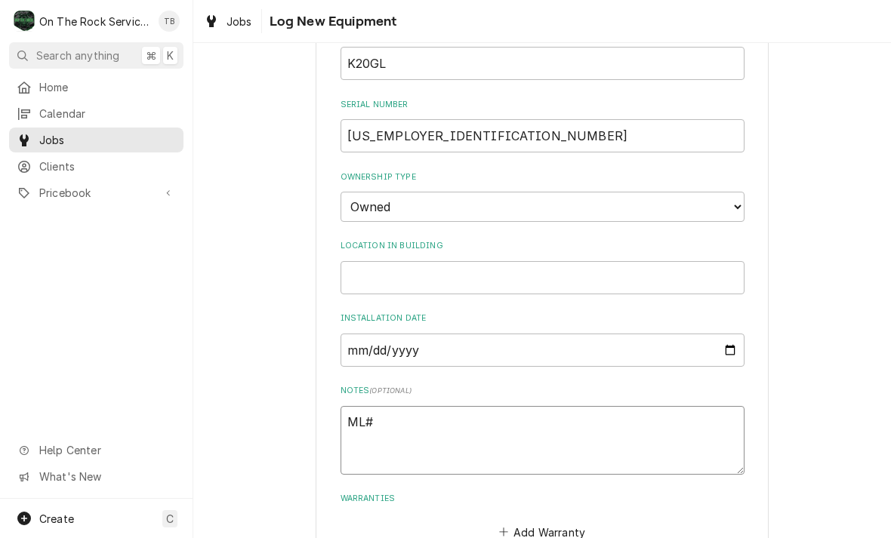
type textarea "x"
type textarea "ML#"
type textarea "x"
type textarea "ML# 1"
type textarea "x"
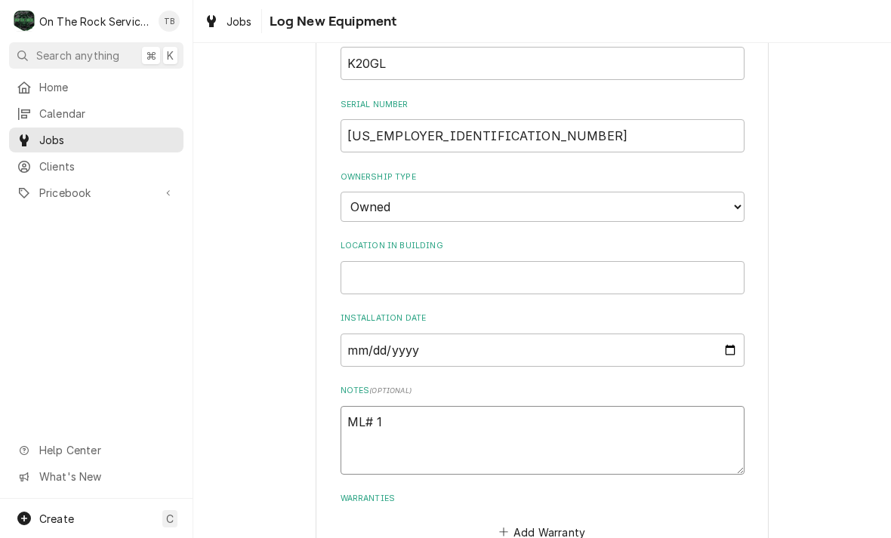
type textarea "ML# 13"
type textarea "x"
type textarea "ML# 136"
type textarea "x"
type textarea "ML# 1360"
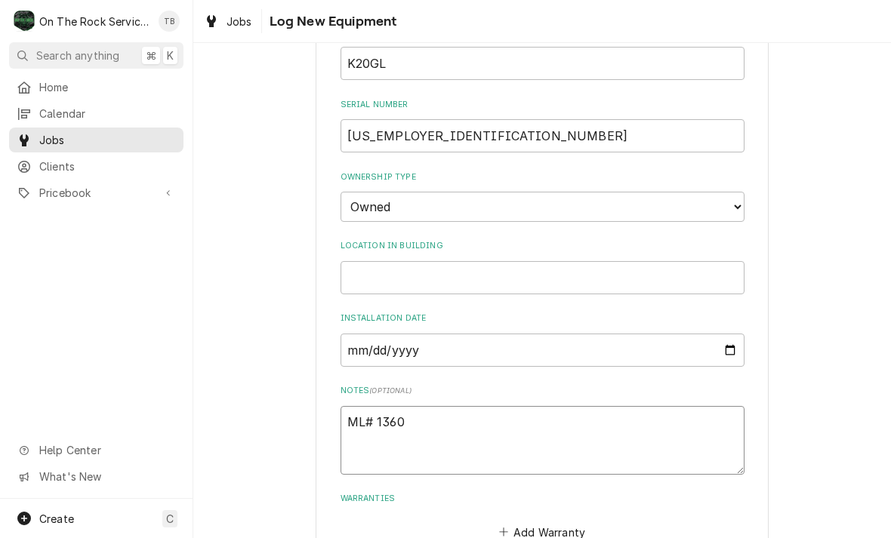
type textarea "x"
type textarea "ML# 13609"
type textarea "x"
type textarea "ML# 136090"
type textarea "x"
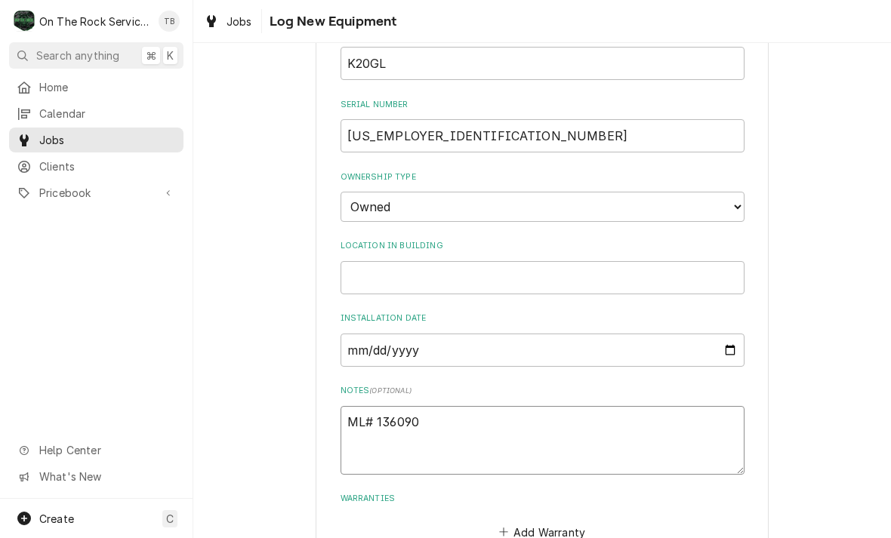
type textarea "ML# 136090"
type textarea "x"
type textarea "ML# 136090."
type textarea "x"
type textarea "ML# 136090."
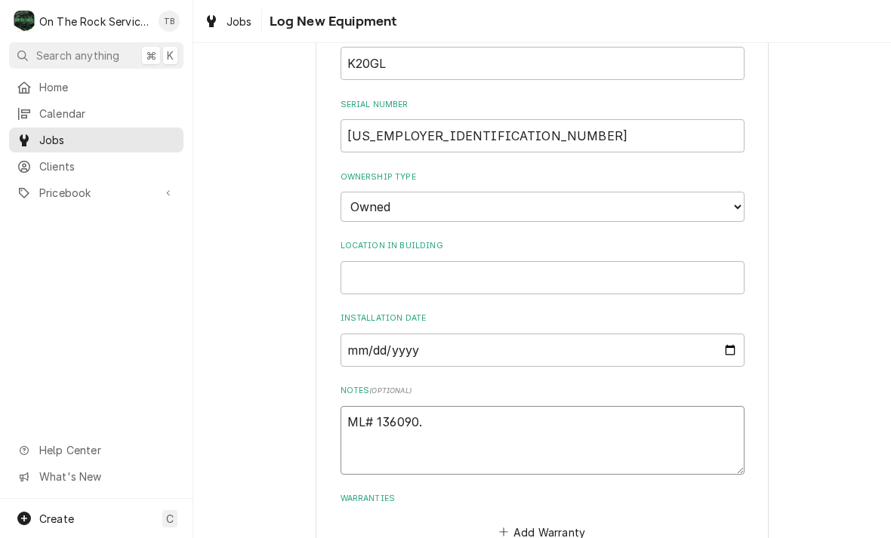
type textarea "x"
type textarea "ML# 136090. N"
type textarea "x"
type textarea "ML# 136090. NA"
type textarea "x"
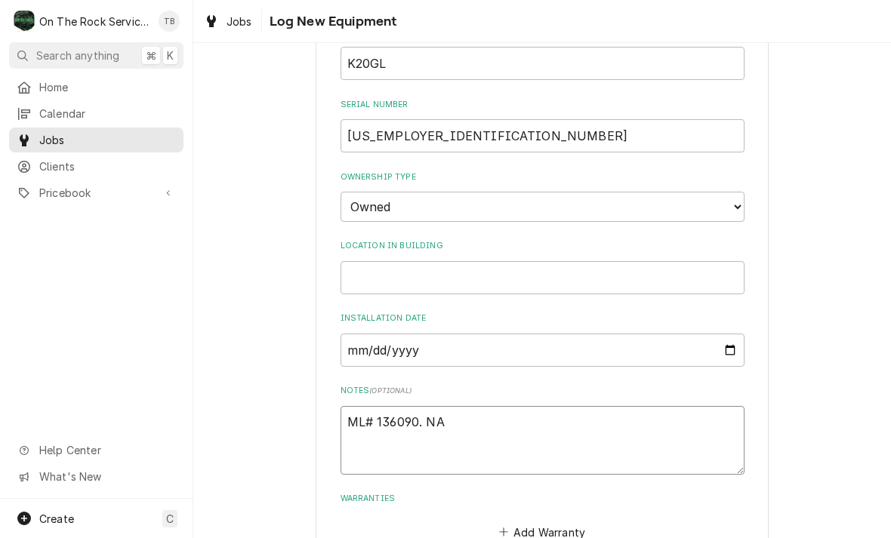
type textarea "ML# 136090. NAT"
type textarea "x"
type textarea "ML# 136090. NATU"
type textarea "x"
type textarea "ML# 136090. NATUR"
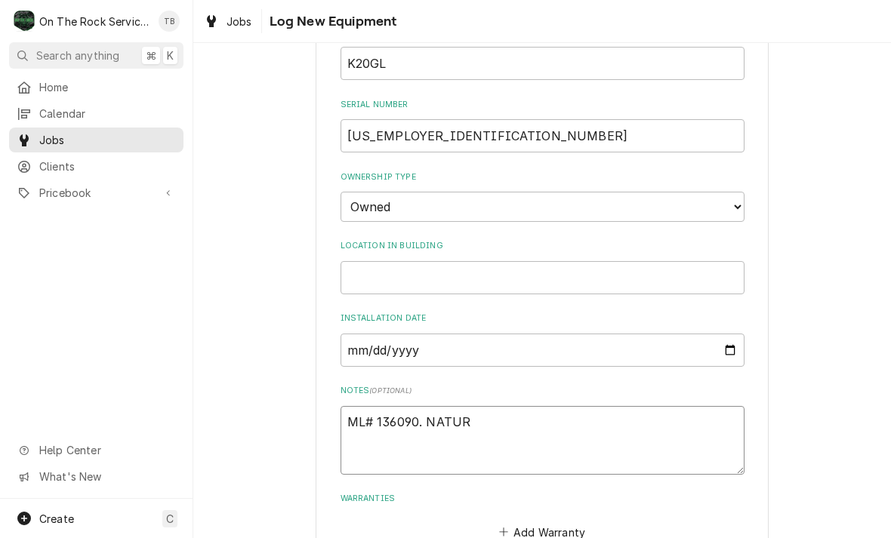
type textarea "x"
type textarea "ML# 136090. NATURA"
type textarea "x"
type textarea "ML# 136090. NATURAL"
type textarea "x"
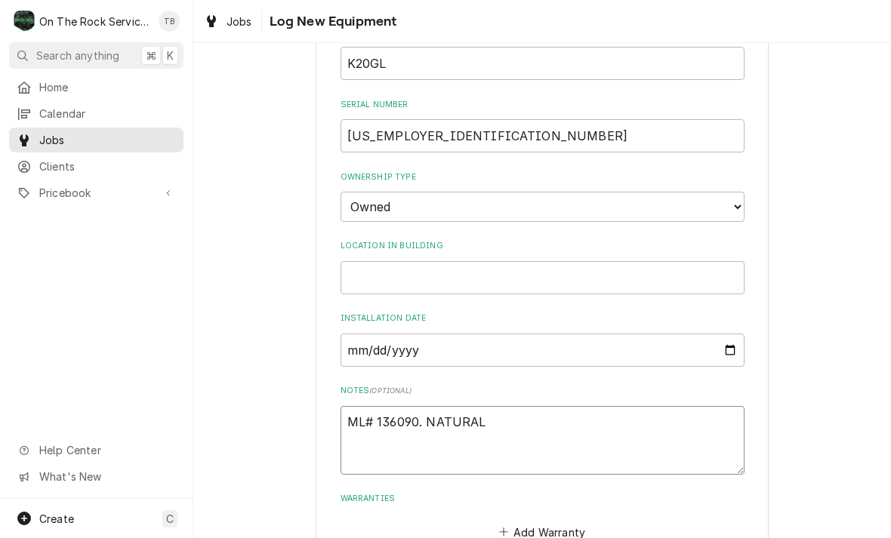
type textarea "ML# 136090. NATURAL"
type textarea "x"
type textarea "ML# 136090. NATURAL GA"
type textarea "x"
type textarea "ML# 136090. NATURAL GASL"
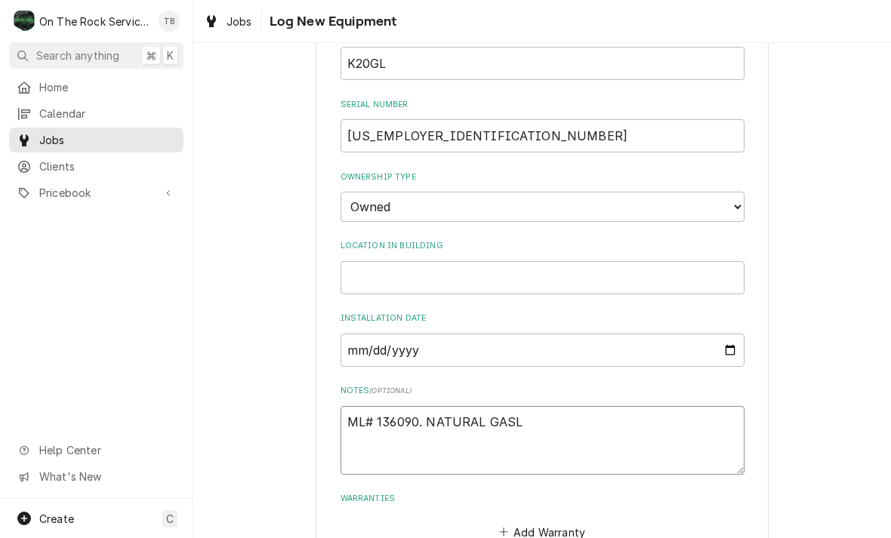
type textarea "x"
type textarea "ML# 136090. NATURAL GAS"
type textarea "x"
type textarea "ML# 136090. NATURAL GAS"
type textarea "x"
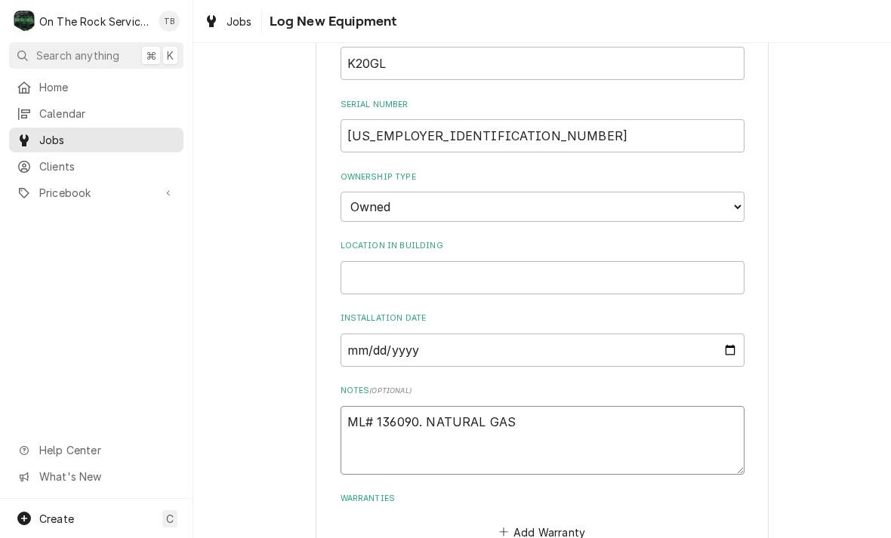
type textarea "ML# 136090. NATURAL GAS 1"
type textarea "x"
type textarea "ML# 136090. NATURAL GAS 12"
type textarea "x"
type textarea "ML# 136090. NATURAL GAS 120"
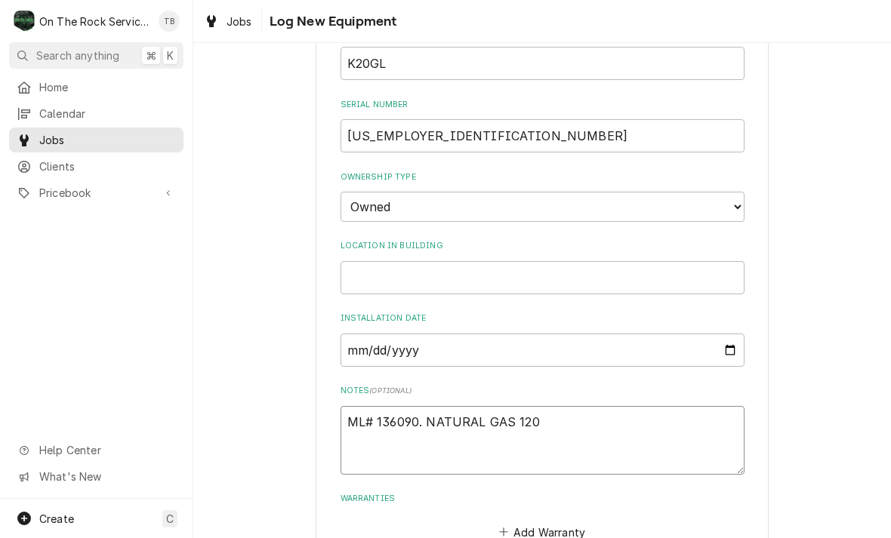
type textarea "x"
type textarea "ML# 136090. NATURAL GAS 120V"
type textarea "x"
type textarea "ML# 136090. NATURAL GAS 120VA"
type textarea "x"
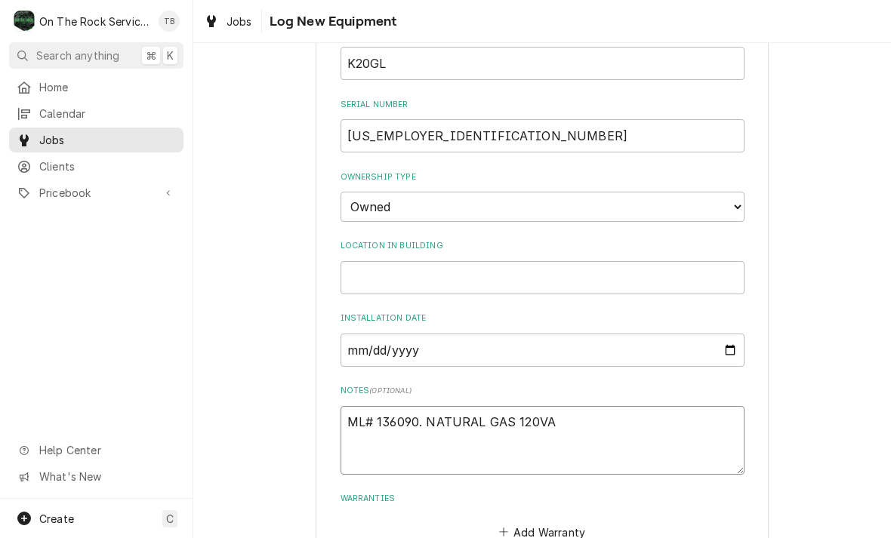
type textarea "ML# 136090. NATURAL GAS 120VAC"
type textarea "x"
type textarea "ML# 136090. NATURAL GAS 120VAC"
type textarea "x"
type textarea "ML# 136090. NATURAL GAS 120VAC."
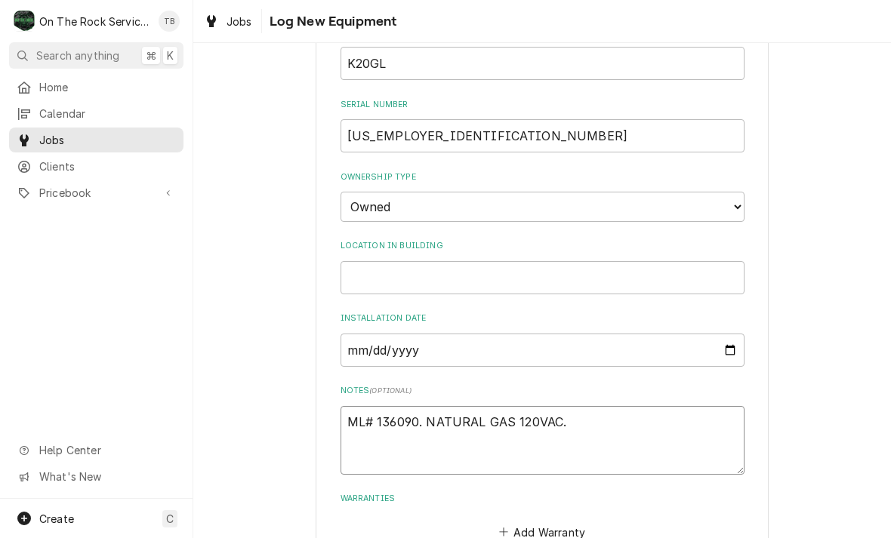
type textarea "x"
type textarea "ML# 136090. NATURAL GAS 120VAC."
type textarea "x"
type textarea "ML# 136090. NATURAL GAS 120VAC."
click at [678, 261] on input "Location in Building" at bounding box center [542, 277] width 404 height 33
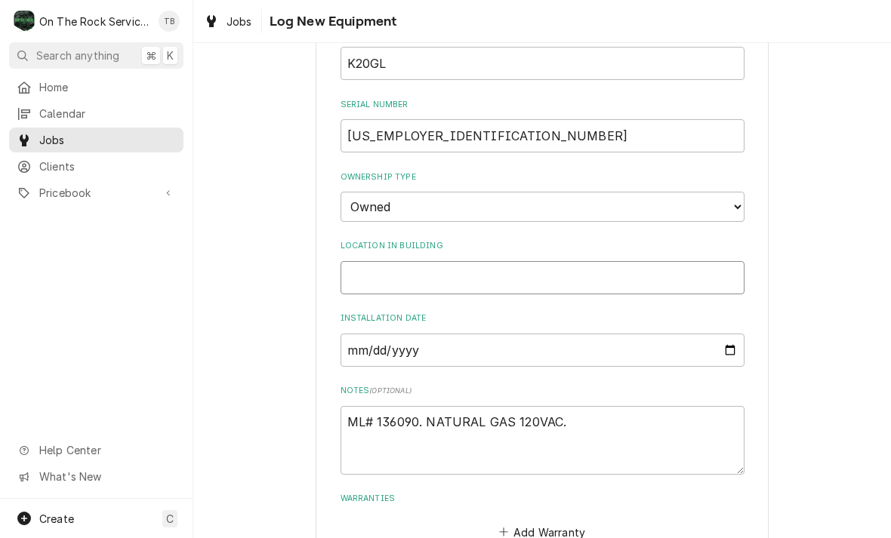
type textarea "x"
type input "B"
type textarea "x"
type input "BE"
type textarea "x"
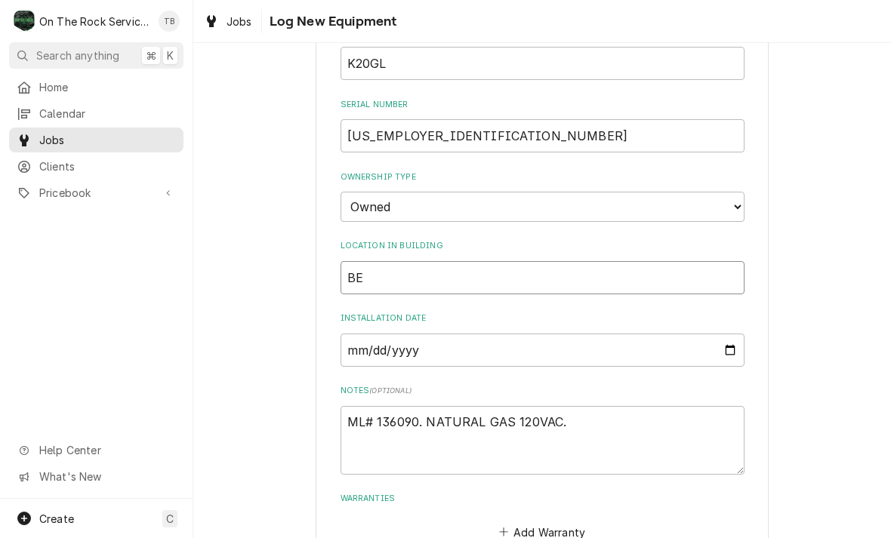
type input "BEH"
type textarea "x"
type input "BEHI"
type textarea "x"
type input "BEHIN"
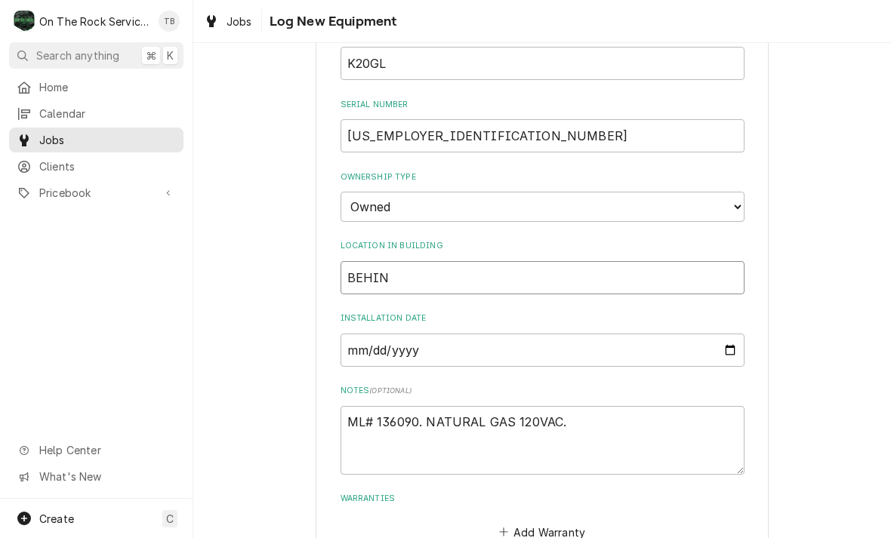
type textarea "x"
type input "BEHIND"
type textarea "x"
type input "BEHIND"
type textarea "x"
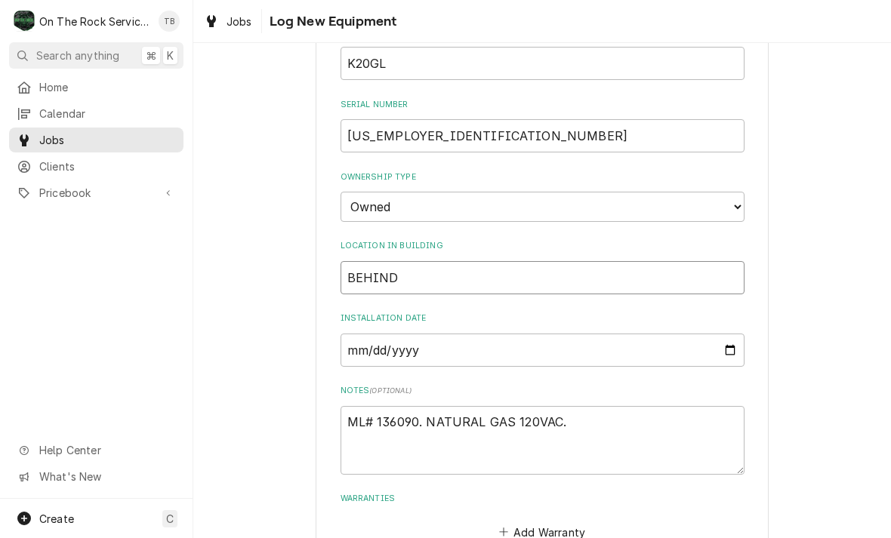
type input "BEHIND S"
type textarea "x"
type input "BEHIND SE"
type textarea "x"
type input "BEHIND SER"
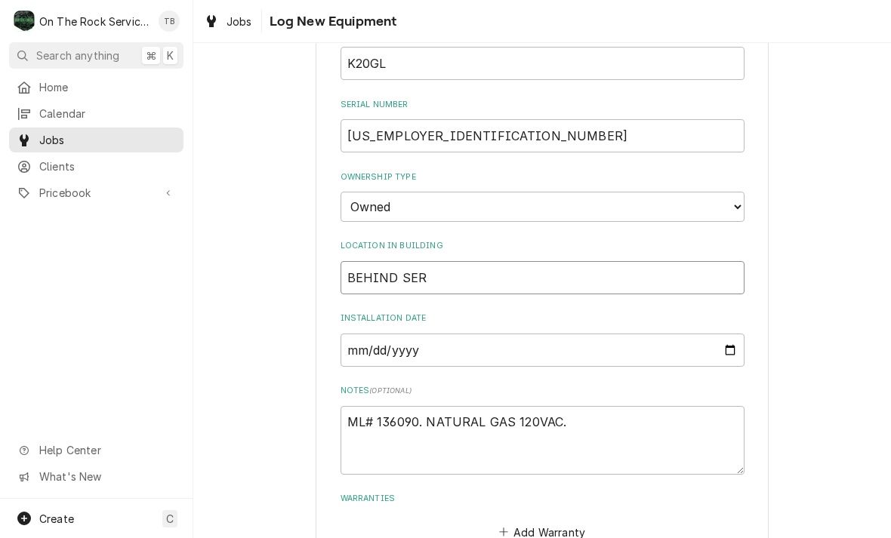
type textarea "x"
type input "BEHIND SERV"
type textarea "x"
type input "BEHIND SERVI"
type textarea "x"
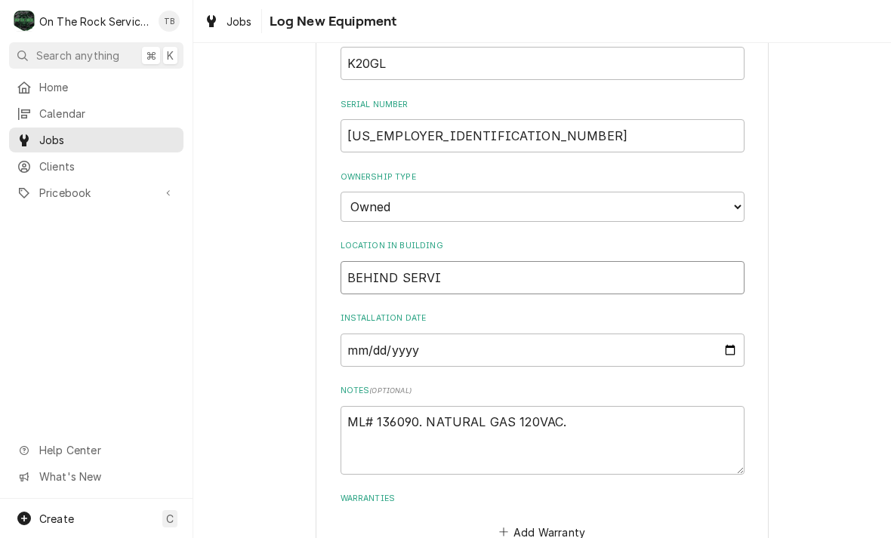
type input "BEHIND SERVIN"
type textarea "x"
type input "BEHIND SERVING"
type textarea "x"
type input "BEHIND SERVING L"
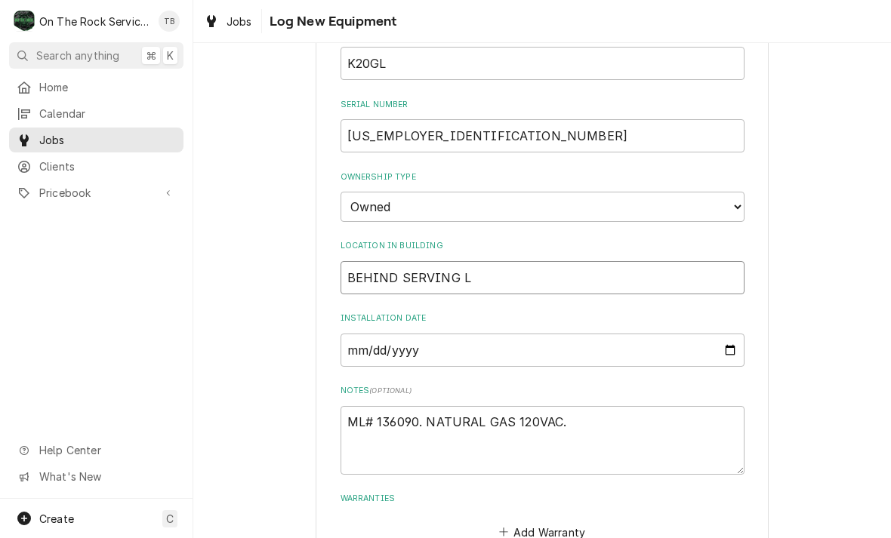
type textarea "x"
type input "BEHIND SERVING LI"
type textarea "x"
type input "BEHIND SERVING LIN"
type textarea "x"
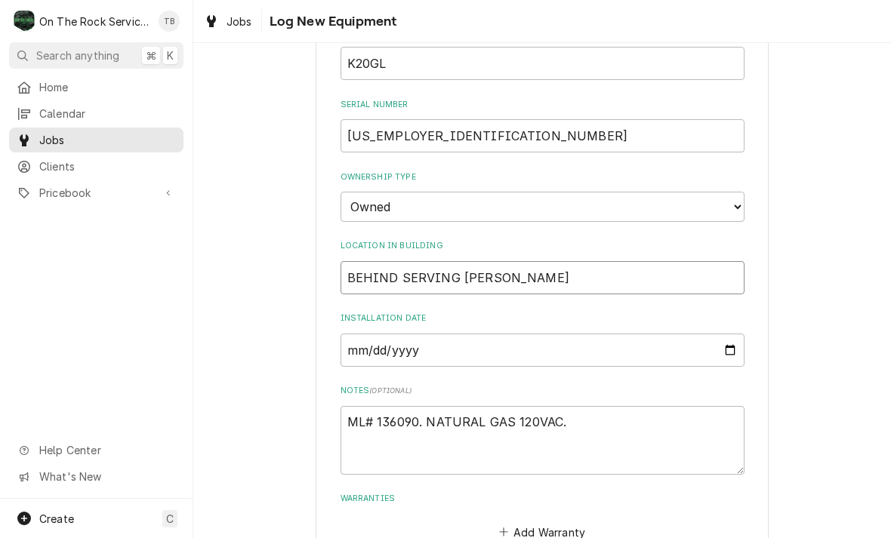
type input "BEHIND SERVING LINE"
type textarea "x"
type input "BEHIND SERVING LINE"
type textarea "x"
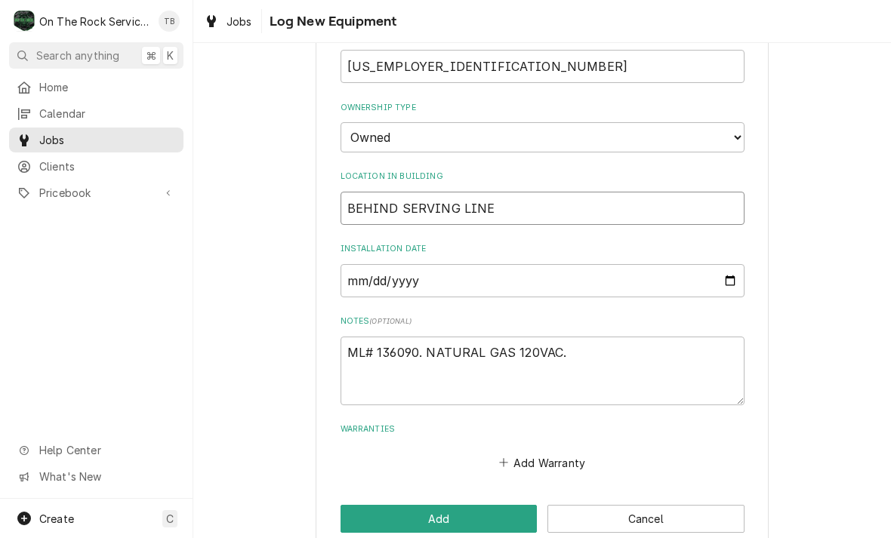
scroll to position [454, 0]
type input "BEHIND SERVING LINE"
click at [258, 412] on div "Please provide the following information to log a new piece of equipment: Equip…" at bounding box center [541, 85] width 697 height 962
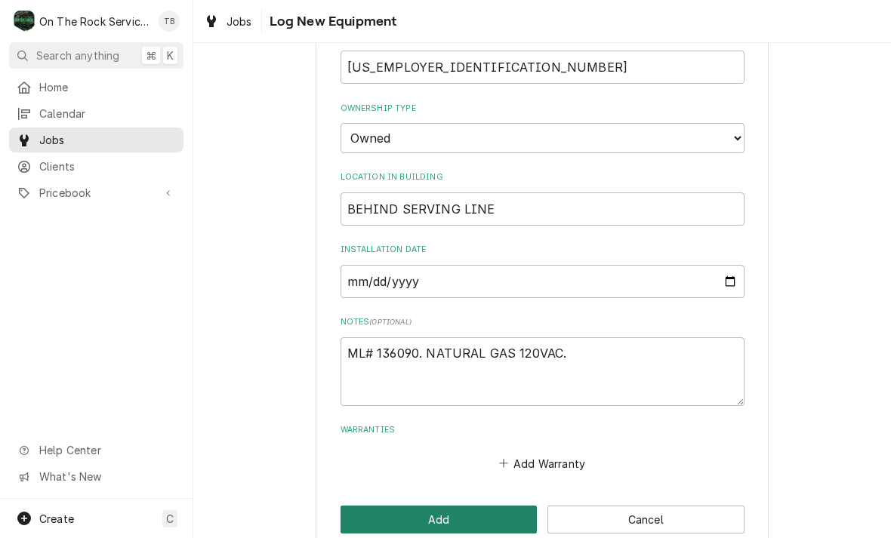
click at [427, 506] on button "Add" at bounding box center [438, 520] width 197 height 28
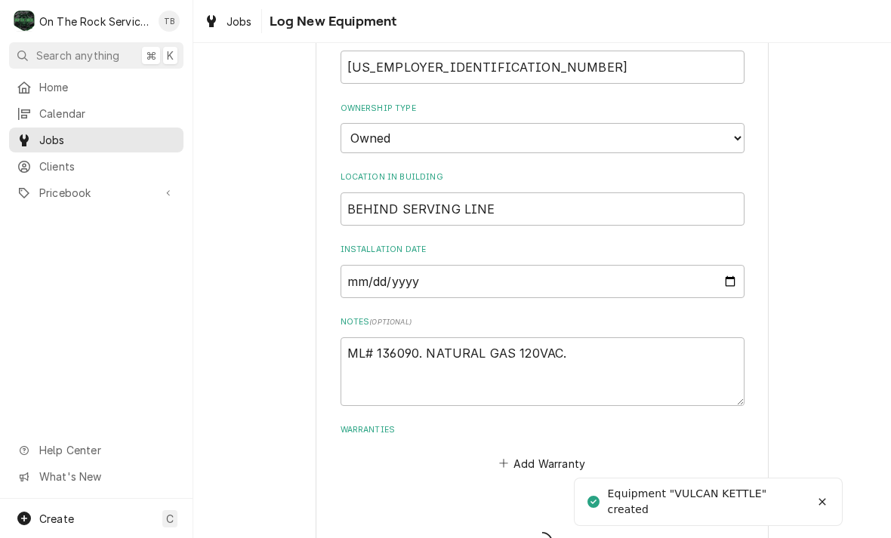
type textarea "x"
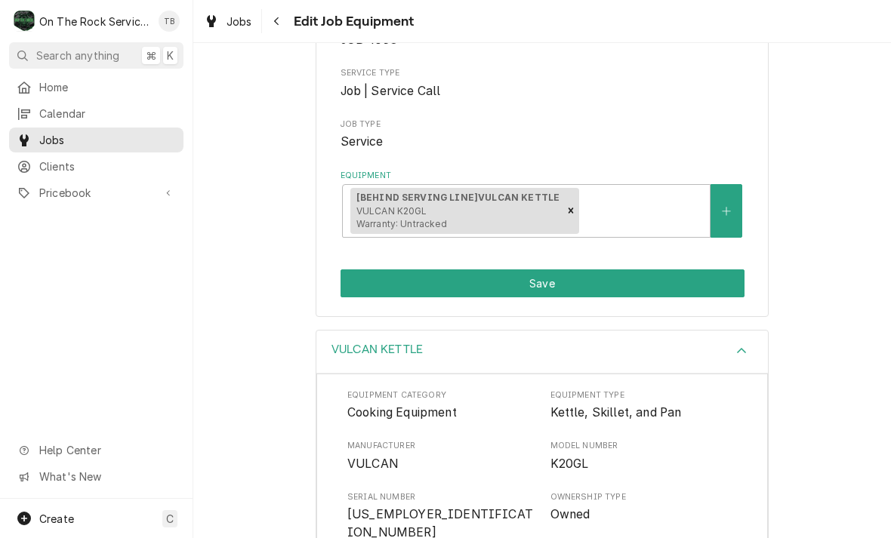
scroll to position [187, 0]
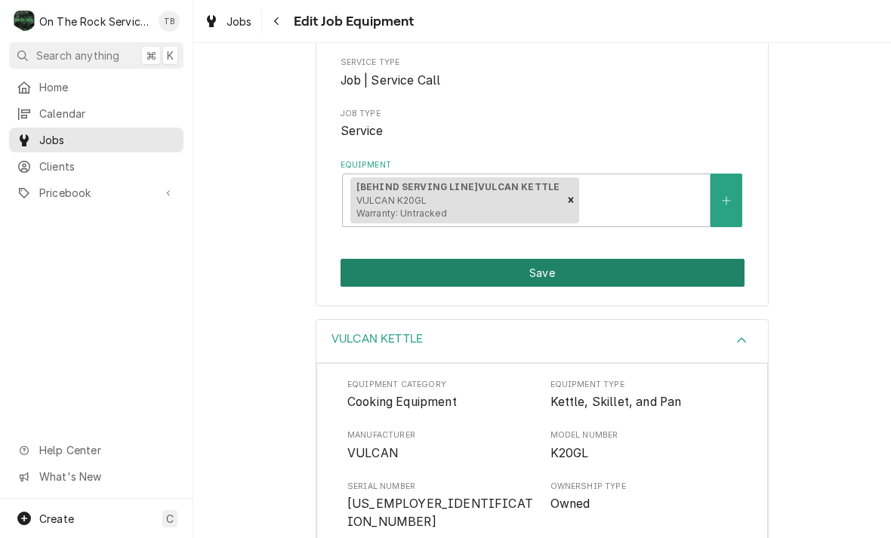
click at [550, 269] on button "Save" at bounding box center [542, 273] width 404 height 28
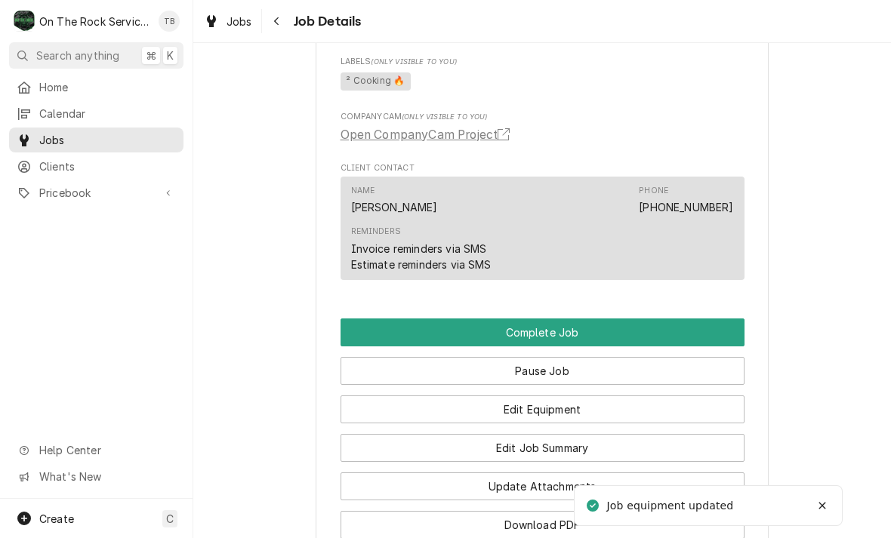
scroll to position [845, 0]
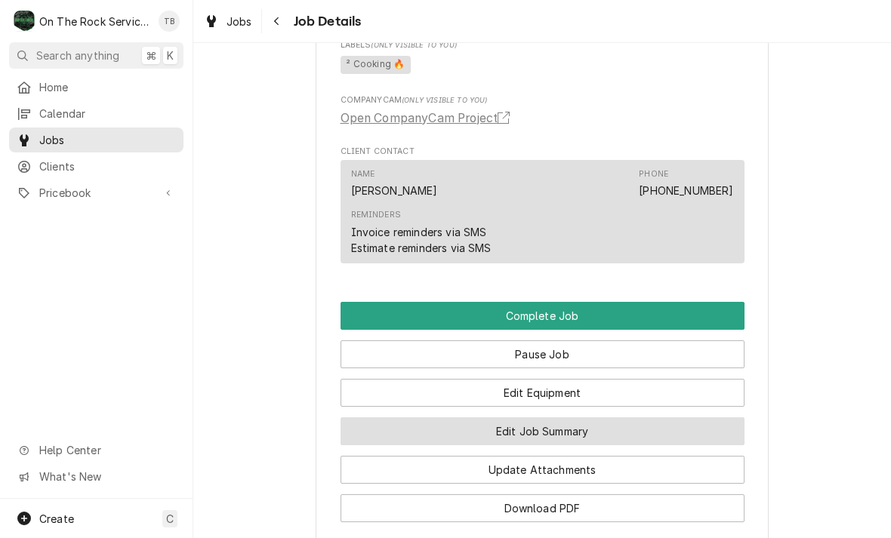
click at [552, 439] on button "Edit Job Summary" at bounding box center [542, 431] width 404 height 28
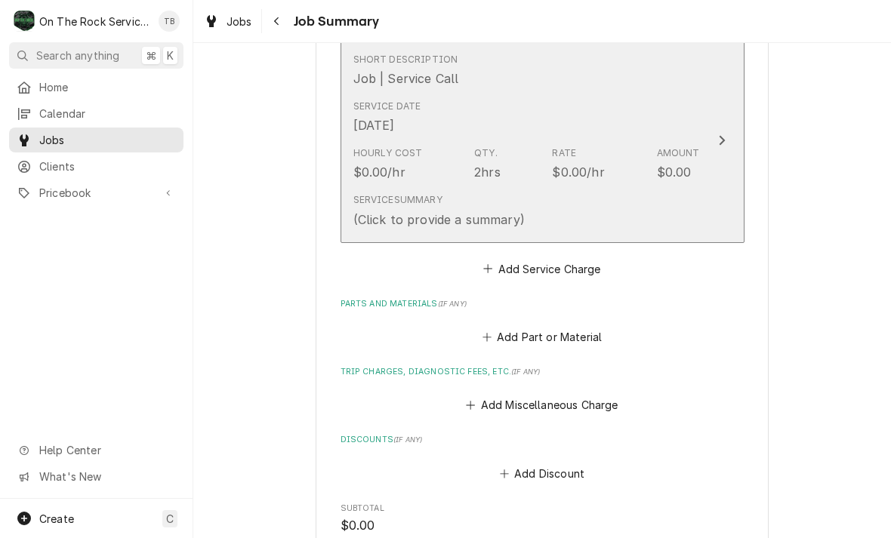
click at [586, 221] on div "Service Summary (Click to provide a summary)" at bounding box center [526, 210] width 346 height 47
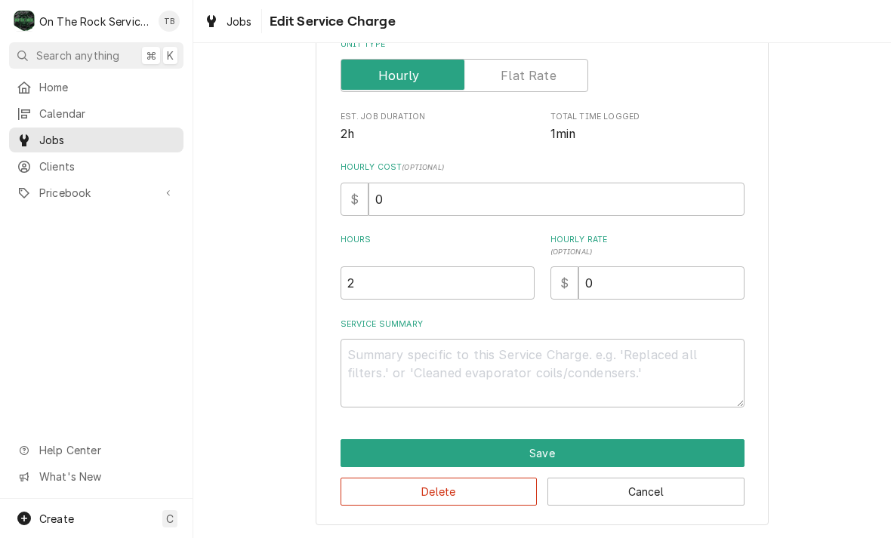
scroll to position [229, 0]
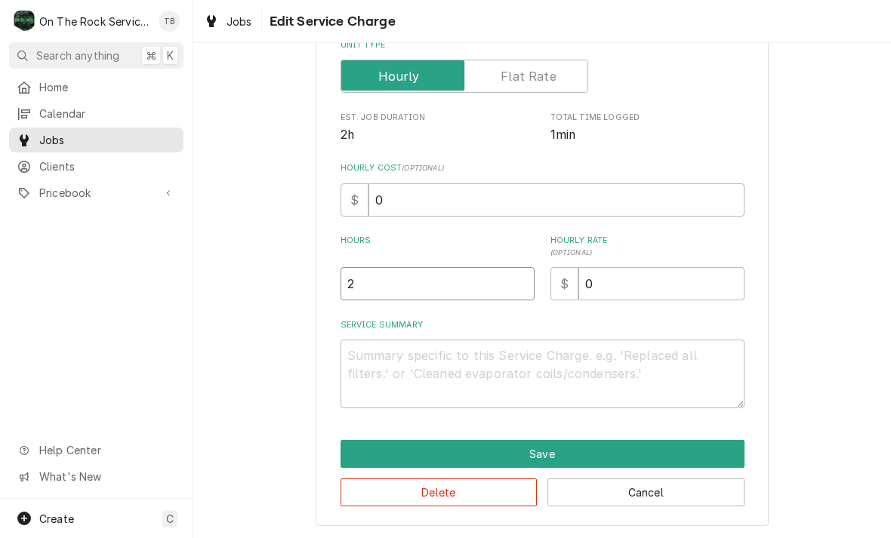
click at [389, 290] on input "2" at bounding box center [437, 283] width 194 height 33
type textarea "x"
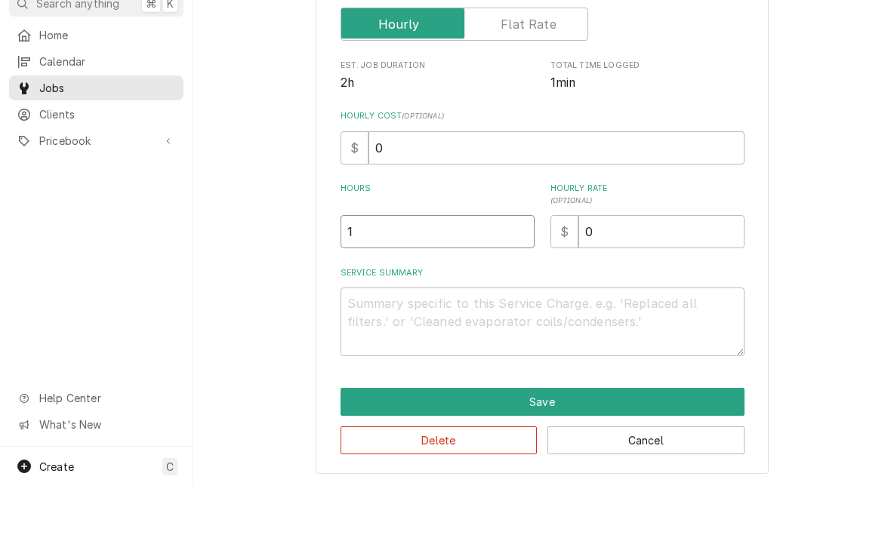
type input "1"
click at [377, 340] on textarea "Service Summary" at bounding box center [542, 374] width 404 height 69
type textarea "x"
type textarea "9/"
type textarea "x"
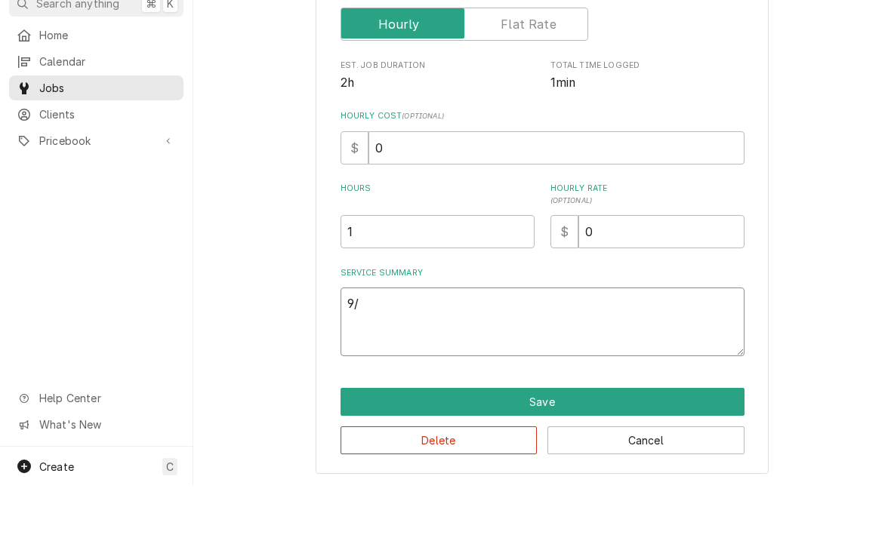
type textarea "9/2"
type textarea "x"
type textarea "9/2/"
type textarea "x"
type textarea "9/2/2"
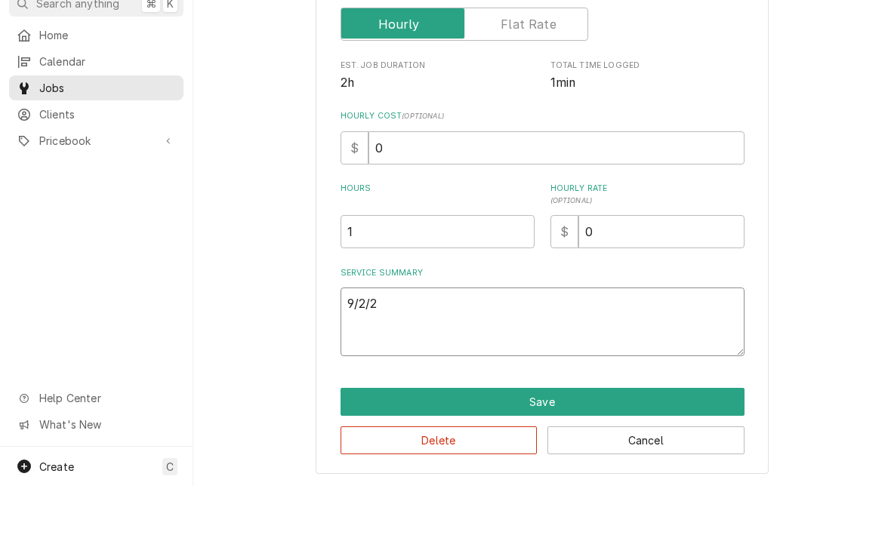
type textarea "x"
type textarea "[DATE]"
type textarea "x"
type textarea "[DATE]"
type textarea "x"
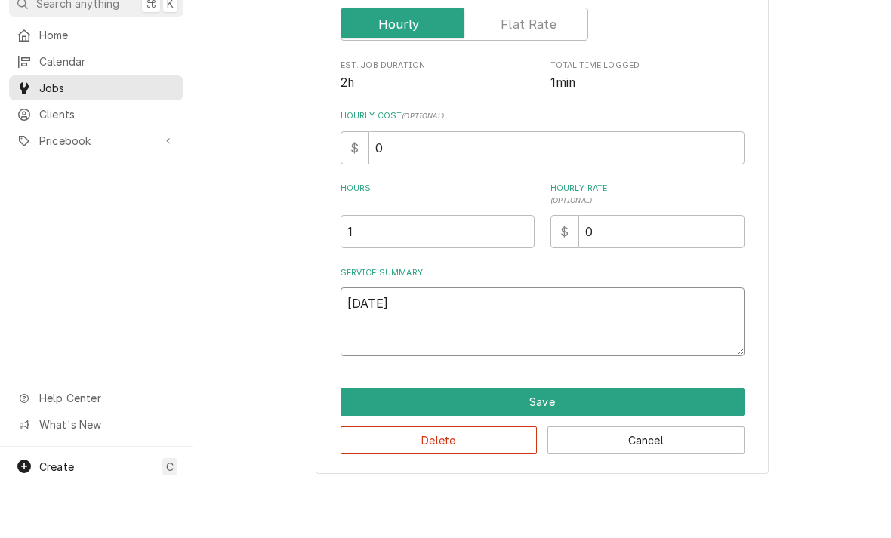
type textarea "[DATE] T"
type textarea "x"
type textarea "[DATE] TM"
type textarea "x"
type textarea "[DATE] TMB"
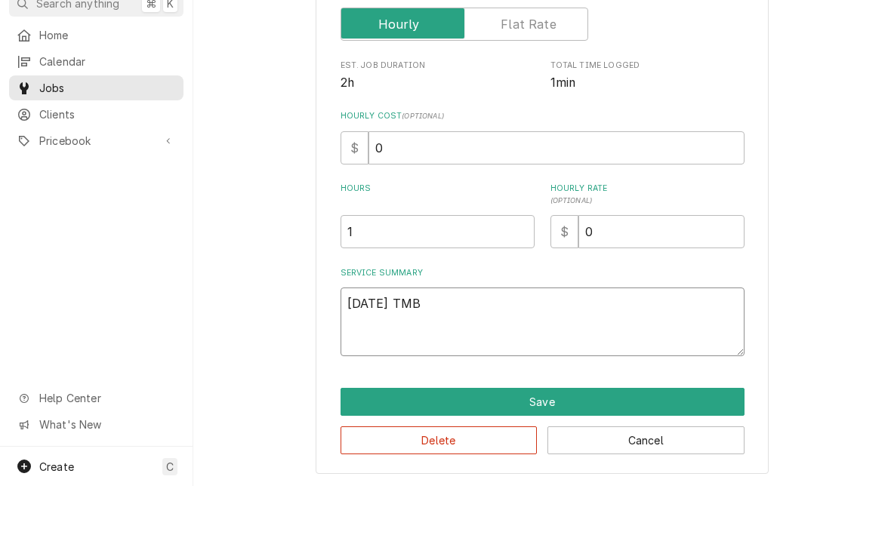
type textarea "x"
type textarea "[DATE] TMB W"
type textarea "x"
type textarea "[DATE] TMB WHI"
type textarea "x"
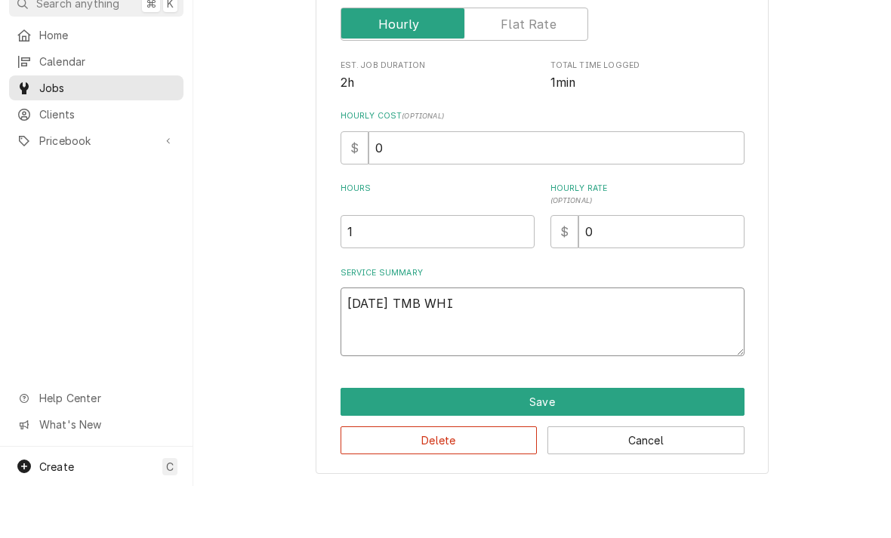
type textarea "[DATE] TMB WHIL"
type textarea "x"
type textarea "[DATE] TMB WHILE"
type textarea "x"
type textarea "[DATE] TMB WHILE O"
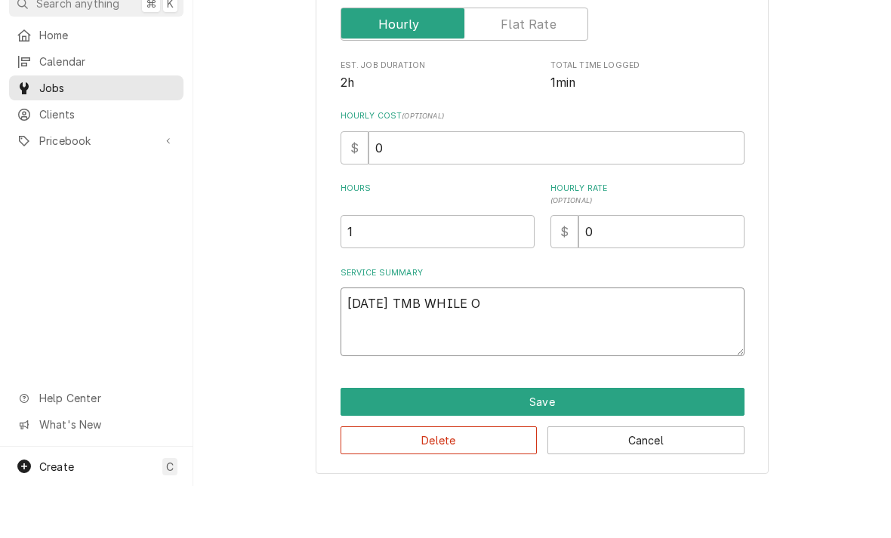
type textarea "x"
type textarea "[DATE] TMB WHILE ON"
type textarea "x"
type textarea "[DATE] TMB WHILE ON"
type textarea "x"
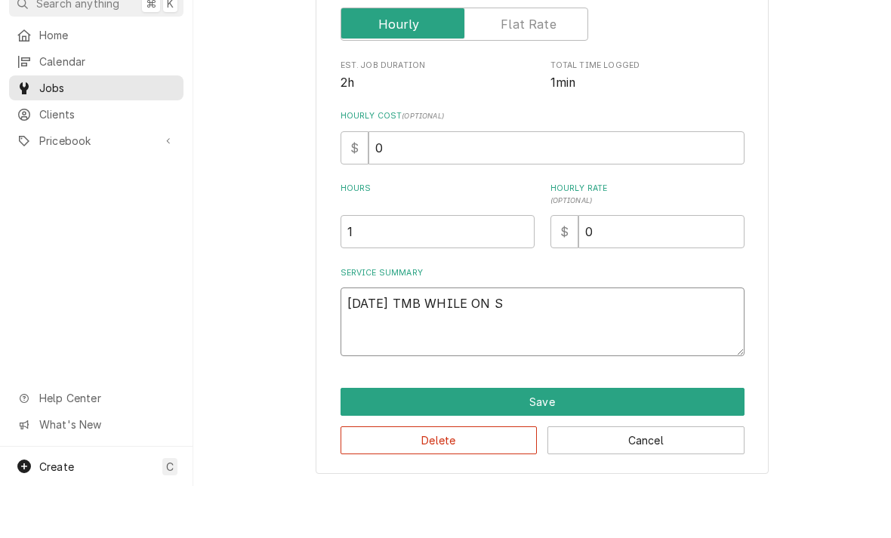
type textarea "[DATE] TMB WHILE ON SI"
type textarea "x"
type textarea "[DATE] TMB WHILE ON SIT"
type textarea "x"
type textarea "[DATE] TMB WHILE ON SITE"
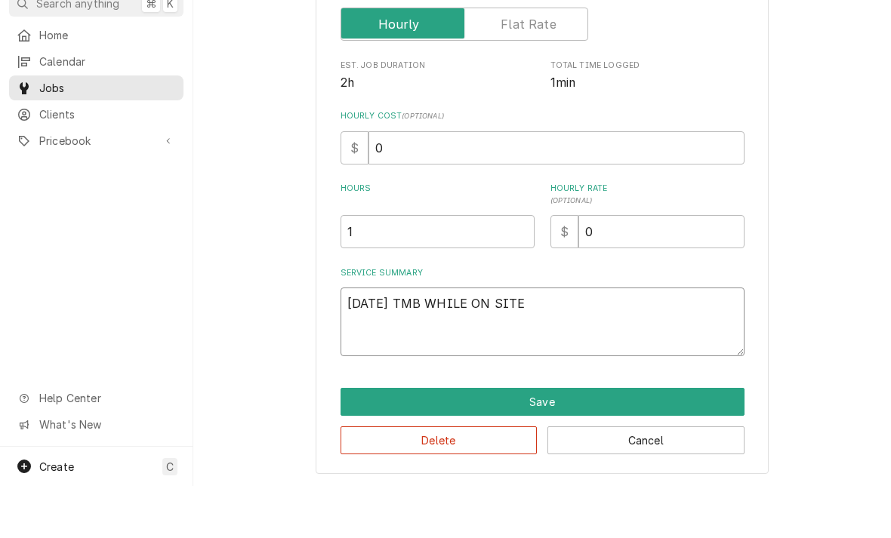
type textarea "x"
type textarea "[DATE] TMB WHILE ON SITE"
type textarea "x"
type textarea "[DATE] TMB WHILE ON SITE C"
type textarea "x"
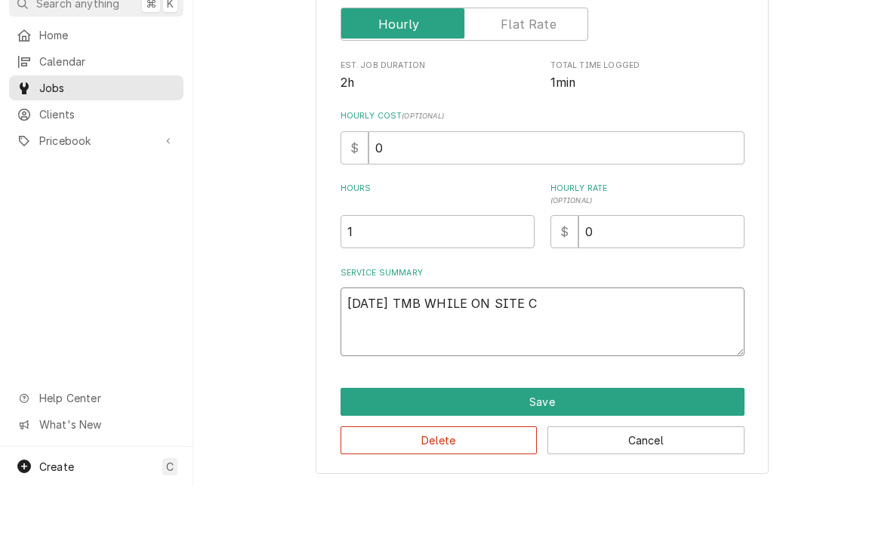
type textarea "[DATE] TMB WHILE ON SITE CU"
type textarea "x"
type textarea "[DATE] TMB WHILE ON SITE CUS"
type textarea "x"
type textarea "[DATE] TMB WHILE ON SITE CUST"
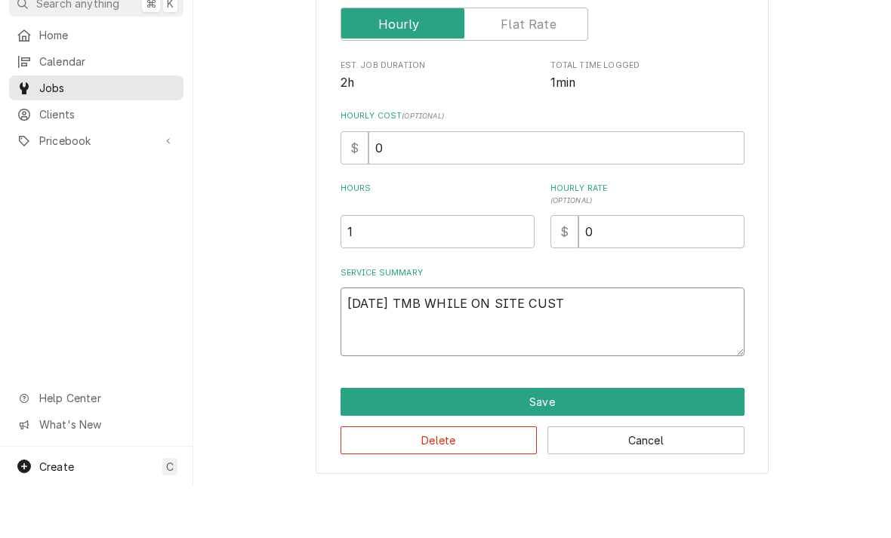
type textarea "x"
type textarea "[DATE] TMB WHILE ON SITE CUSTOM"
type textarea "x"
type textarea "[DATE] TMB WHILE ON SITE CUSTOME"
type textarea "x"
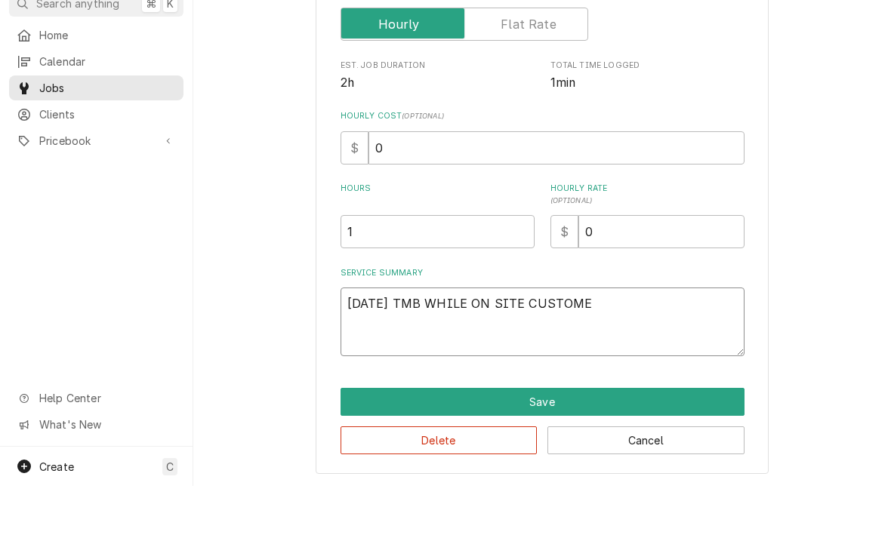
type textarea "[DATE] TMB WHILE ON SITE CUSTOMER"
type textarea "x"
type textarea "[DATE] TMB WHILE ON SITE CUSTOMER"
type textarea "x"
type textarea "[DATE] TMB WHILE ON SITE CUSTOMER IN"
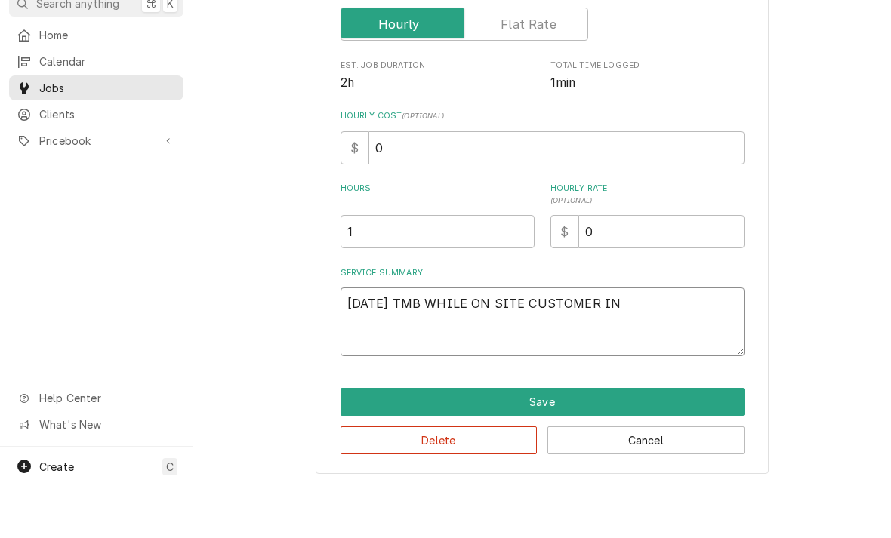
type textarea "x"
type textarea "[DATE] TMB WHILE ON SITE CUSTOMER IND"
type textarea "x"
type textarea "[DATE] TMB WHILE ON SITE CUSTOMER INDI"
type textarea "x"
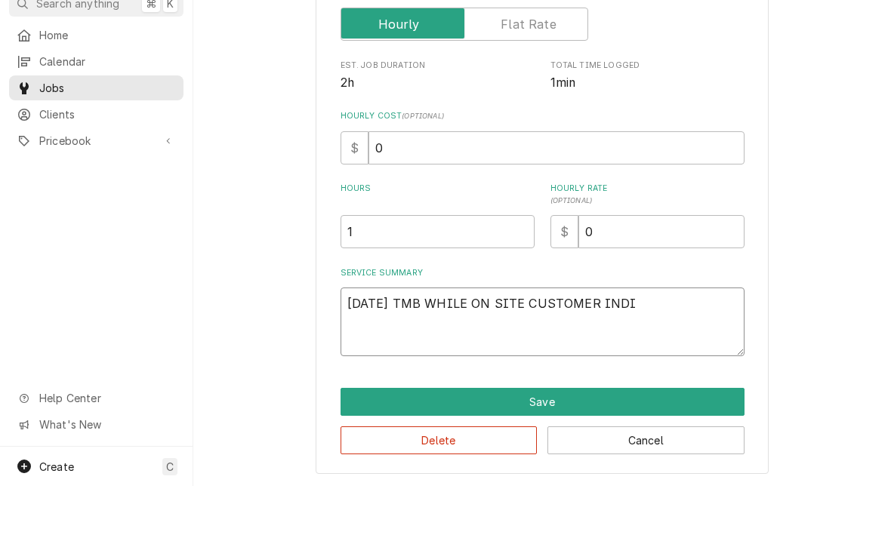
type textarea "[DATE] TMB WHILE ON SITE CUSTOMER INDIC"
type textarea "x"
type textarea "[DATE] TMB WHILE ON SITE CUSTOMER INDICA"
type textarea "x"
type textarea "9/2/25 TMB WHILE ON SITE CUSTOMER INDICAT"
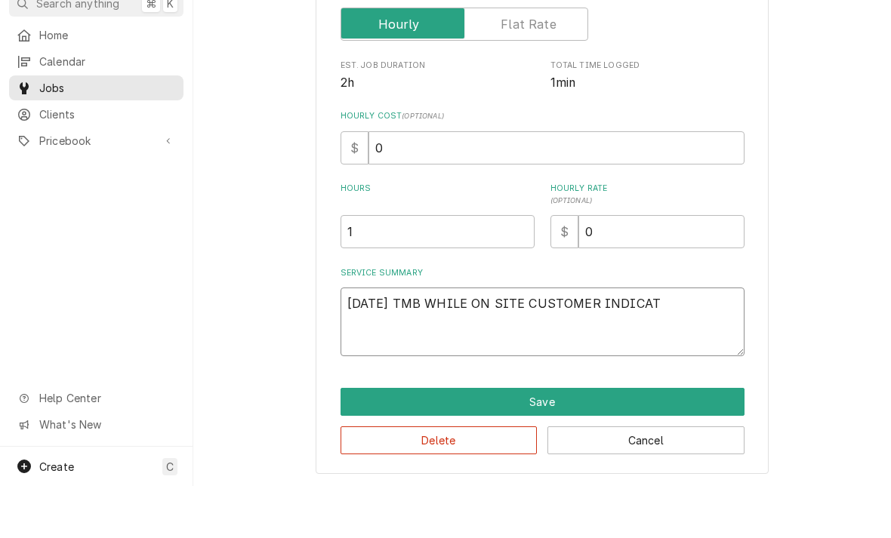
type textarea "x"
type textarea "9/2/25 TMB WHILE ON SITE CUSTOMER INDICATED"
type textarea "x"
type textarea "9/2/25 TMB WHILE ON SITE CUSTOMER INDICATED"
type textarea "x"
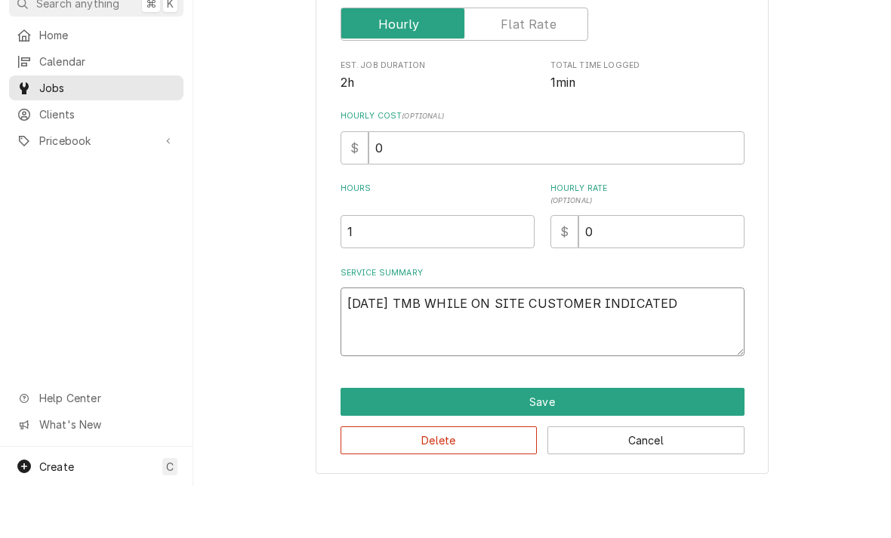
type textarea "9/2/25 TMB WHILE ON SITE CUSTOMER INDICATED I"
type textarea "x"
type textarea "9/2/25 TMB WHILE ON SITE CUSTOMER INDICATED IS"
type textarea "x"
type textarea "9/2/25 TMB WHILE ON SITE CUSTOMER INDICATED ISS"
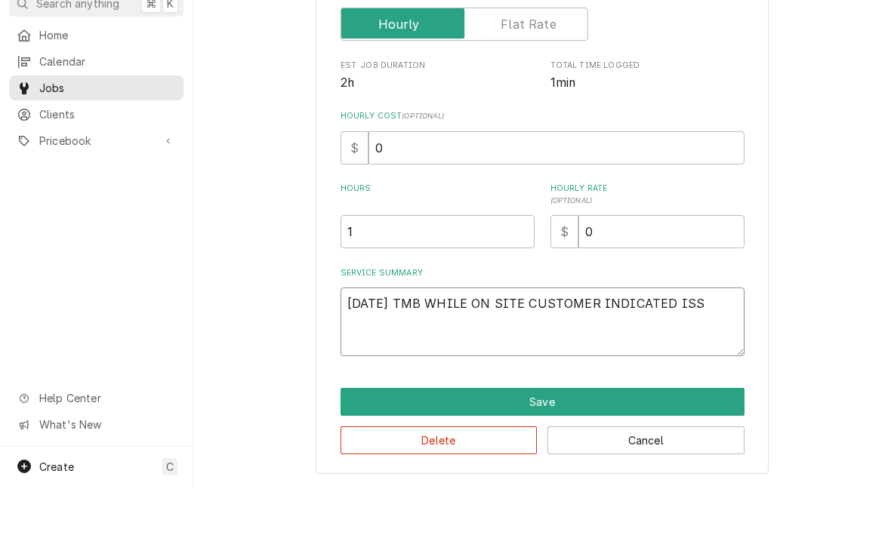
type textarea "x"
type textarea "9/2/25 TMB WHILE ON SITE CUSTOMER INDICATED ISSU"
type textarea "x"
type textarea "9/2/25 TMB WHILE ON SITE CUSTOMER INDICATED ISSUE"
type textarea "x"
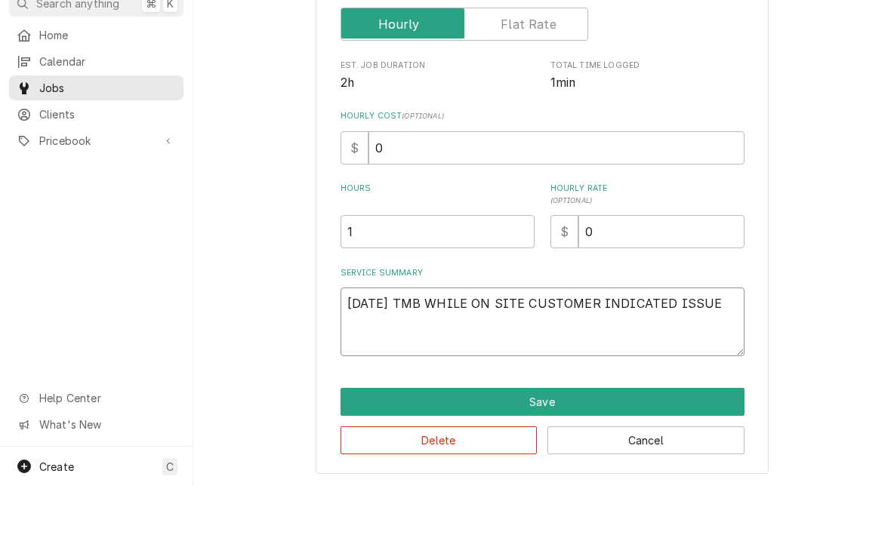
type textarea "9/2/25 TMB WHILE ON SITE CUSTOMER INDICATED ISSUES"
type textarea "x"
type textarea "9/2/25 TMB WHILE ON SITE CUSTOMER INDICATED ISSUES"
type textarea "x"
type textarea "9/2/25 TMB WHILE ON SITE CUSTOMER INDICATED ISSUES WI"
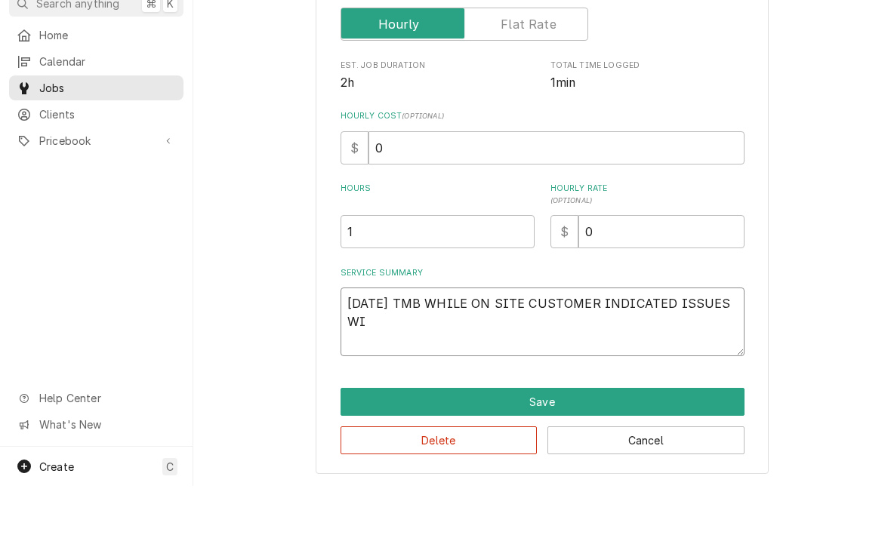
type textarea "x"
type textarea "9/2/25 TMB WHILE ON SITE CUSTOMER INDICATED ISSUES WIT"
type textarea "x"
type textarea "9/2/25 TMB WHILE ON SITE CUSTOMER INDICATED ISSUES WITH"
type textarea "x"
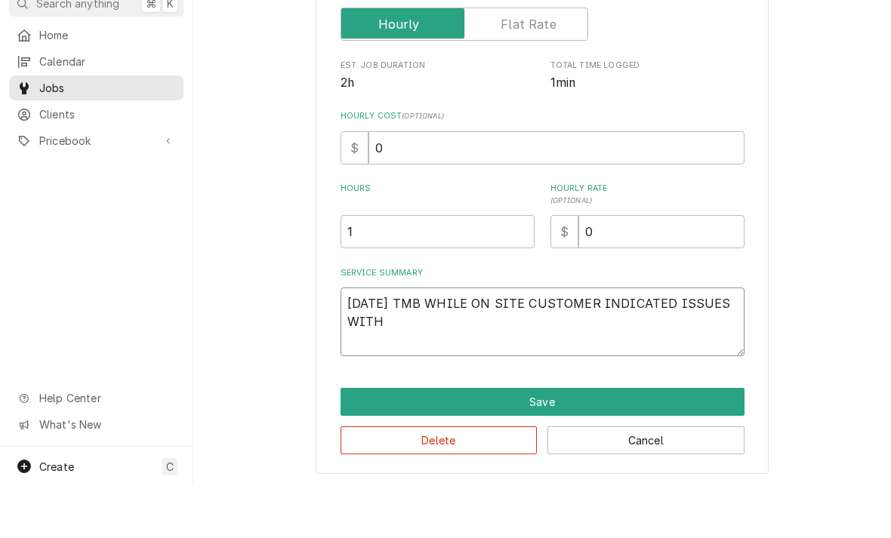
type textarea "9/2/25 TMB WHILE ON SITE CUSTOMER INDICATED ISSUES WITH"
type textarea "x"
type textarea "9/2/25 TMB WHILE ON SITE CUSTOMER INDICATED ISSUES WITH K"
type textarea "x"
type textarea "9/2/25 TMB WHILE ON SITE CUSTOMER INDICATED ISSUES WITH KE"
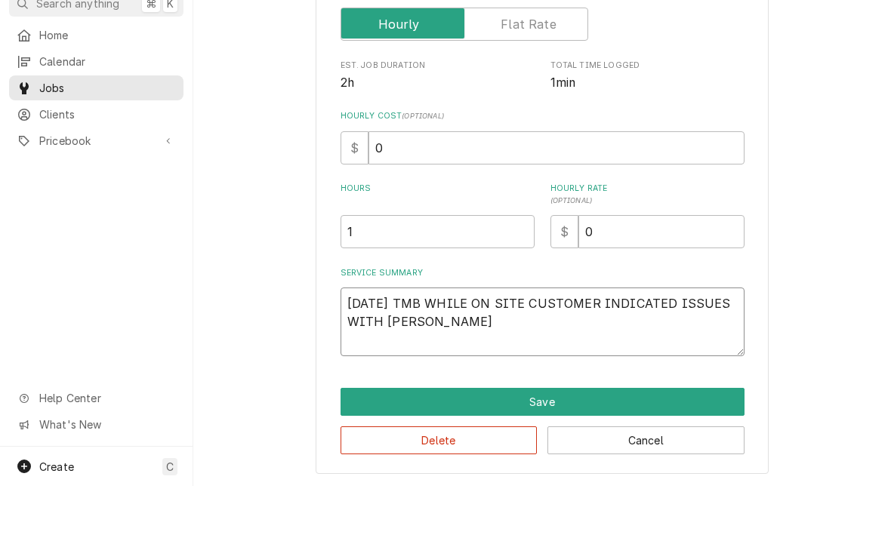
type textarea "x"
type textarea "9/2/25 TMB WHILE ON SITE CUSTOMER INDICATED ISSUES WITH KET"
type textarea "x"
type textarea "9/2/25 TMB WHILE ON SITE CUSTOMER INDICATED ISSUES WITH KETT"
type textarea "x"
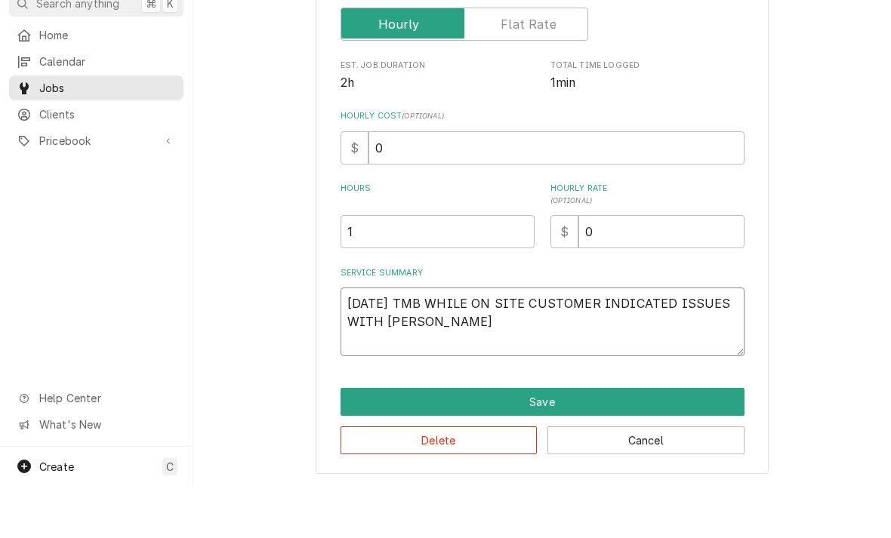
type textarea "9/2/25 TMB WHILE ON SITE CUSTOMER INDICATED ISSUES WITH KETTL"
type textarea "x"
type textarea "9/2/25 TMB WHILE ON SITE CUSTOMER INDICATED ISSUES WITH KETTLE"
type textarea "x"
type textarea "9/2/25 TMB WHILE ON SITE CUSTOMER INDICATED ISSUES WITH KETTLE."
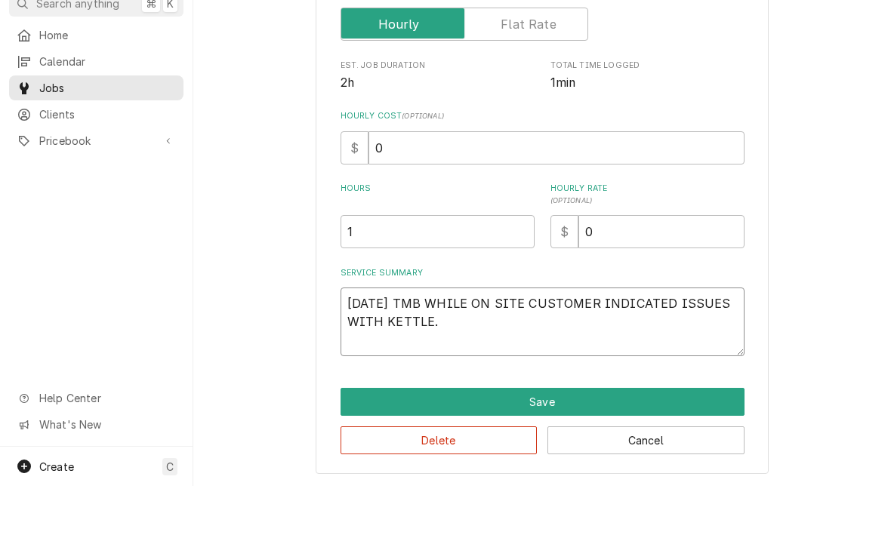
type textarea "x"
type textarea "9/2/25 TMB WHILE ON SITE CUSTOMER INDICATED ISSUES WITH KETTLE."
type textarea "x"
type textarea "9/2/25 TMB WHILE ON SITE CUSTOMER INDICATED ISSUES WITH KETTLE. D"
type textarea "x"
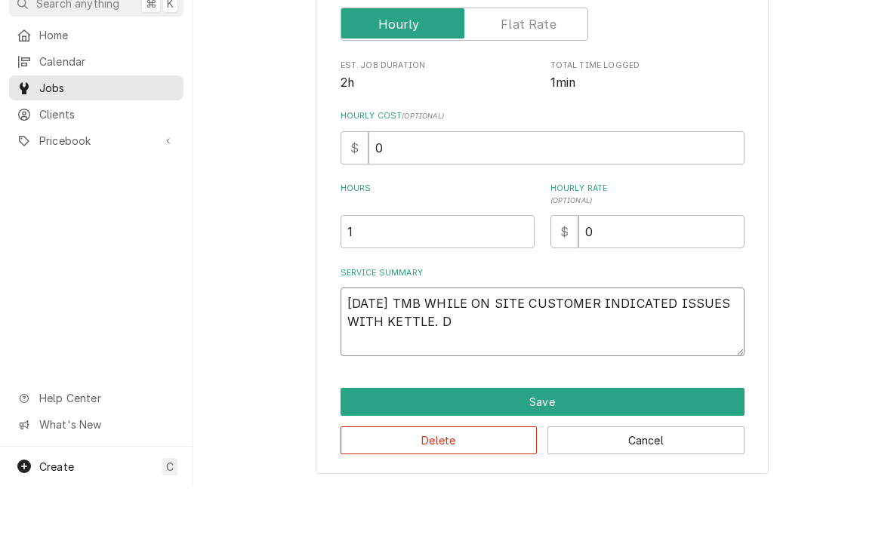
type textarea "9/2/25 TMB WHILE ON SITE CUSTOMER INDICATED ISSUES WITH KETTLE. DI"
type textarea "x"
type textarea "9/2/25 TMB WHILE ON SITE CUSTOMER INDICATED ISSUES WITH KETTLE. DIS"
type textarea "x"
type textarea "9/2/25 TMB WHILE ON SITE CUSTOMER INDICATED ISSUES WITH KETTLE. DISA"
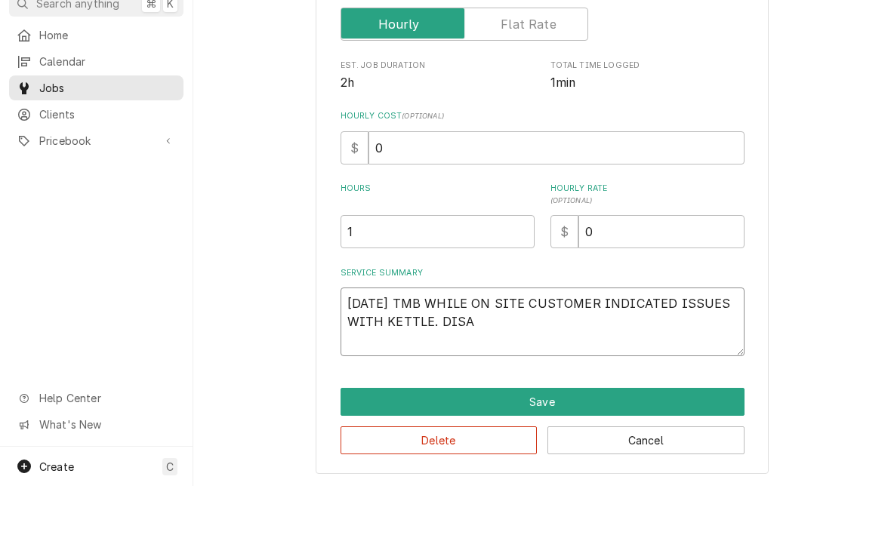
type textarea "x"
type textarea "9/2/25 TMB WHILE ON SITE CUSTOMER INDICATED ISSUES WITH KETTLE. DISAS"
type textarea "x"
type textarea "9/2/25 TMB WHILE ON SITE CUSTOMER INDICATED ISSUES WITH KETTLE. DISASS"
type textarea "x"
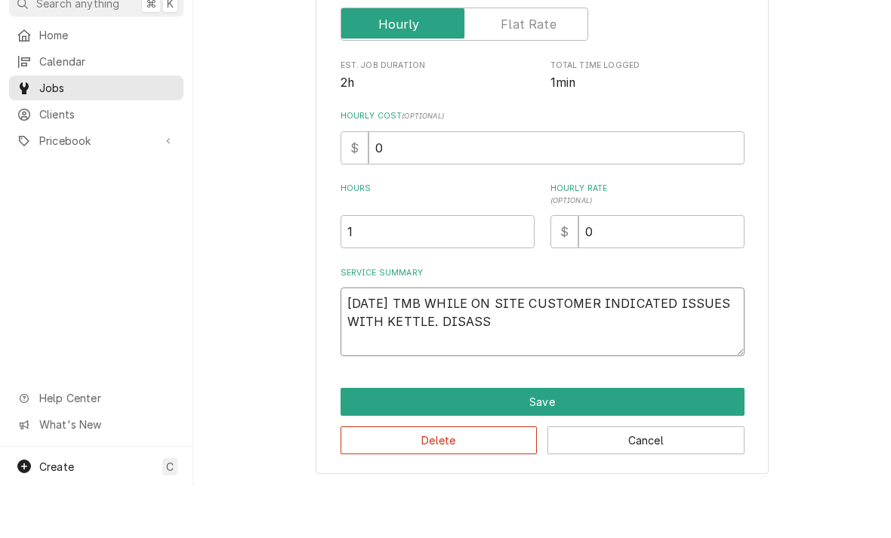
type textarea "9/2/25 TMB WHILE ON SITE CUSTOMER INDICATED ISSUES WITH KETTLE. DISASSE"
type textarea "x"
type textarea "9/2/25 TMB WHILE ON SITE CUSTOMER INDICATED ISSUES WITH KETTLE. DISASSEM"
type textarea "x"
type textarea "9/2/25 TMB WHILE ON SITE CUSTOMER INDICATED ISSUES WITH KETTLE. DISASSEMBL"
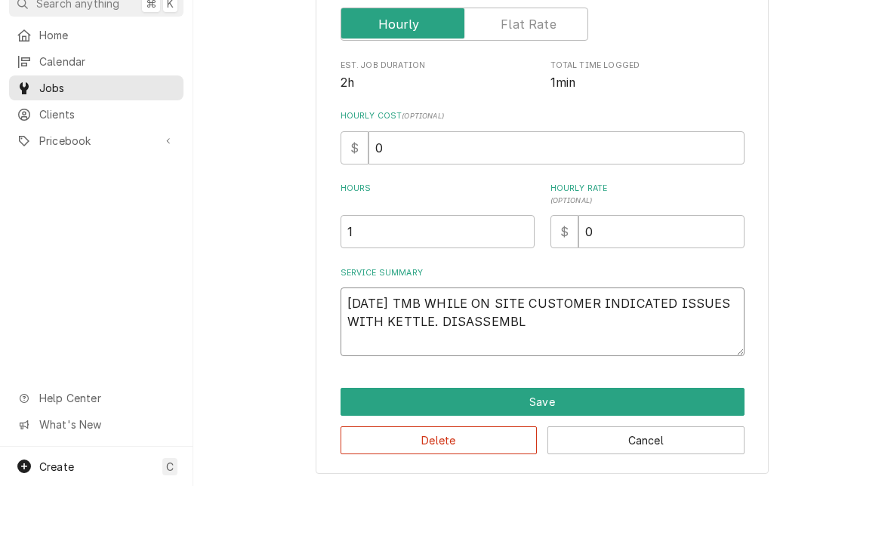
type textarea "x"
type textarea "9/2/25 TMB WHILE ON SITE CUSTOMER INDICATED ISSUES WITH KETTLE. DISASSEMBLE"
type textarea "x"
type textarea "9/2/25 TMB WHILE ON SITE CUSTOMER INDICATED ISSUES WITH KETTLE. DISASSEMBLED"
type textarea "x"
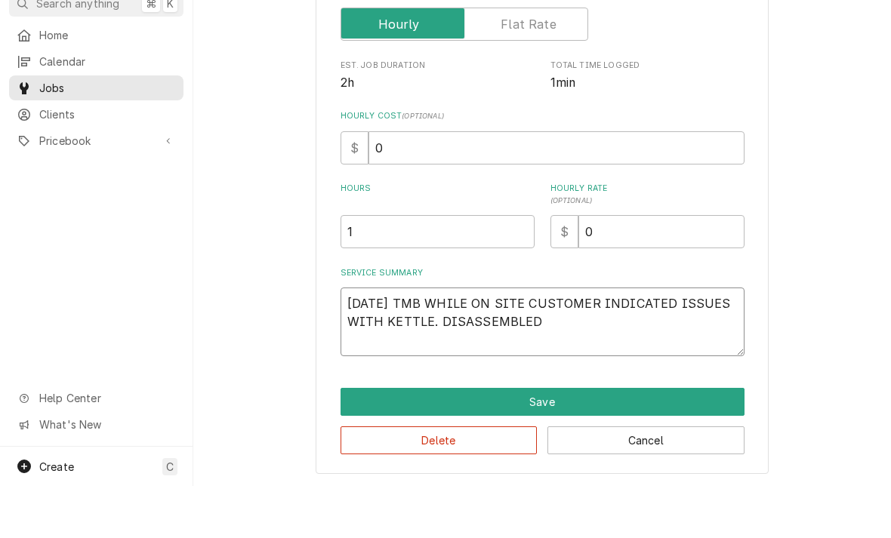
type textarea "9/2/25 TMB WHILE ON SITE CUSTOMER INDICATED ISSUES WITH KETTLE. DISASSEMBLED"
type textarea "x"
type textarea "9/2/25 TMB WHILE ON SITE CUSTOMER INDICATED ISSUES WITH KETTLE. DISASSEMBLED U"
type textarea "x"
type textarea "9/2/25 TMB WHILE ON SITE CUSTOMER INDICATED ISSUES WITH KETTLE. DISASSEMBLED UN"
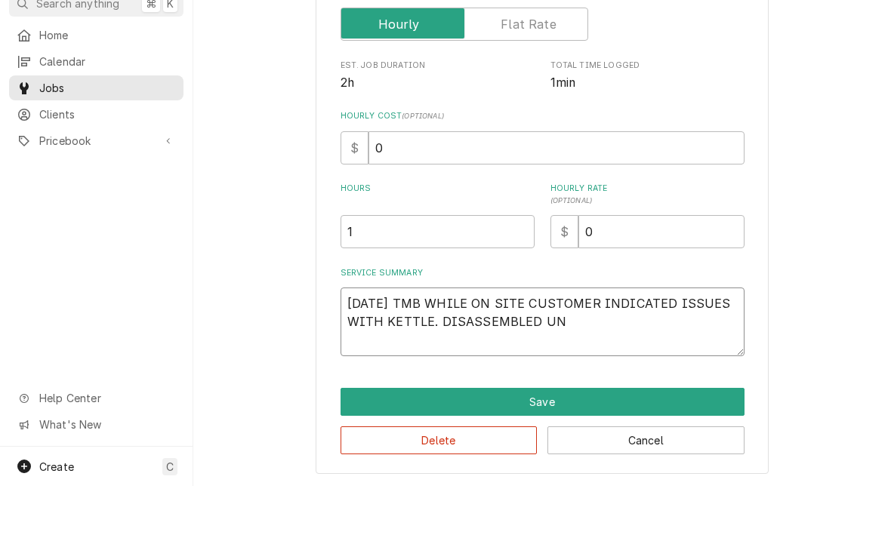
type textarea "x"
type textarea "9/2/25 TMB WHILE ON SITE CUSTOMER INDICATED ISSUES WITH KETTLE. DISASSEMBLED UNI"
type textarea "x"
type textarea "9/2/25 TMB WHILE ON SITE CUSTOMER INDICATED ISSUES WITH KETTLE. DISASSEMBLED UN…"
type textarea "x"
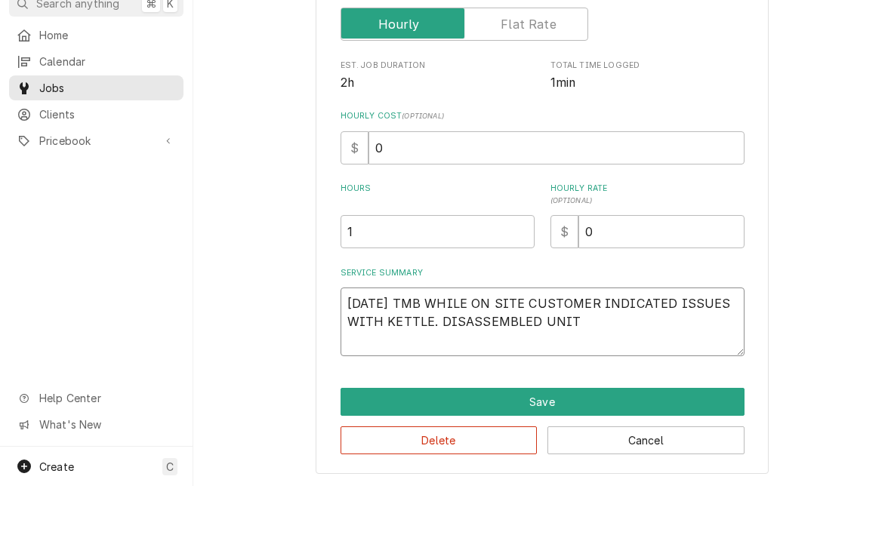
type textarea "9/2/25 TMB WHILE ON SITE CUSTOMER INDICATED ISSUES WITH KETTLE. DISASSEMBLED UN…"
type textarea "x"
type textarea "9/2/25 TMB WHILE ON SITE CUSTOMER INDICATED ISSUES WITH KETTLE. DISASSEMBLED UN…"
type textarea "x"
type textarea "9/2/25 TMB WHILE ON SITE CUSTOMER INDICATED ISSUES WITH KETTLE. DISASSEMBLED UN…"
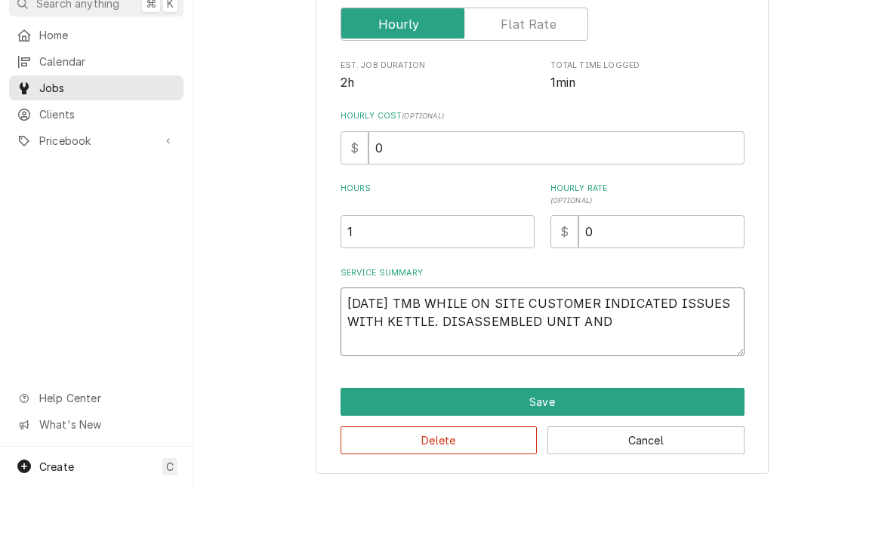
type textarea "x"
type textarea "9/2/25 TMB WHILE ON SITE CUSTOMER INDICATED ISSUES WITH KETTLE. DISASSEMBLED UN…"
type textarea "x"
type textarea "9/2/25 TMB WHILE ON SITE CUSTOMER INDICATED ISSUES WITH KETTLE. DISASSEMBLED UN…"
type textarea "x"
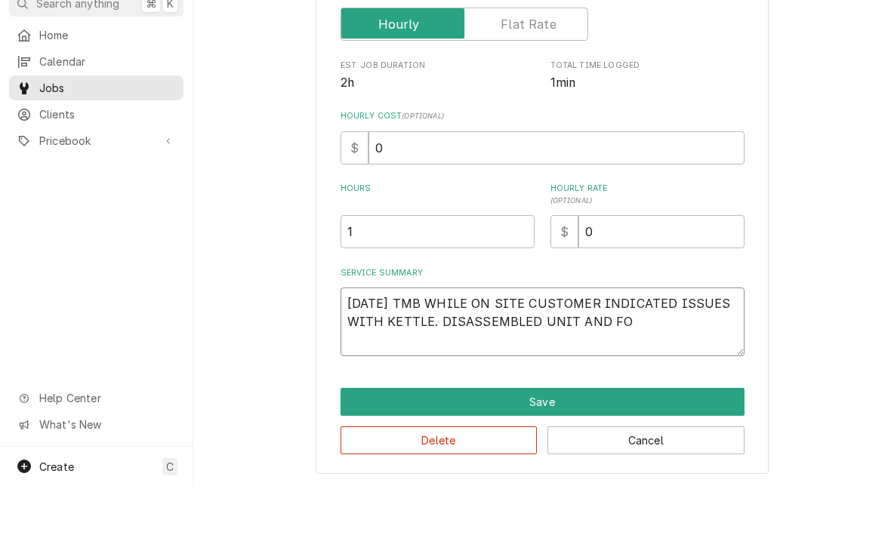
type textarea "9/2/25 TMB WHILE ON SITE CUSTOMER INDICATED ISSUES WITH KETTLE. DISASSEMBLED UN…"
type textarea "x"
type textarea "9/2/25 TMB WHILE ON SITE CUSTOMER INDICATED ISSUES WITH KETTLE. DISASSEMBLED UN…"
type textarea "x"
type textarea "9/2/25 TMB WHILE ON SITE CUSTOMER INDICATED ISSUES WITH KETTLE. DISASSEMBLED UN…"
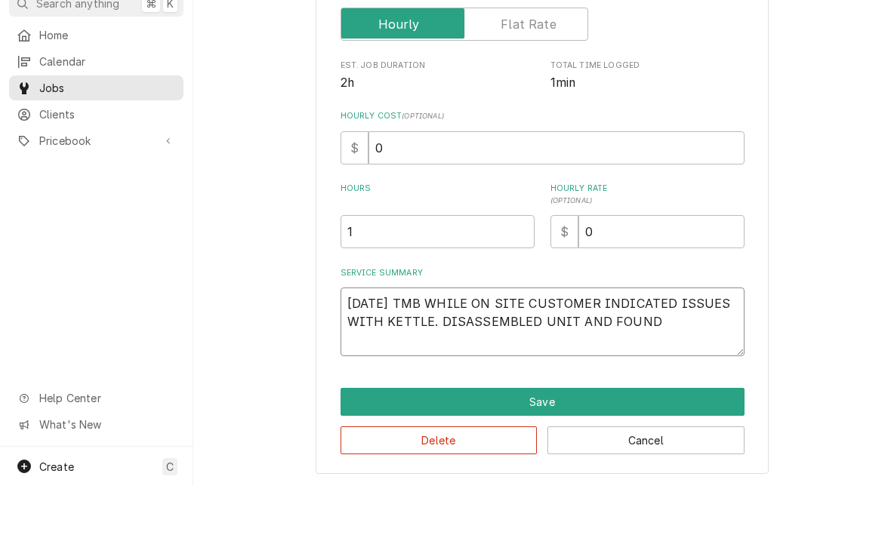
type textarea "x"
type textarea "9/2/25 TMB WHILE ON SITE CUSTOMER INDICATED ISSUES WITH KETTLE. DISASSEMBLED UN…"
type textarea "x"
type textarea "9/2/25 TMB WHILE ON SITE CUSTOMER INDICATED ISSUES WITH KETTLE. DISASSEMBLED UN…"
type textarea "x"
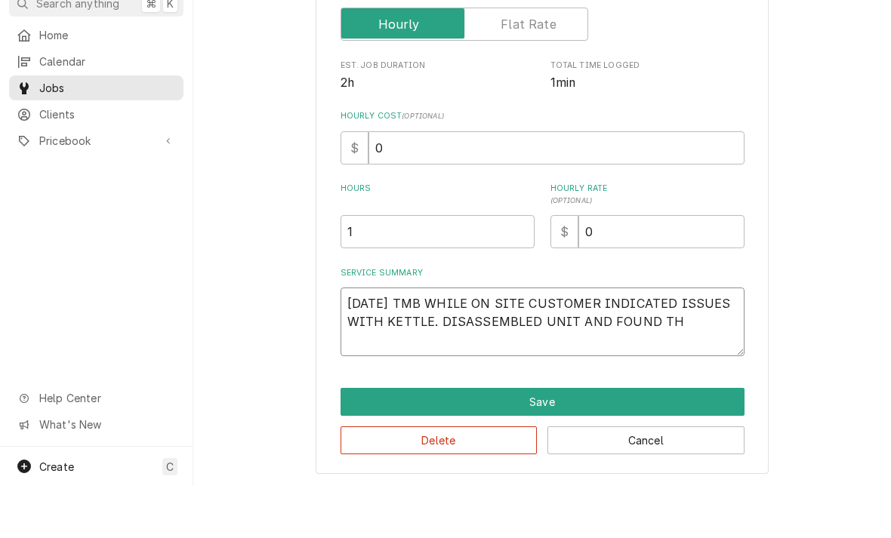
type textarea "9/2/25 TMB WHILE ON SITE CUSTOMER INDICATED ISSUES WITH KETTLE. DISASSEMBLED UN…"
type textarea "x"
type textarea "9/2/25 TMB WHILE ON SITE CUSTOMER INDICATED ISSUES WITH KETTLE. DISASSEMBLED UN…"
type textarea "x"
type textarea "9/2/25 TMB WHILE ON SITE CUSTOMER INDICATED ISSUES WITH KETTLE. DISASSEMBLED UN…"
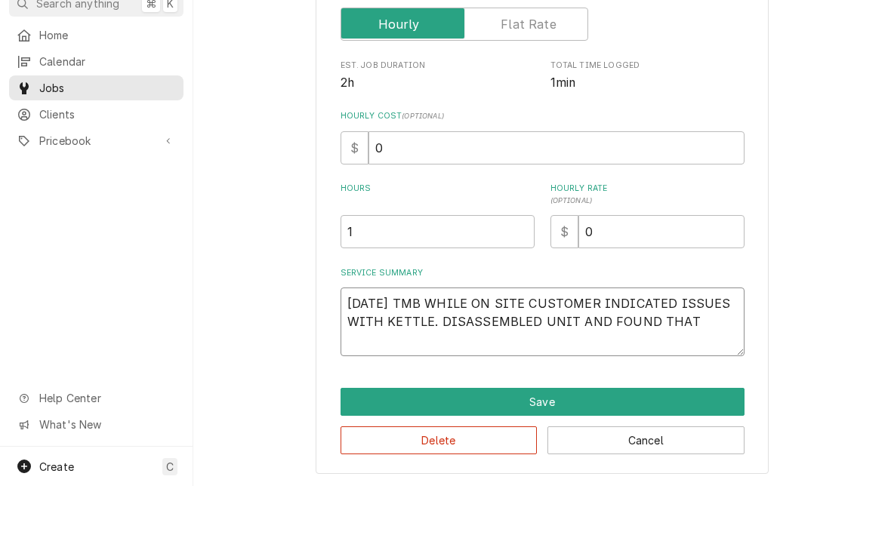
type textarea "x"
type textarea "9/2/25 TMB WHILE ON SITE CUSTOMER INDICATED ISSUES WITH KETTLE. DISASSEMBLED UN…"
type textarea "x"
type textarea "9/2/25 TMB WHILE ON SITE CUSTOMER INDICATED ISSUES WITH KETTLE. DISASSEMBLED UN…"
type textarea "x"
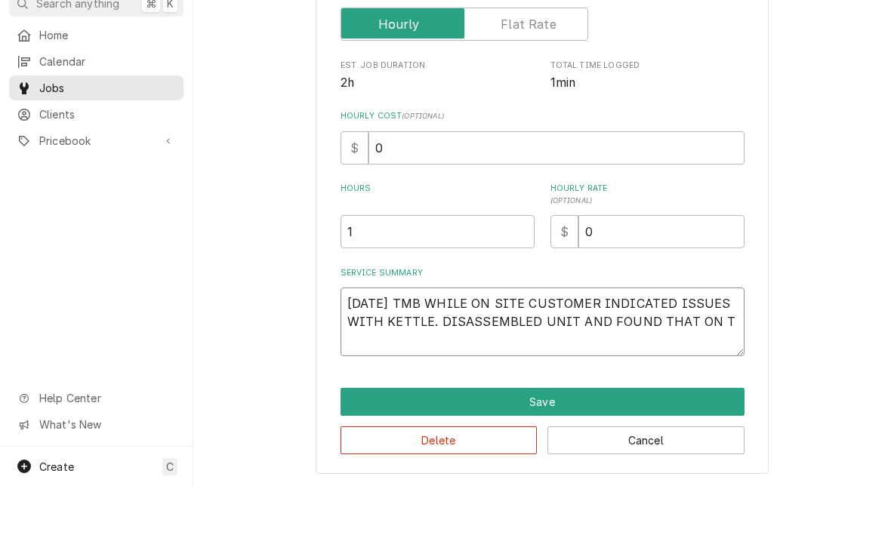
type textarea "9/2/25 TMB WHILE ON SITE CUSTOMER INDICATED ISSUES WITH KETTLE. DISASSEMBLED UN…"
type textarea "x"
type textarea "9/2/25 TMB WHILE ON SITE CUSTOMER INDICATED ISSUES WITH KETTLE. DISASSEMBLED UN…"
type textarea "x"
type textarea "9/2/25 TMB WHILE ON SITE CUSTOMER INDICATED ISSUES WITH KETTLE. DISASSEMBLED UN…"
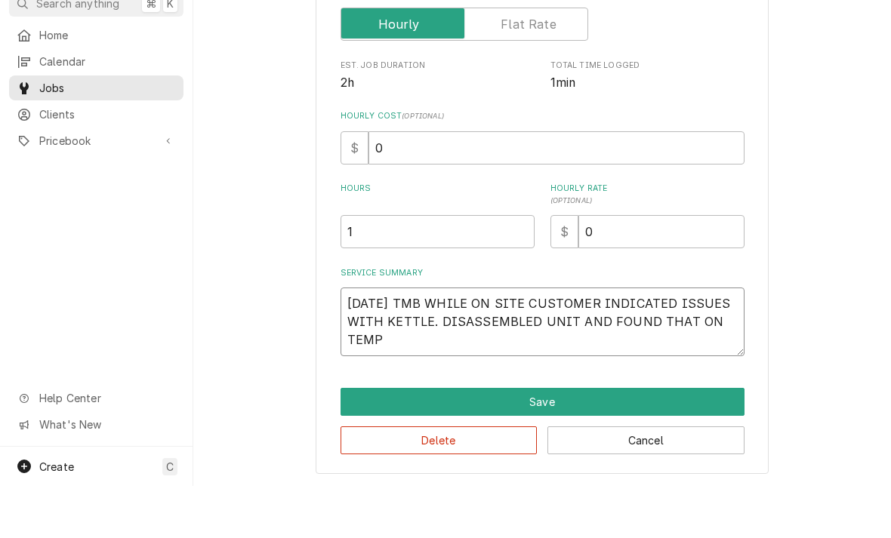
type textarea "x"
type textarea "9/2/25 TMB WHILE ON SITE CUSTOMER INDICATED ISSUES WITH KETTLE. DISASSEMBLED UN…"
type textarea "x"
type textarea "9/2/25 TMB WHILE ON SITE CUSTOMER INDICATED ISSUES WITH KETTLE. DISASSEMBLED UN…"
type textarea "x"
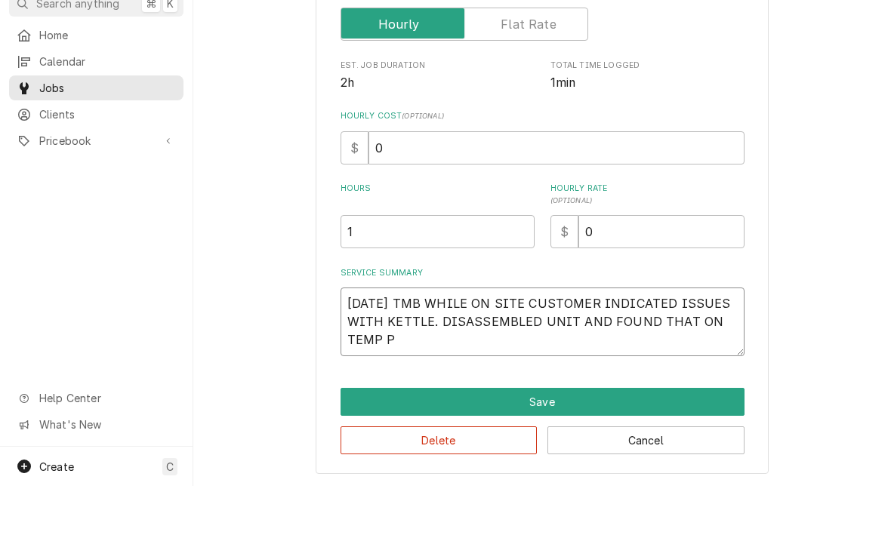
type textarea "9/2/25 TMB WHILE ON SITE CUSTOMER INDICATED ISSUES WITH KETTLE. DISASSEMBLED UN…"
type textarea "x"
type textarea "9/2/25 TMB WHILE ON SITE CUSTOMER INDICATED ISSUES WITH KETTLE. DISASSEMBLED UN…"
type textarea "x"
type textarea "9/2/25 TMB WHILE ON SITE CUSTOMER INDICATED ISSUES WITH KETTLE. DISASSEMBLED UN…"
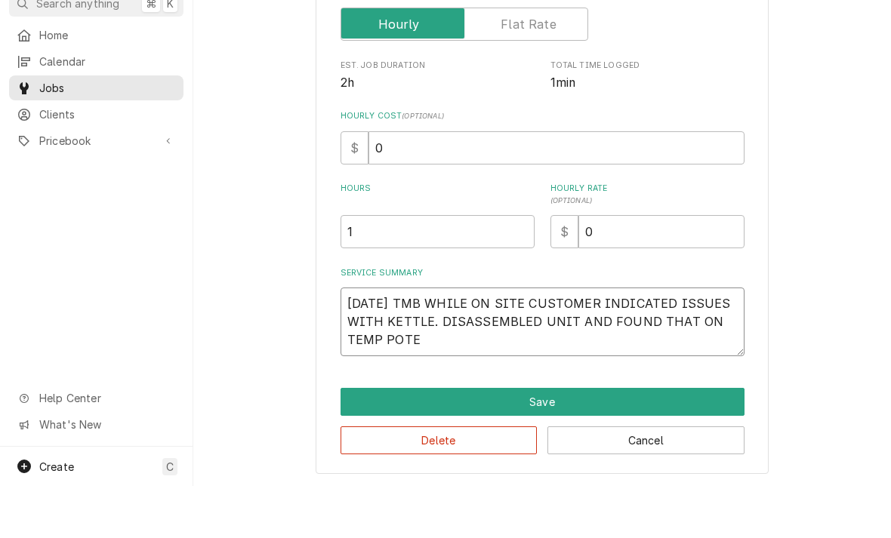
type textarea "x"
type textarea "9/2/25 TMB WHILE ON SITE CUSTOMER INDICATED ISSUES WITH KETTLE. DISASSEMBLED UN…"
type textarea "x"
type textarea "9/2/25 TMB WHILE ON SITE CUSTOMER INDICATED ISSUES WITH KETTLE. DISASSEMBLED UN…"
type textarea "x"
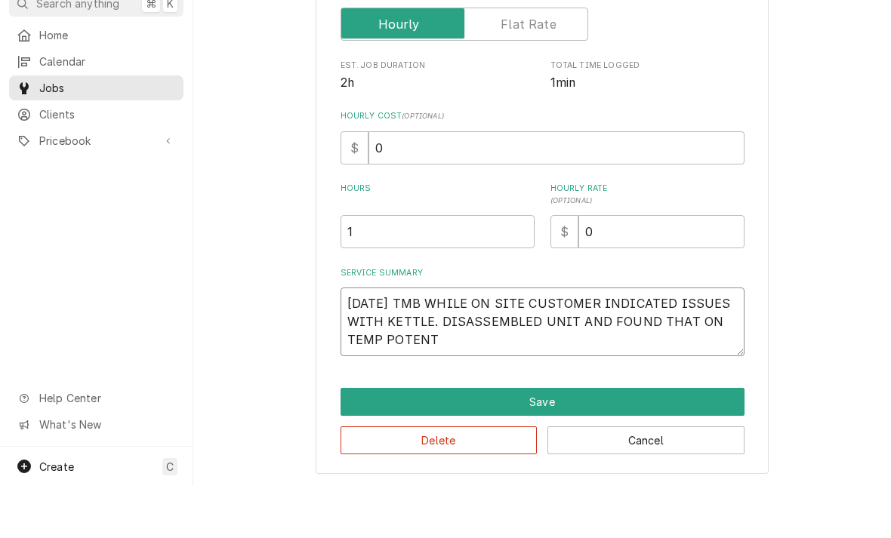
type textarea "9/2/25 TMB WHILE ON SITE CUSTOMER INDICATED ISSUES WITH KETTLE. DISASSEMBLED UN…"
type textarea "x"
type textarea "9/2/25 TMB WHILE ON SITE CUSTOMER INDICATED ISSUES WITH KETTLE. DISASSEMBLED UN…"
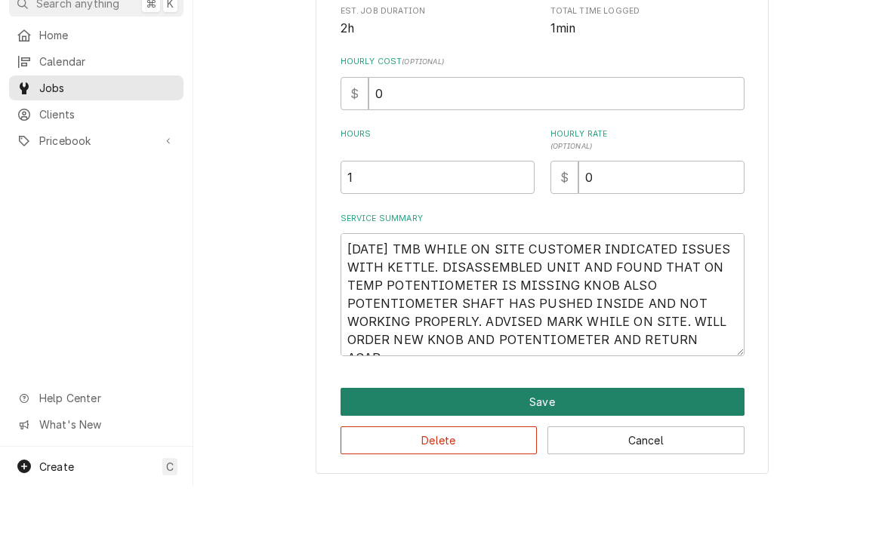
click at [550, 440] on button "Save" at bounding box center [542, 454] width 404 height 28
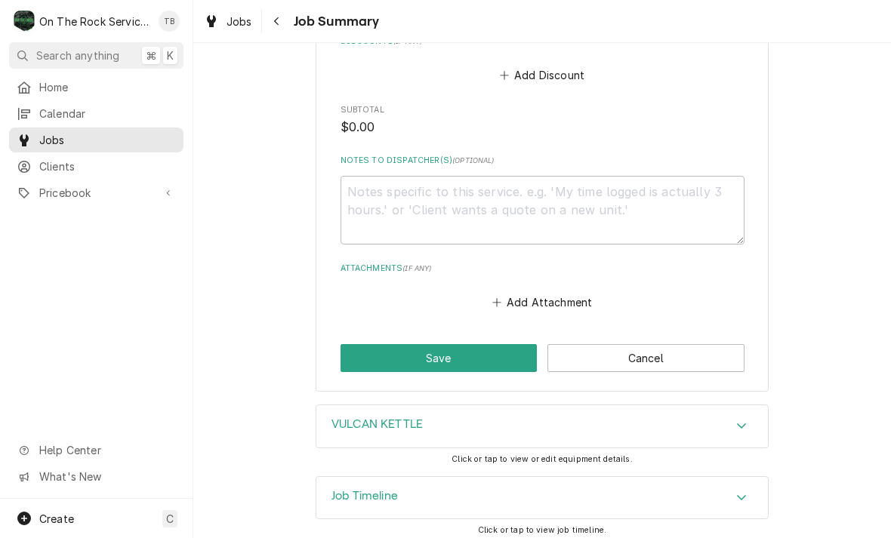
scroll to position [900, 0]
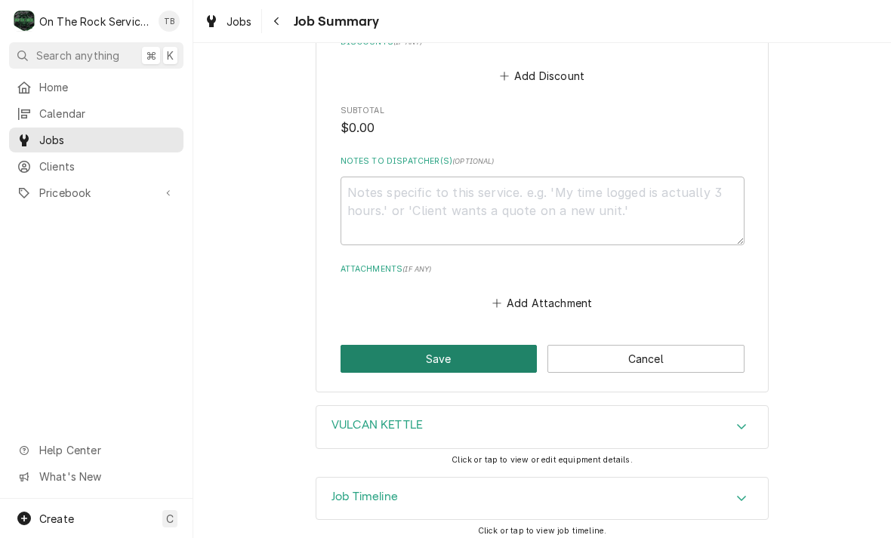
click at [383, 348] on button "Save" at bounding box center [438, 359] width 197 height 28
